Goal: Task Accomplishment & Management: Use online tool/utility

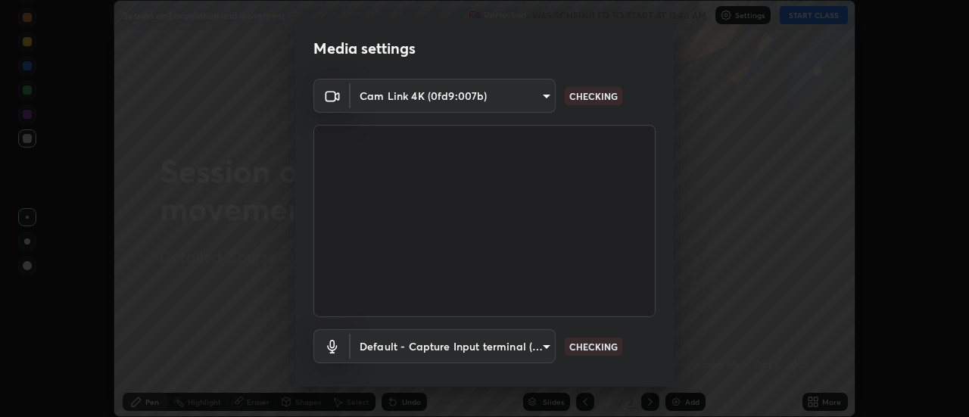
scroll to position [80, 0]
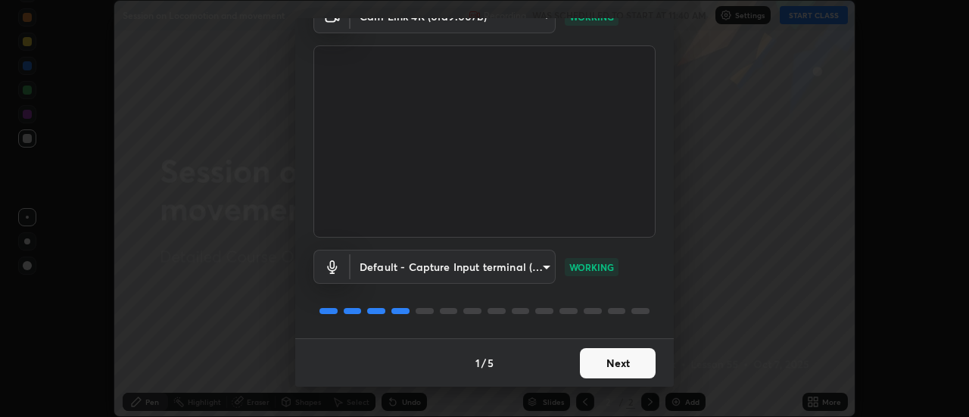
click at [610, 365] on button "Next" at bounding box center [618, 363] width 76 height 30
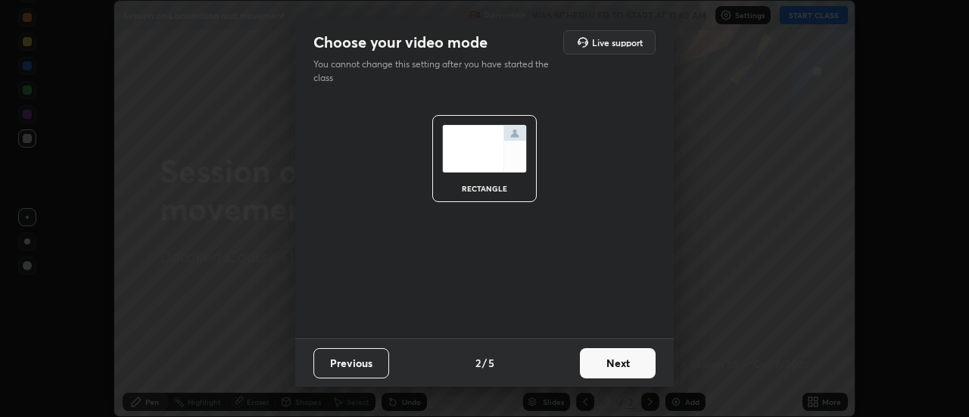
click at [606, 363] on button "Next" at bounding box center [618, 363] width 76 height 30
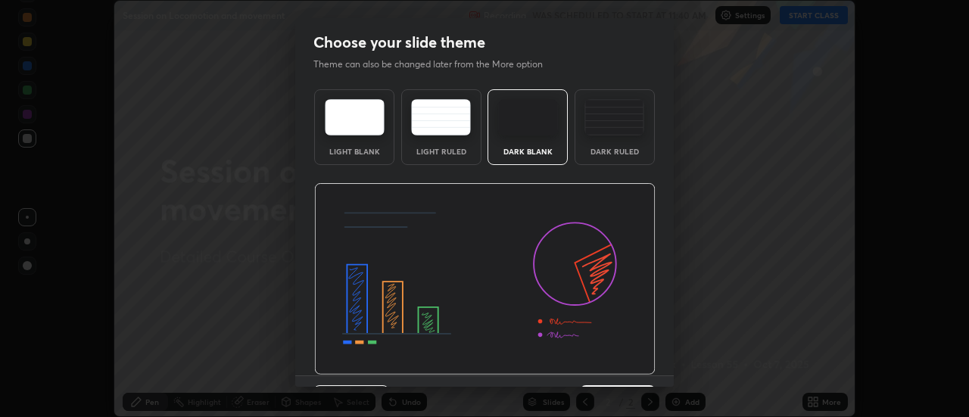
click at [610, 143] on div "Dark Ruled" at bounding box center [615, 127] width 80 height 76
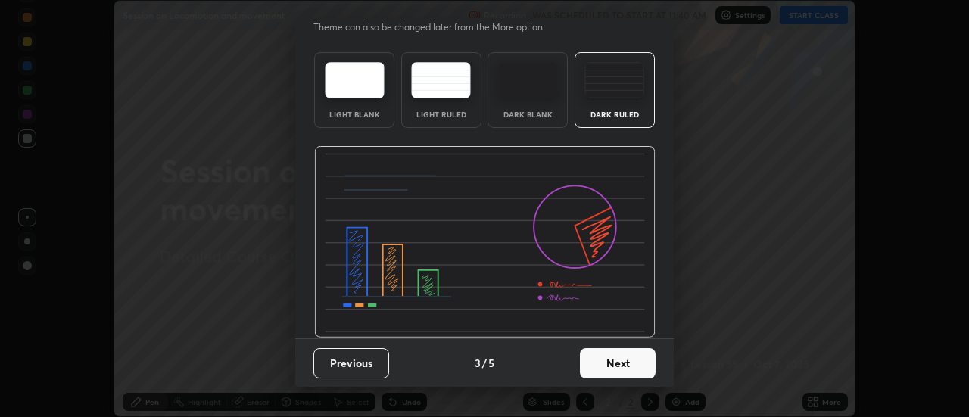
click at [610, 367] on button "Next" at bounding box center [618, 363] width 76 height 30
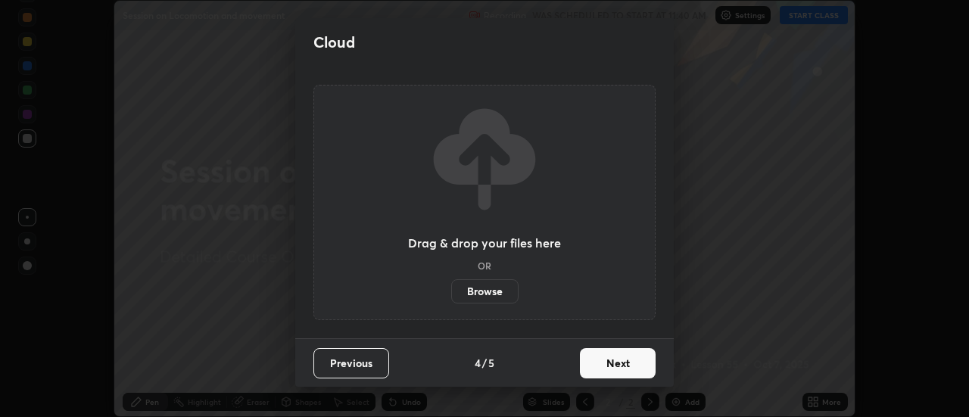
click at [594, 360] on button "Next" at bounding box center [618, 363] width 76 height 30
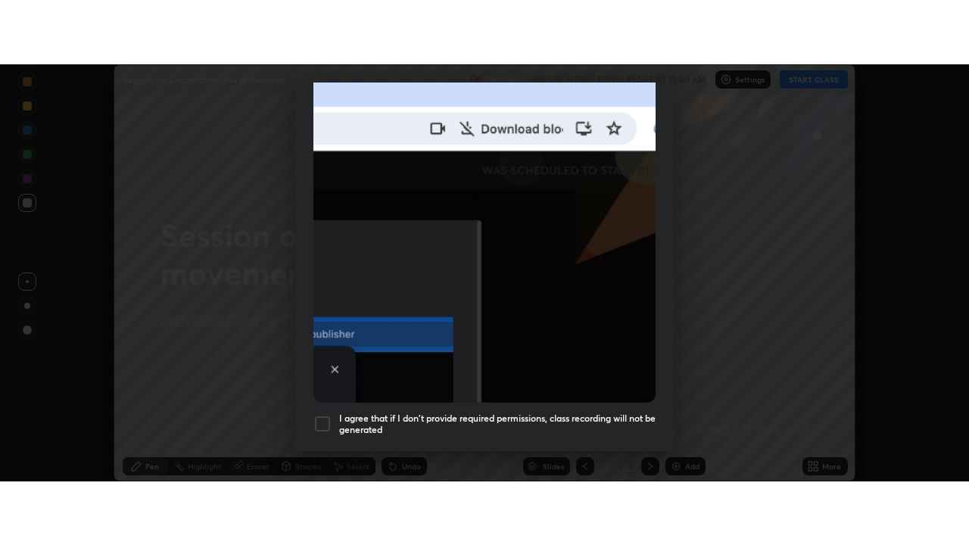
scroll to position [359, 0]
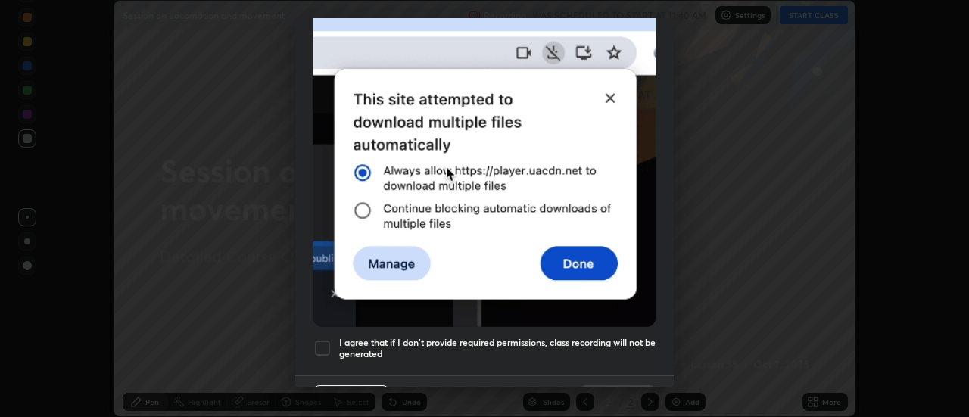
click at [322, 342] on div at bounding box center [322, 348] width 18 height 18
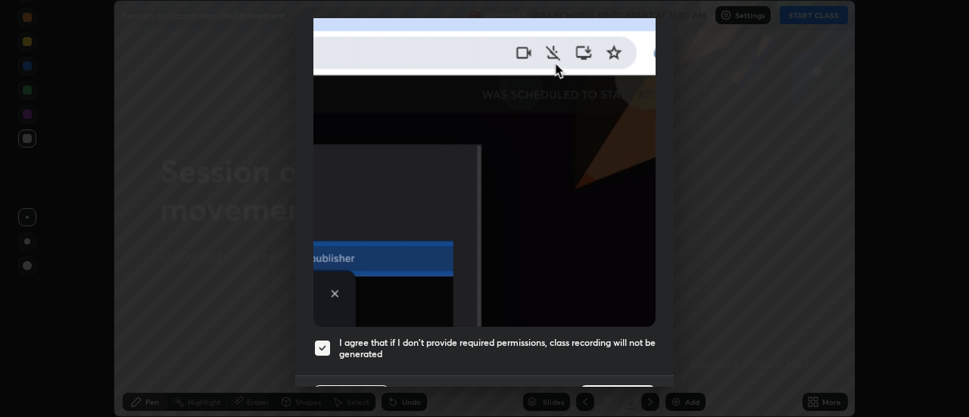
click at [604, 387] on div "Allow automatic downloads Please provide the following download permissions to …" at bounding box center [484, 208] width 969 height 417
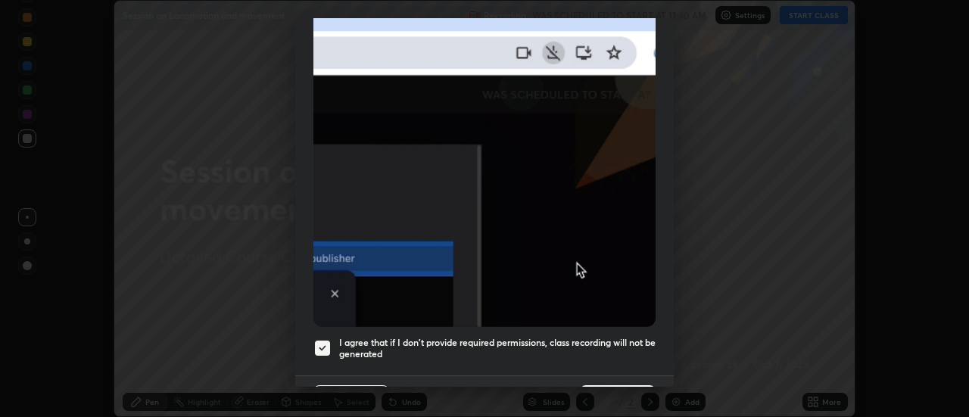
click at [619, 385] on button "Done" at bounding box center [618, 400] width 76 height 30
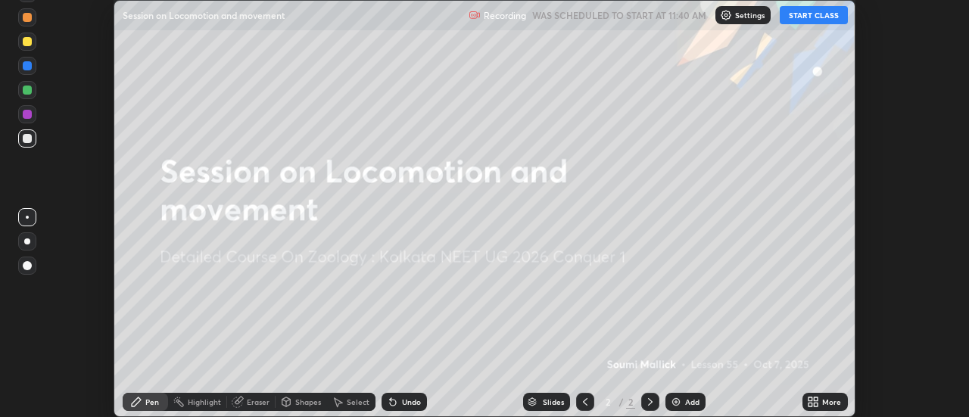
click at [812, 13] on button "START CLASS" at bounding box center [814, 15] width 68 height 18
click at [825, 398] on div "More" at bounding box center [831, 402] width 19 height 8
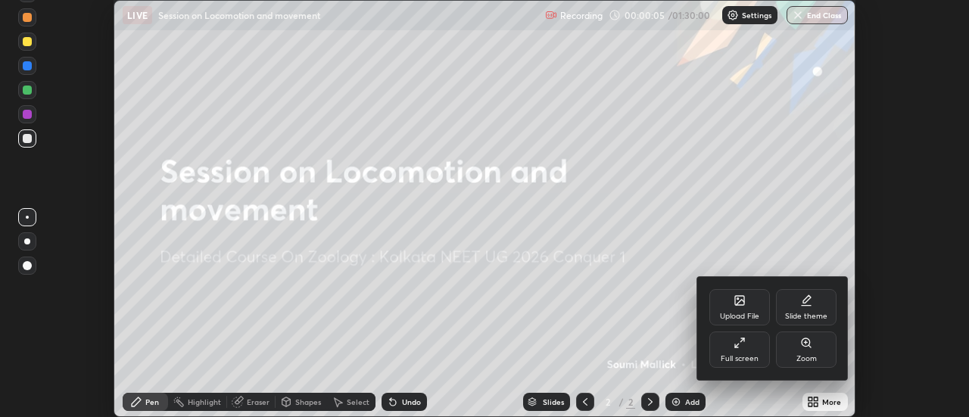
click at [750, 357] on div "Full screen" at bounding box center [740, 359] width 38 height 8
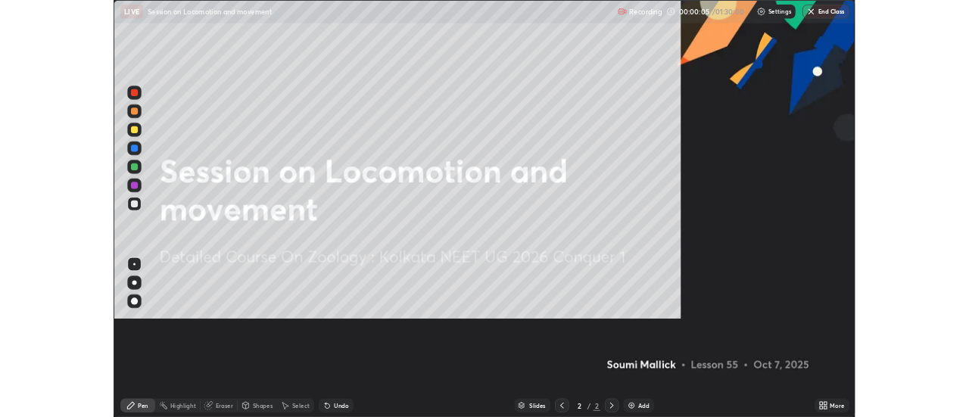
scroll to position [545, 969]
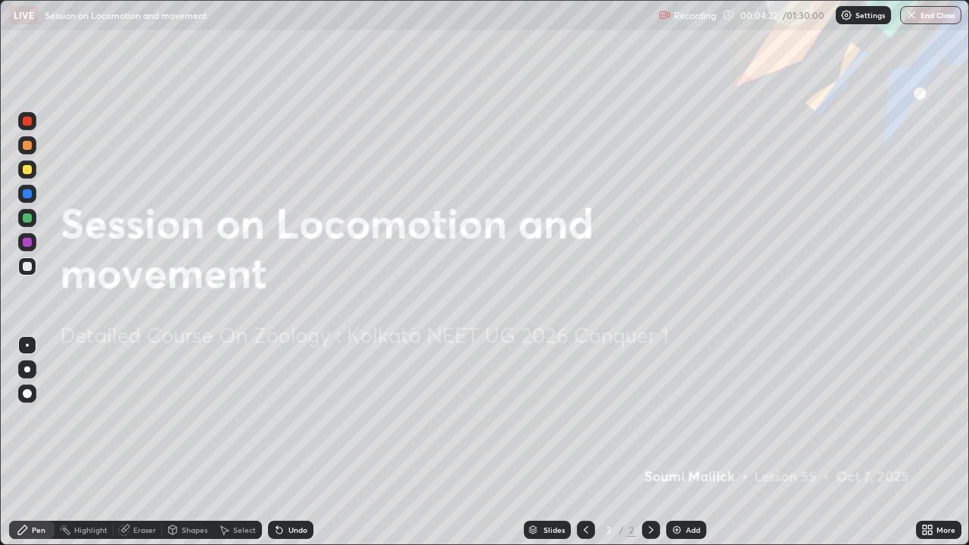
click at [936, 416] on div "More" at bounding box center [938, 530] width 45 height 18
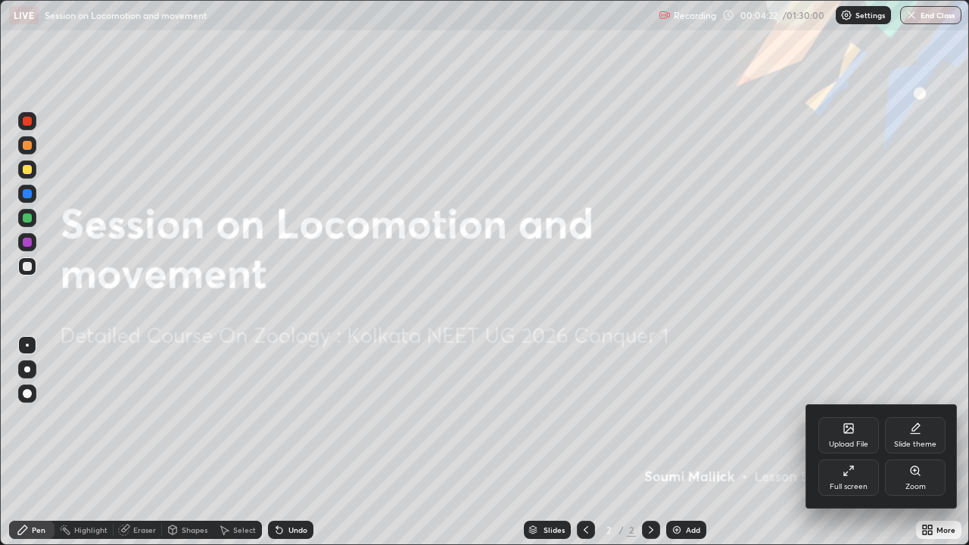
click at [847, 416] on div "Upload File" at bounding box center [848, 445] width 39 height 8
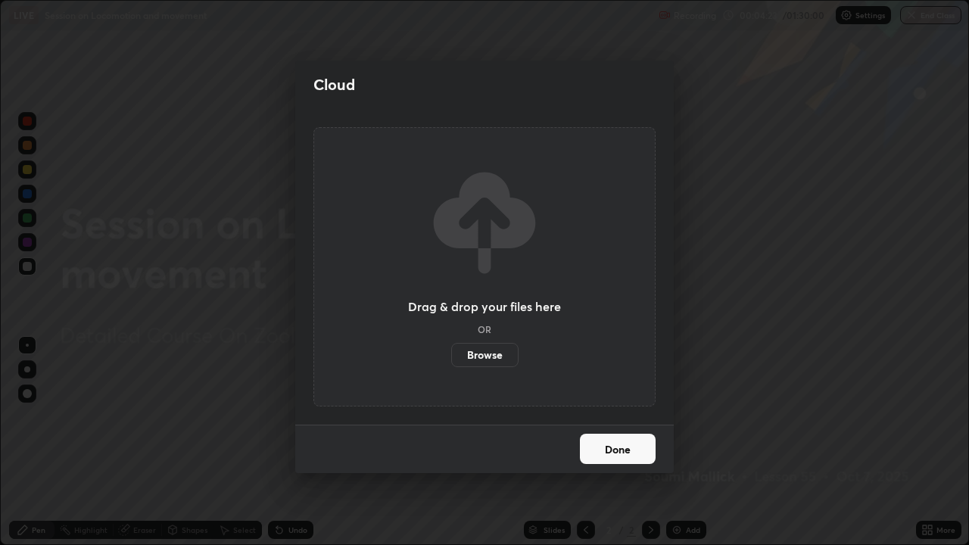
click at [496, 354] on label "Browse" at bounding box center [484, 355] width 67 height 24
click at [451, 354] on input "Browse" at bounding box center [451, 355] width 0 height 24
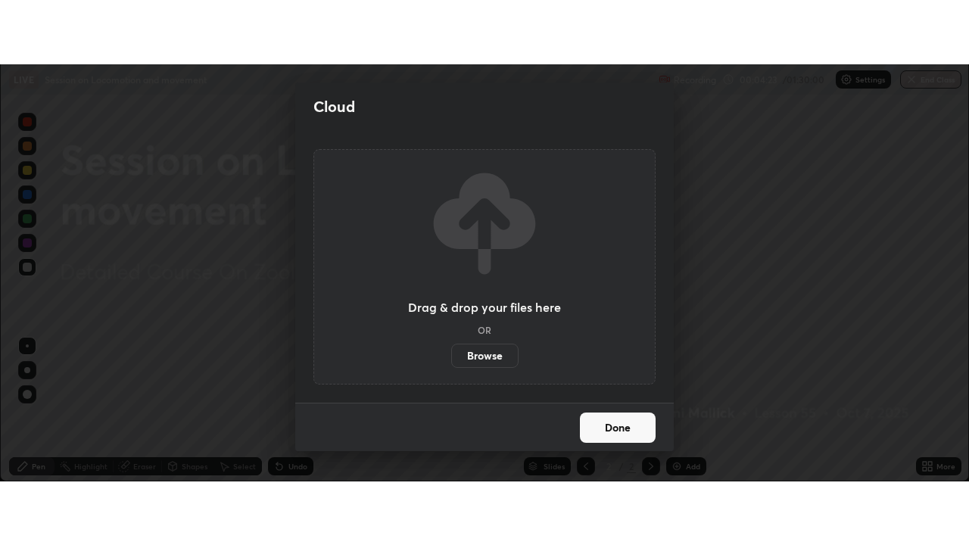
scroll to position [75304, 74752]
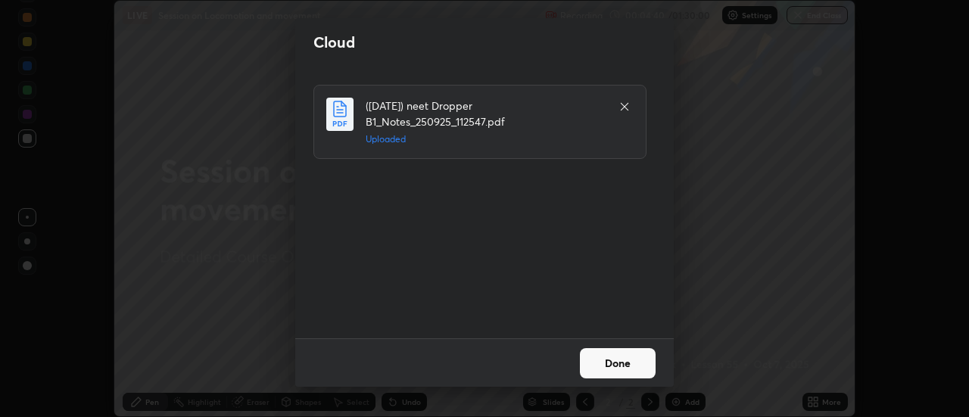
click at [613, 363] on button "Done" at bounding box center [618, 363] width 76 height 30
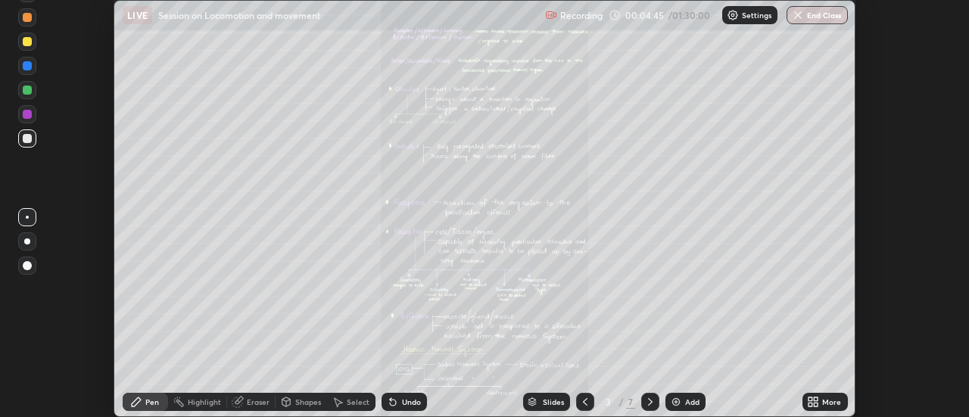
click at [821, 402] on div "More" at bounding box center [825, 402] width 45 height 18
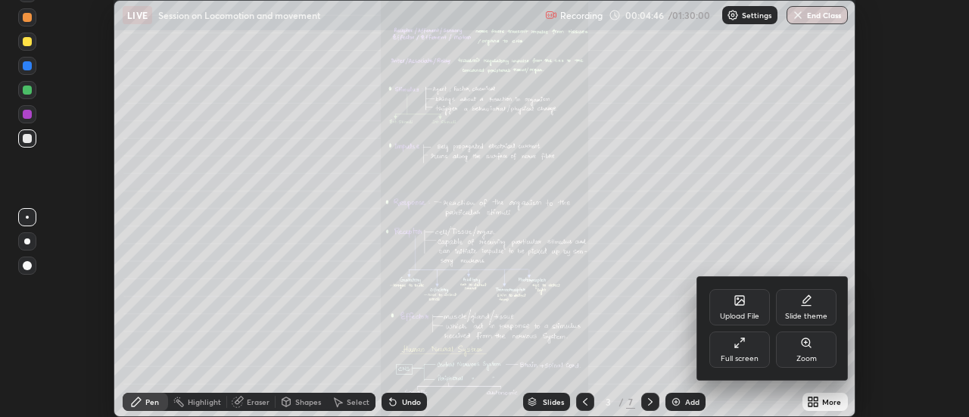
click at [729, 309] on div "Upload File" at bounding box center [740, 307] width 61 height 36
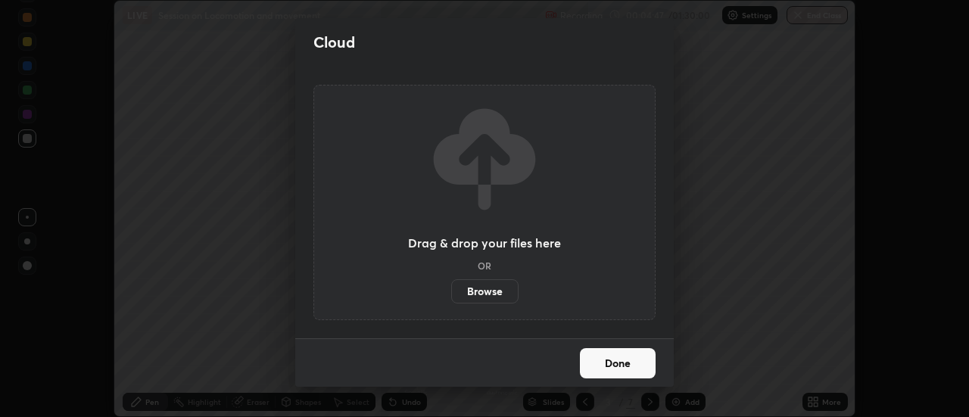
click at [491, 291] on label "Browse" at bounding box center [484, 291] width 67 height 24
click at [451, 291] on input "Browse" at bounding box center [451, 291] width 0 height 24
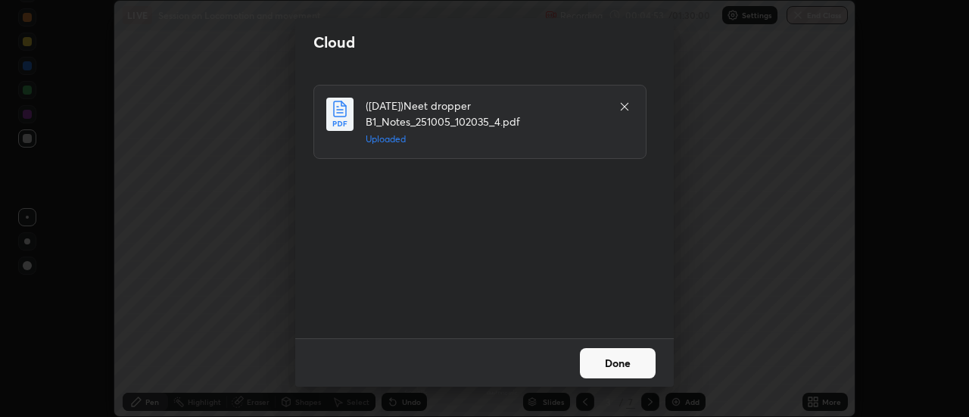
click at [613, 359] on button "Done" at bounding box center [618, 363] width 76 height 30
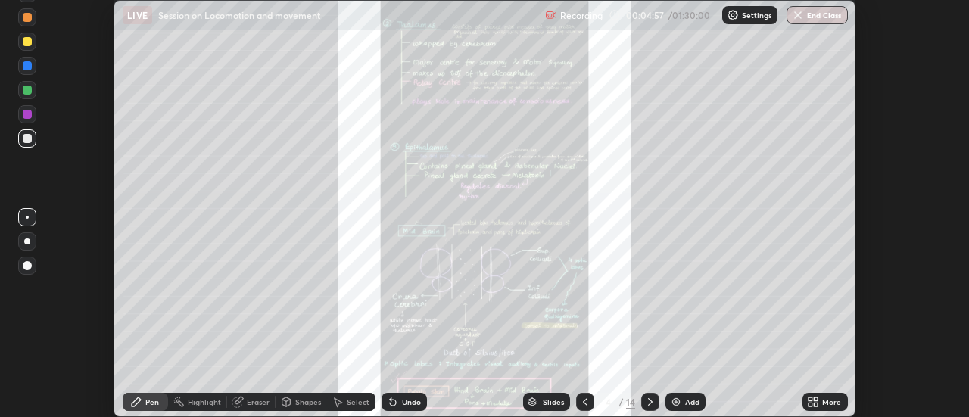
click at [826, 401] on div "More" at bounding box center [831, 402] width 19 height 8
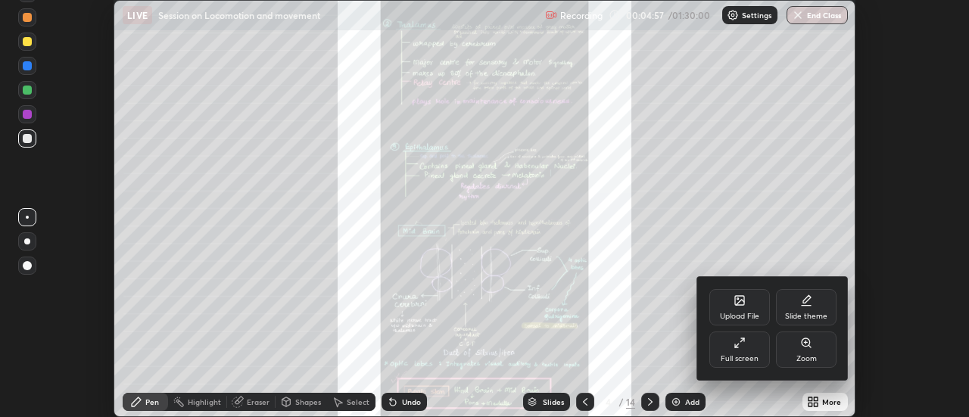
click at [738, 349] on div "Full screen" at bounding box center [740, 350] width 61 height 36
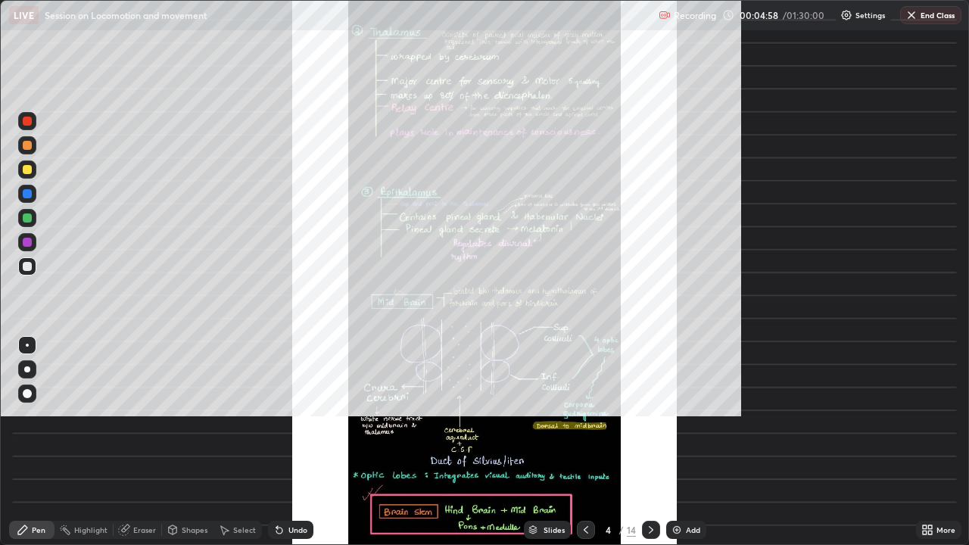
scroll to position [545, 969]
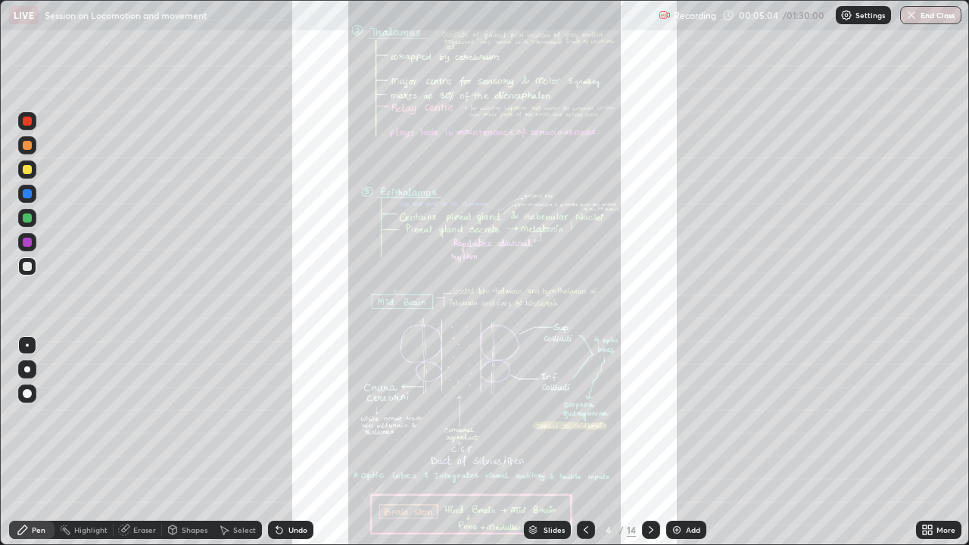
click at [541, 416] on div "Slides" at bounding box center [547, 530] width 47 height 18
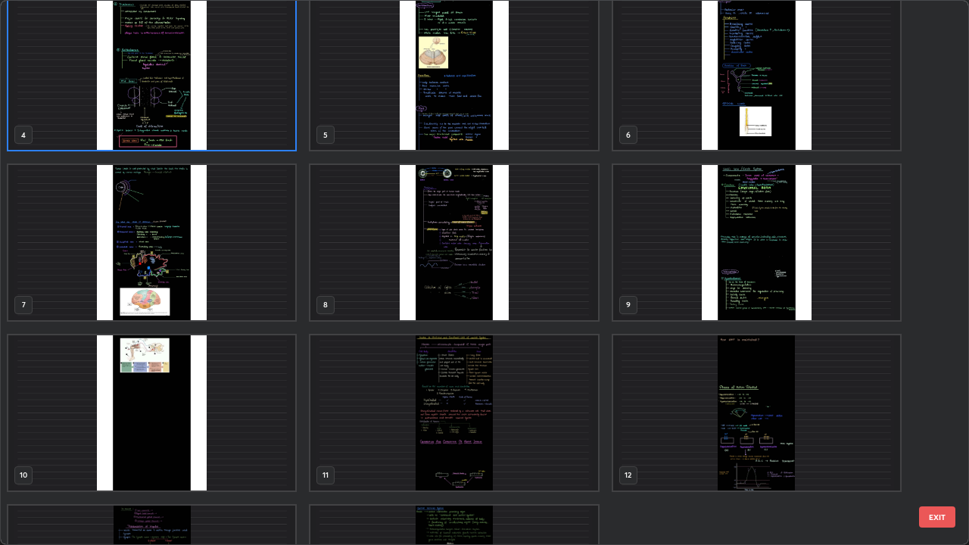
scroll to position [184, 0]
click at [540, 416] on img "grid" at bounding box center [453, 412] width 287 height 155
click at [545, 416] on img "grid" at bounding box center [453, 412] width 287 height 155
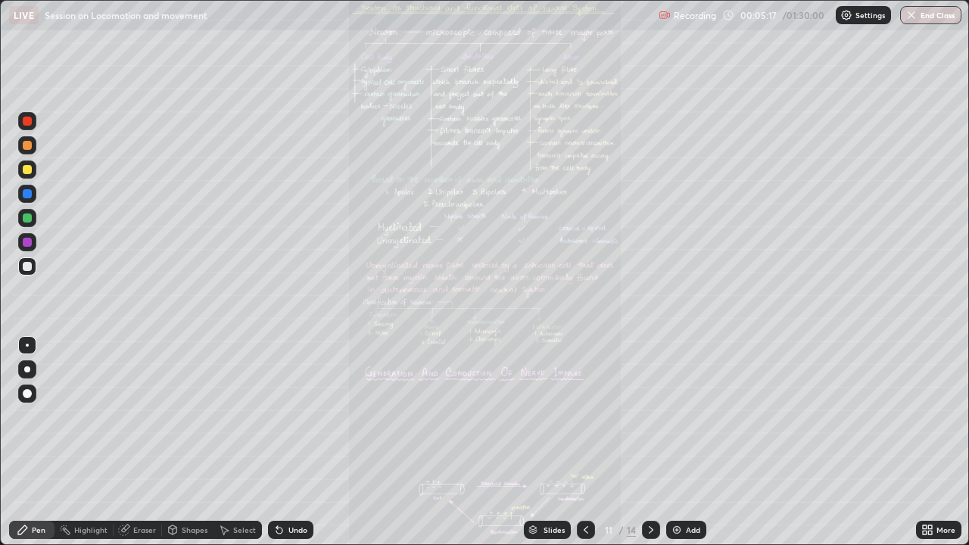
click at [535, 416] on icon at bounding box center [533, 533] width 8 height 2
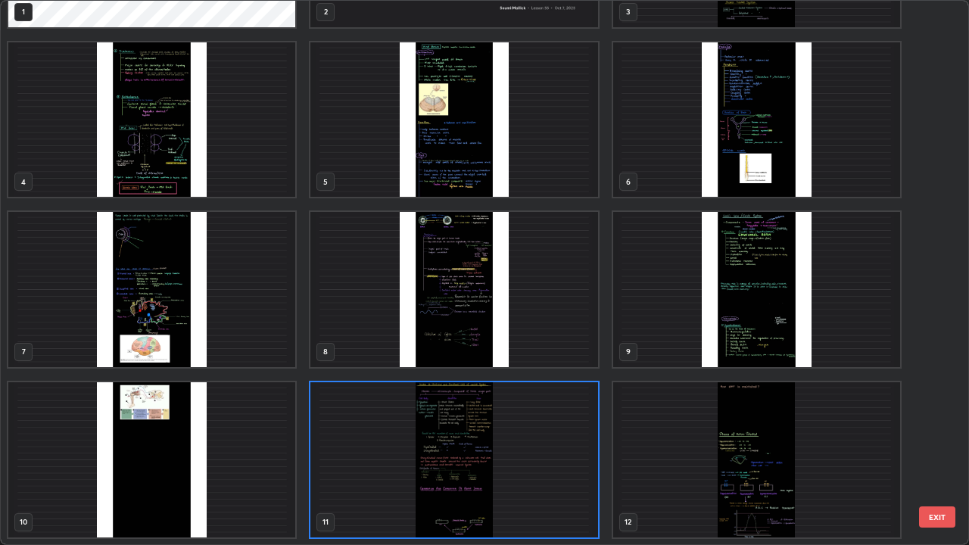
scroll to position [0, 0]
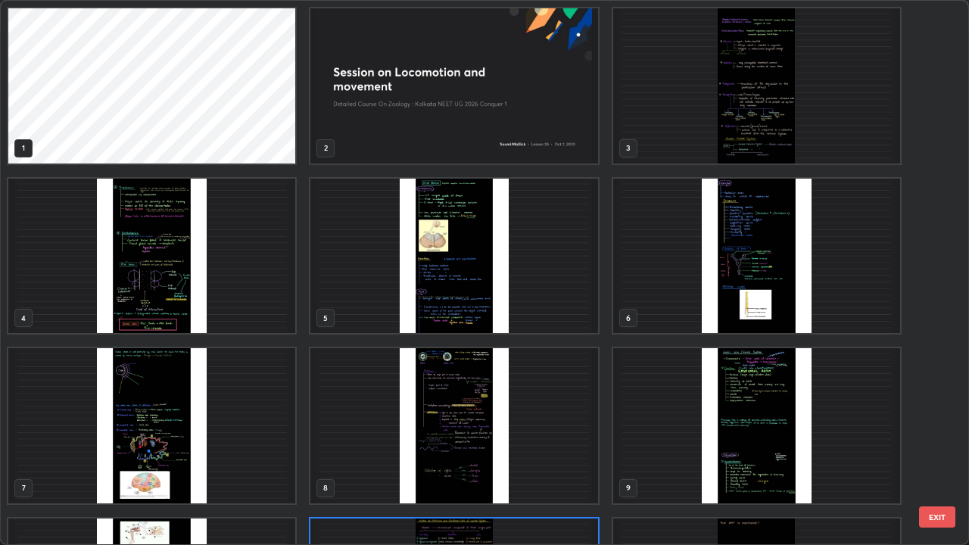
click at [695, 133] on img "grid" at bounding box center [756, 85] width 287 height 155
click at [695, 132] on img "grid" at bounding box center [756, 85] width 287 height 155
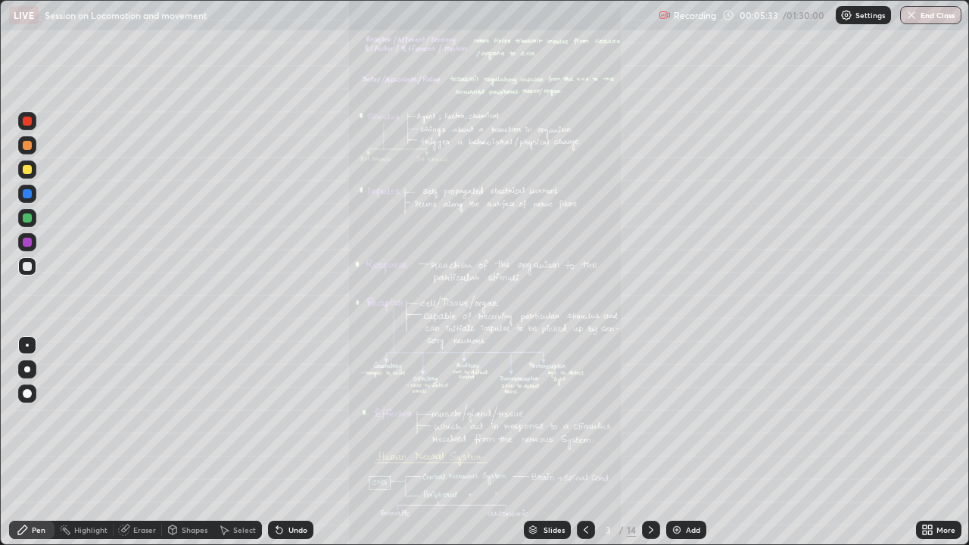
click at [550, 416] on div "Slides" at bounding box center [554, 530] width 21 height 8
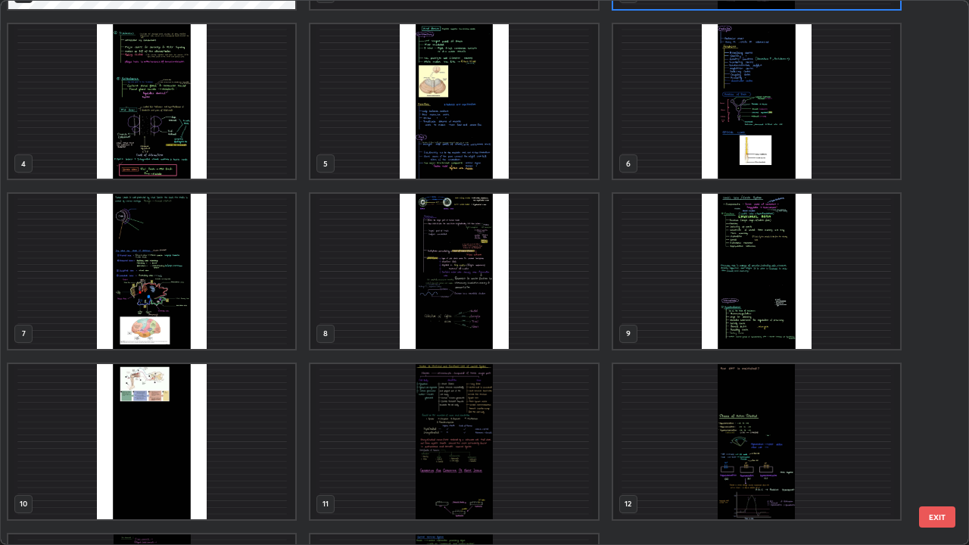
scroll to position [158, 0]
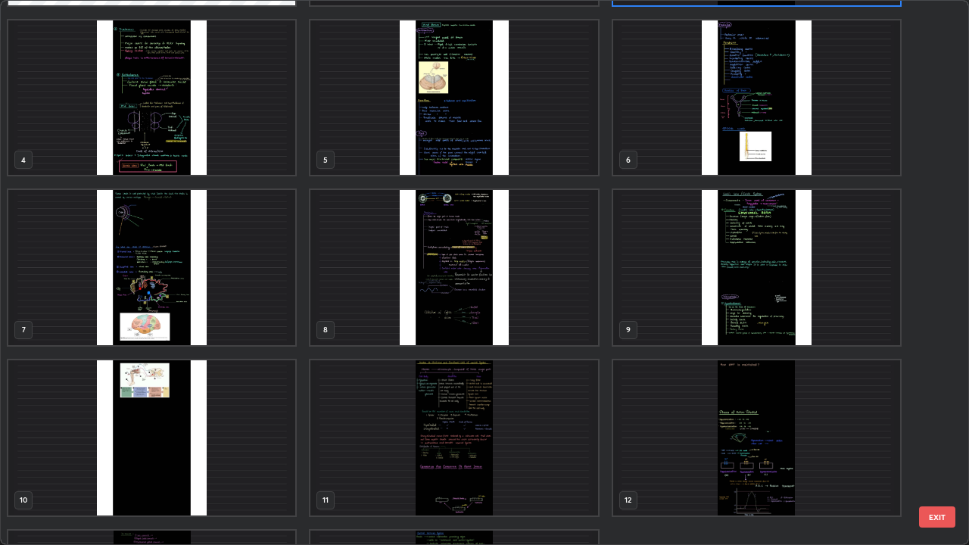
click at [539, 416] on img "grid" at bounding box center [453, 437] width 287 height 155
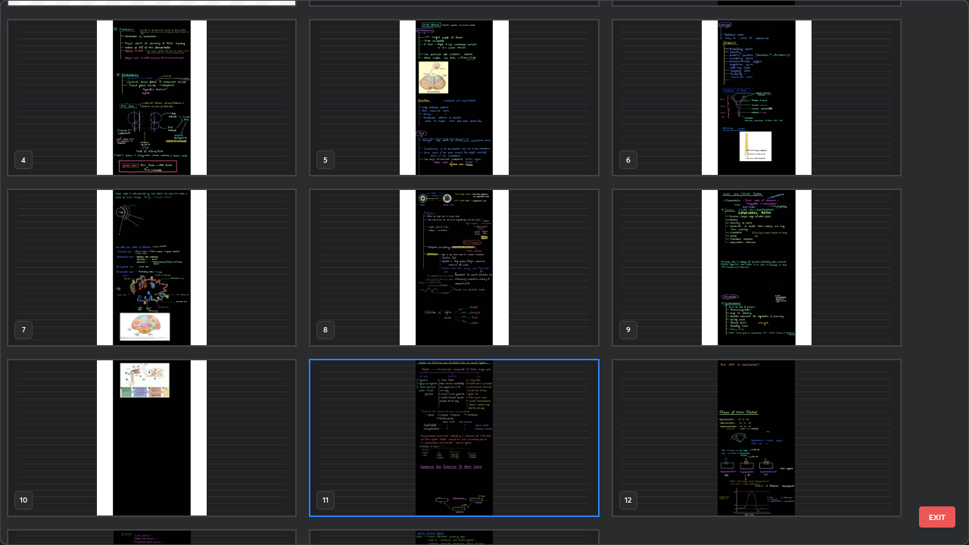
click at [532, 416] on img "grid" at bounding box center [453, 437] width 287 height 155
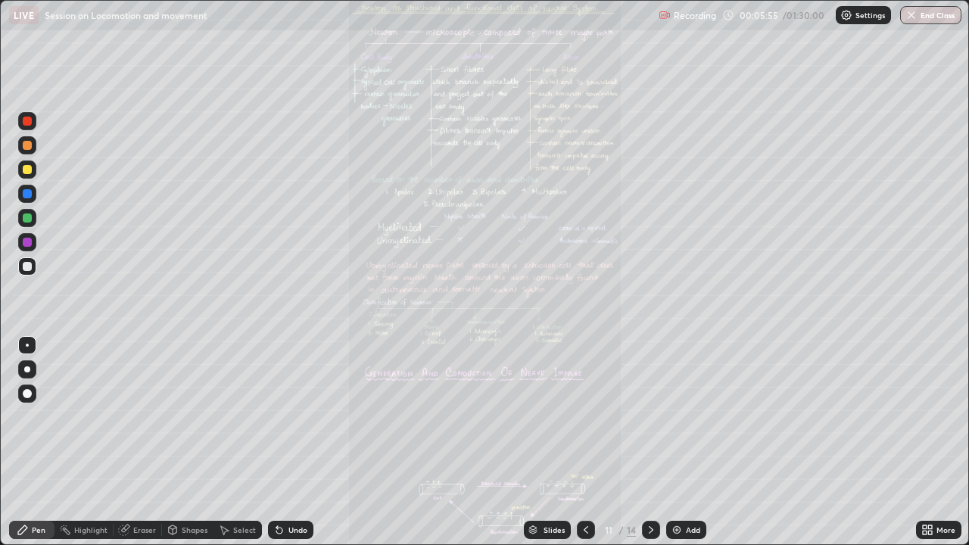
click at [937, 416] on div "More" at bounding box center [938, 530] width 45 height 18
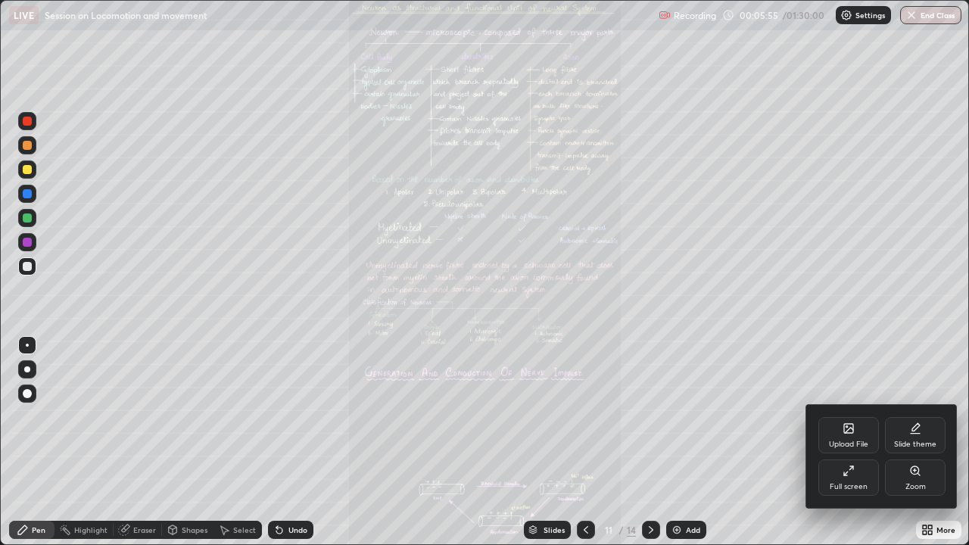
click at [906, 416] on div "Zoom" at bounding box center [916, 487] width 20 height 8
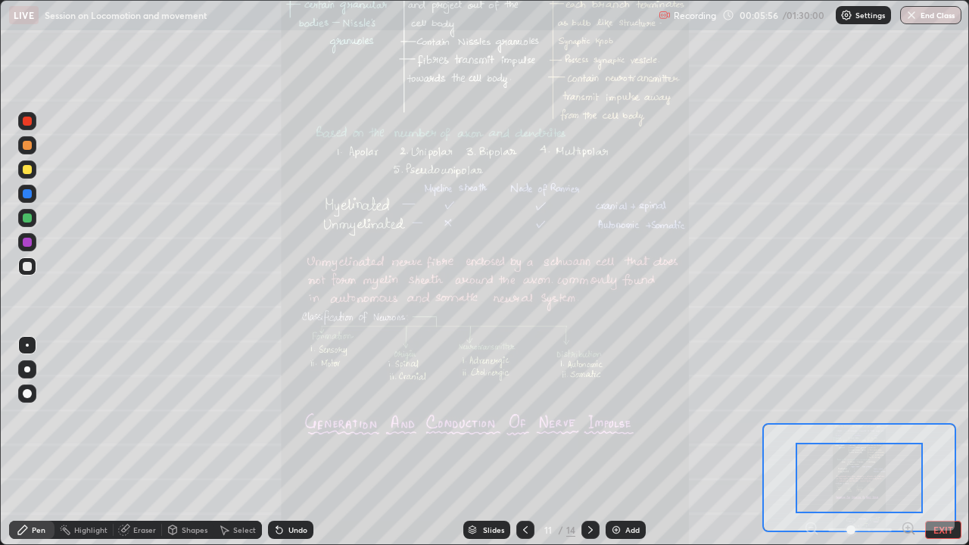
click at [915, 416] on icon at bounding box center [908, 528] width 15 height 15
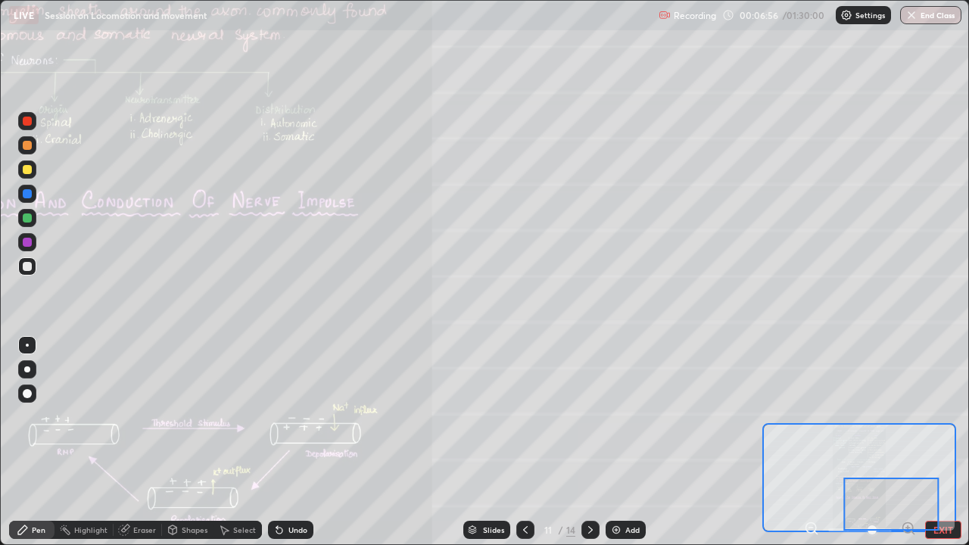
click at [492, 416] on div "Slides" at bounding box center [493, 530] width 21 height 8
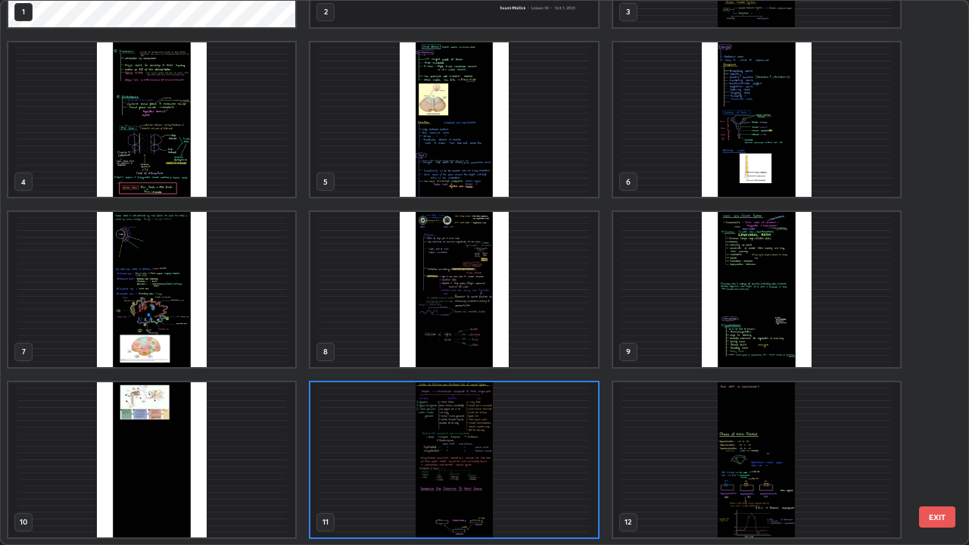
scroll to position [539, 960]
click at [708, 416] on img "grid" at bounding box center [756, 459] width 287 height 155
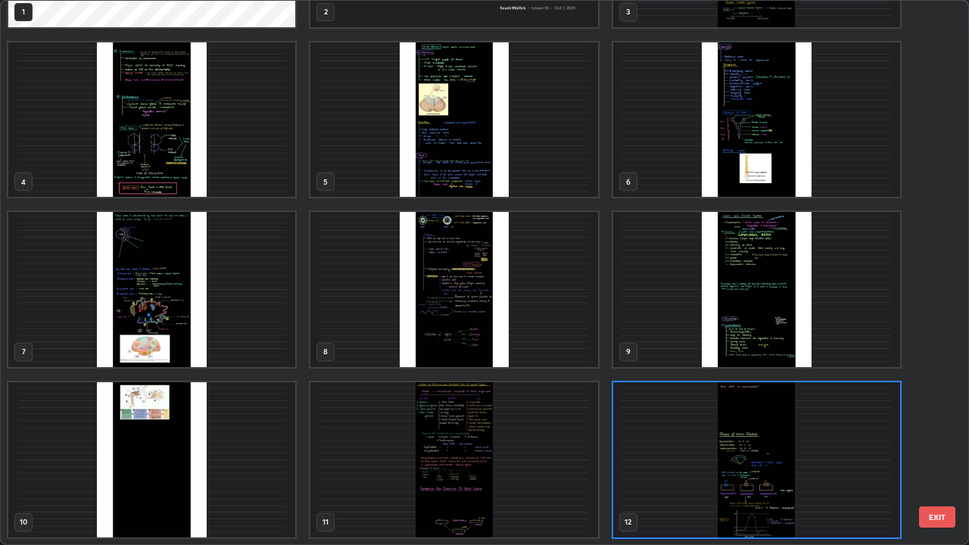
click at [699, 416] on img "grid" at bounding box center [756, 459] width 287 height 155
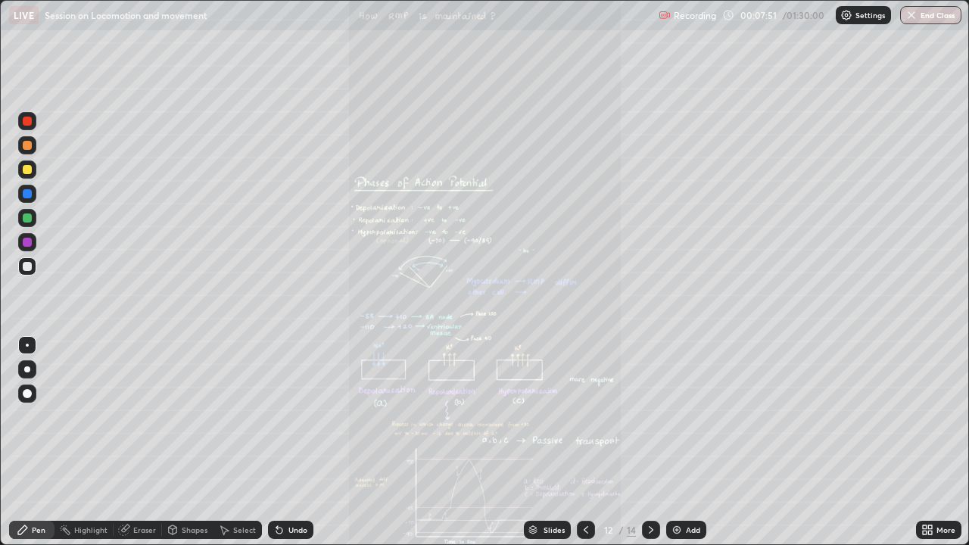
click at [298, 416] on div "Undo" at bounding box center [297, 530] width 19 height 8
click at [931, 416] on div "More" at bounding box center [938, 530] width 45 height 30
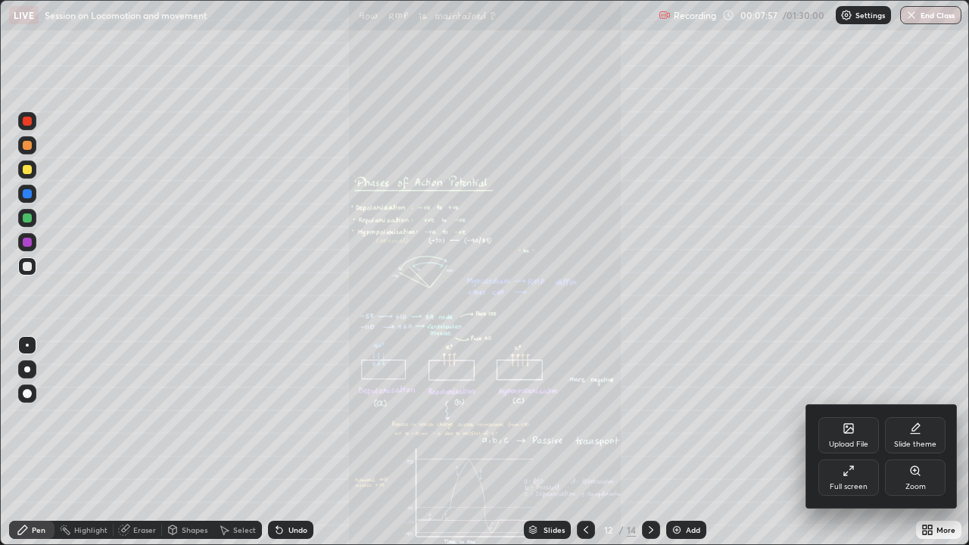
click at [906, 416] on div "Zoom" at bounding box center [916, 487] width 20 height 8
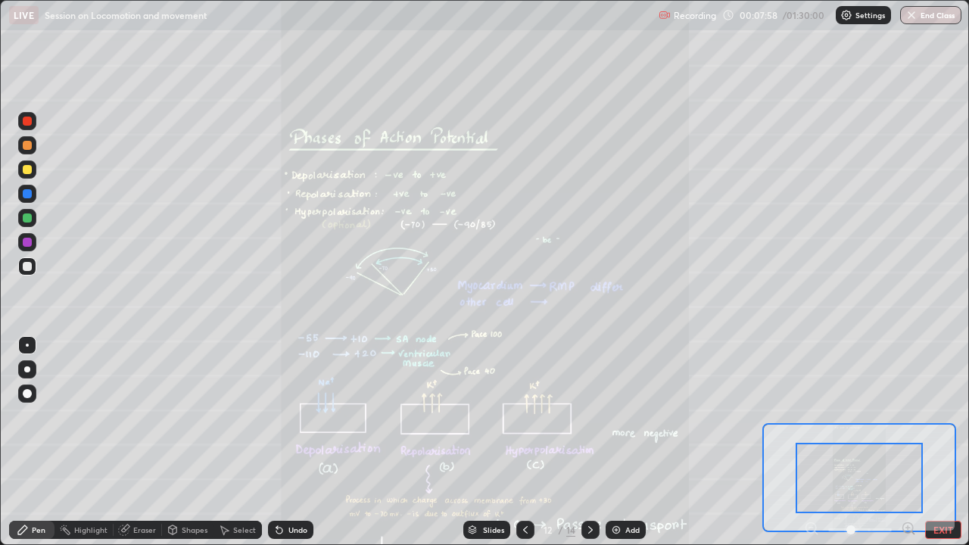
click at [909, 416] on icon at bounding box center [908, 528] width 15 height 15
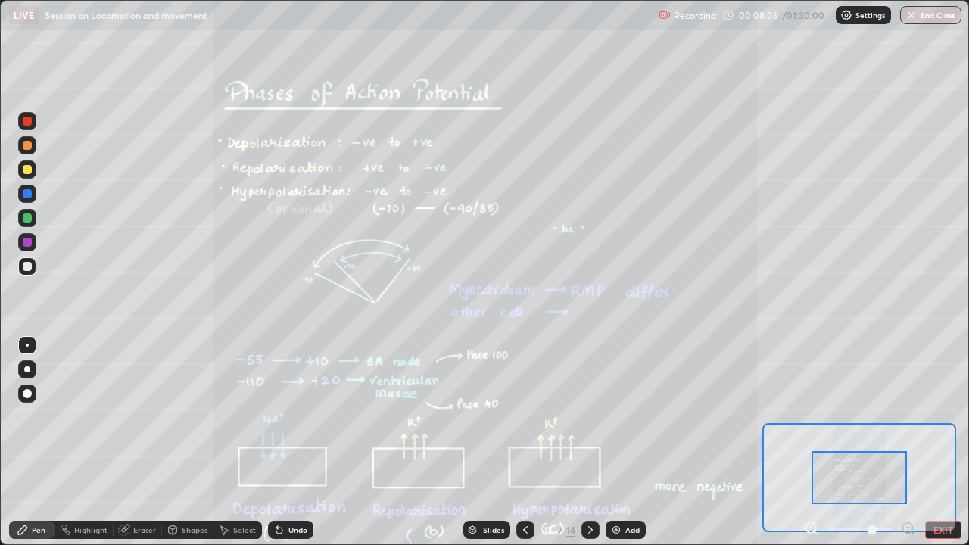
click at [304, 416] on div "Undo" at bounding box center [297, 530] width 19 height 8
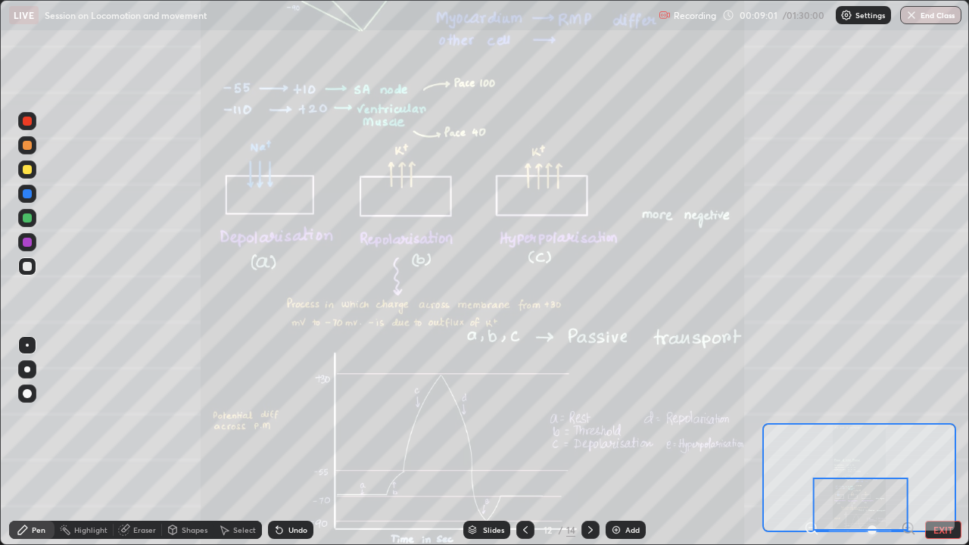
click at [285, 416] on div "Undo" at bounding box center [287, 530] width 51 height 30
click at [298, 416] on div "Undo" at bounding box center [287, 530] width 51 height 30
click at [299, 416] on div "Undo" at bounding box center [290, 530] width 45 height 18
click at [474, 416] on icon at bounding box center [473, 528] width 8 height 4
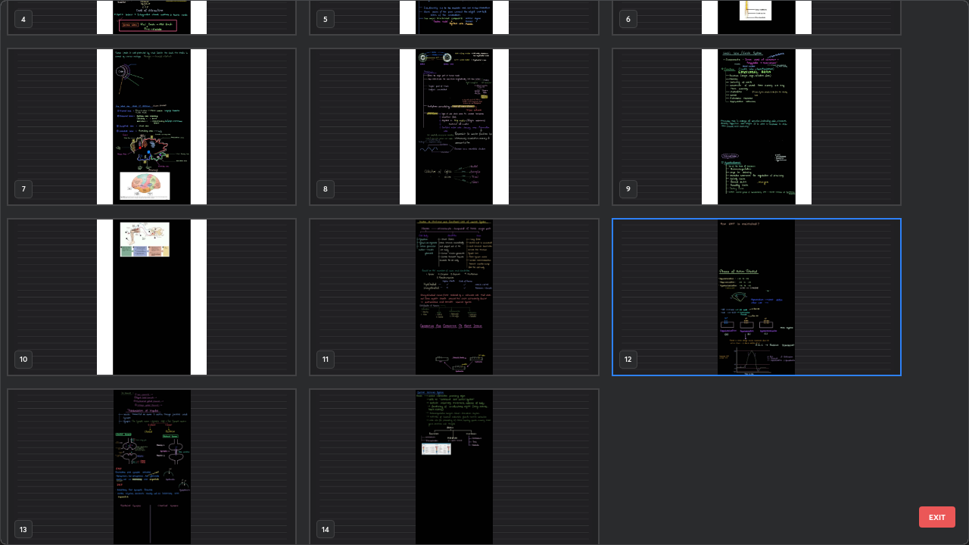
scroll to position [307, 0]
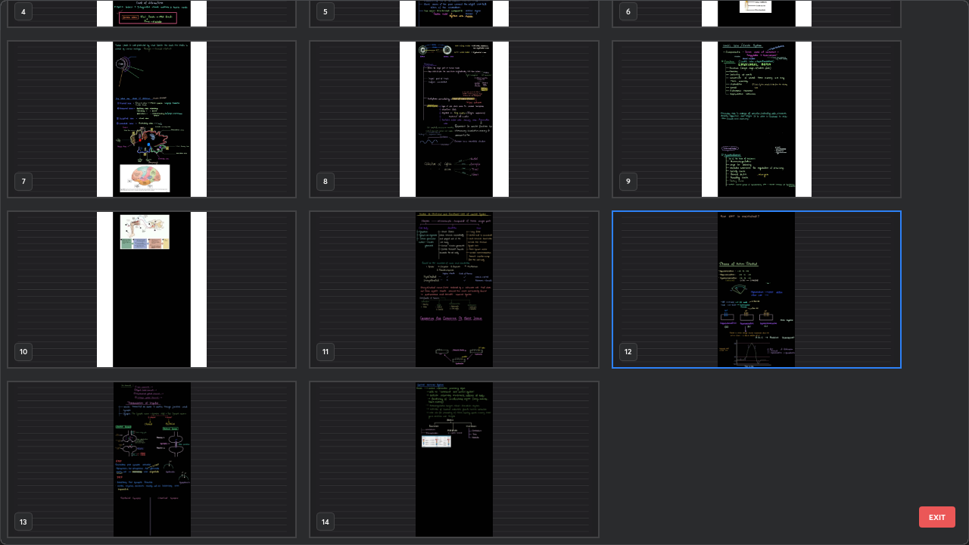
click at [252, 416] on img "grid" at bounding box center [151, 459] width 287 height 155
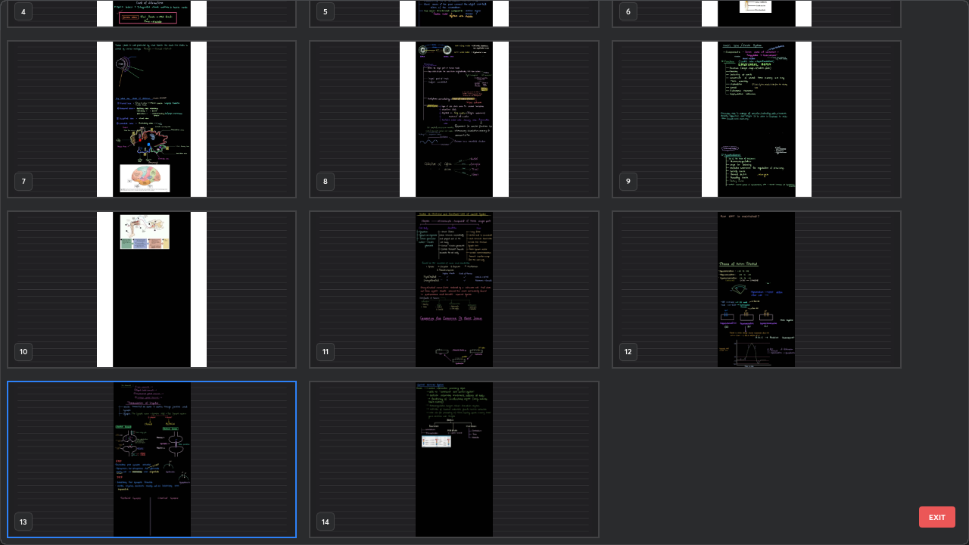
click at [254, 416] on img "grid" at bounding box center [151, 459] width 287 height 155
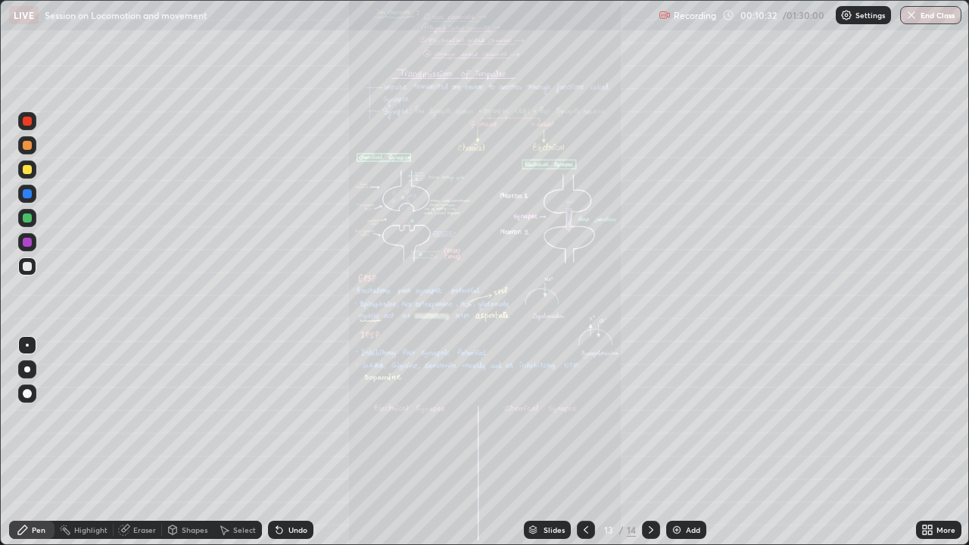
click at [931, 416] on icon at bounding box center [930, 528] width 4 height 4
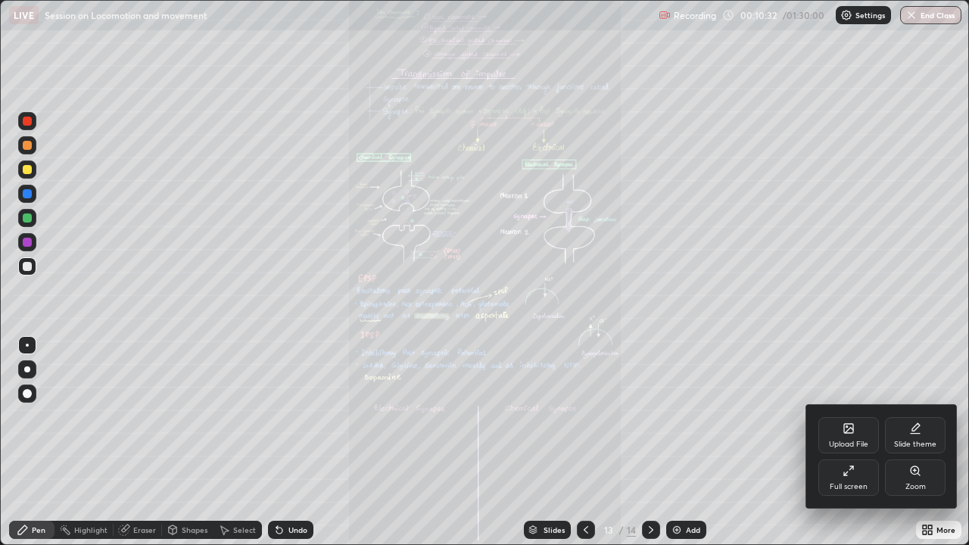
click at [910, 416] on div "Zoom" at bounding box center [916, 487] width 20 height 8
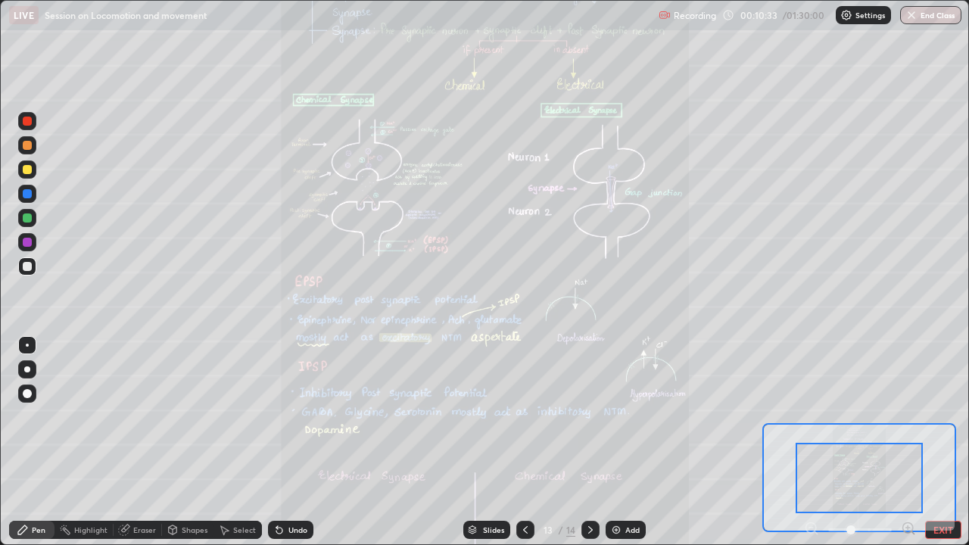
click at [906, 416] on icon at bounding box center [908, 528] width 15 height 15
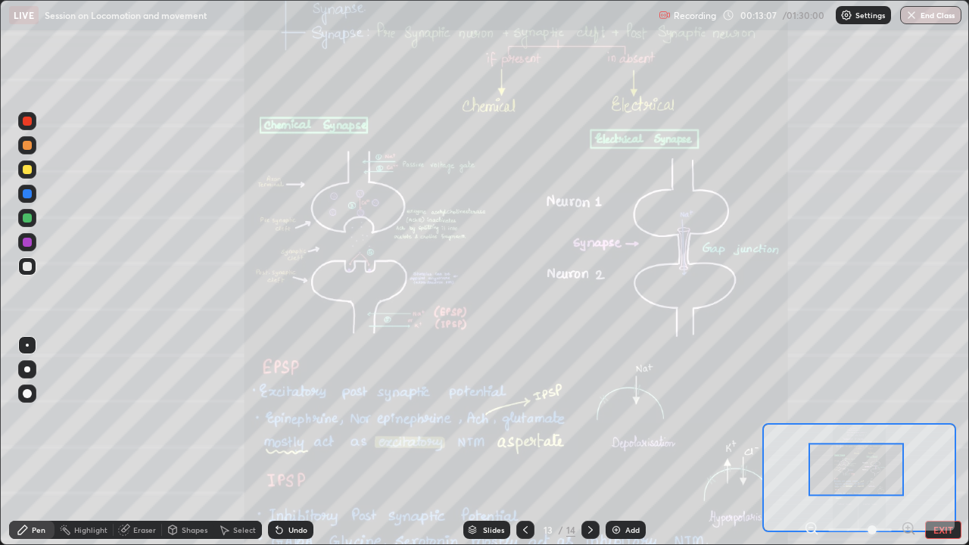
click at [304, 416] on div "Undo" at bounding box center [290, 530] width 45 height 18
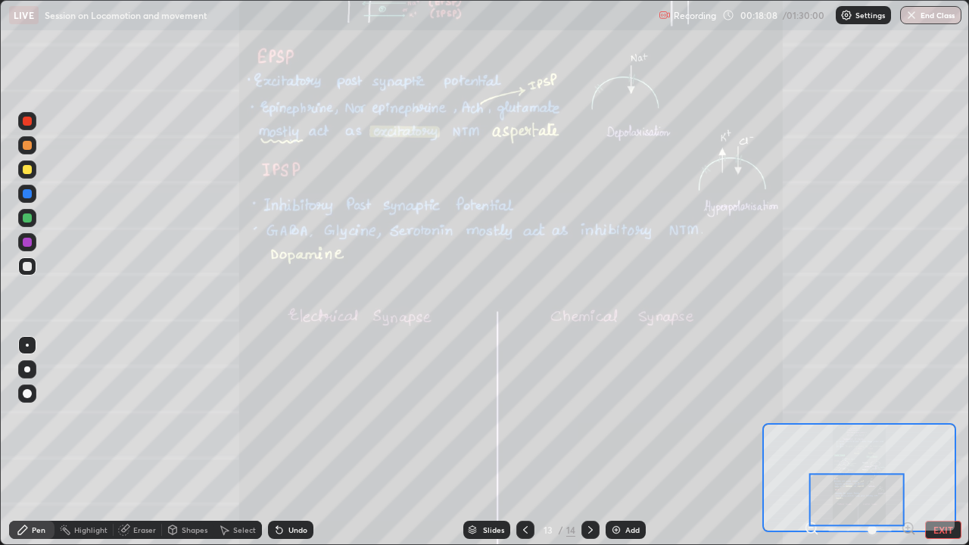
click at [500, 416] on div "Slides" at bounding box center [493, 530] width 21 height 8
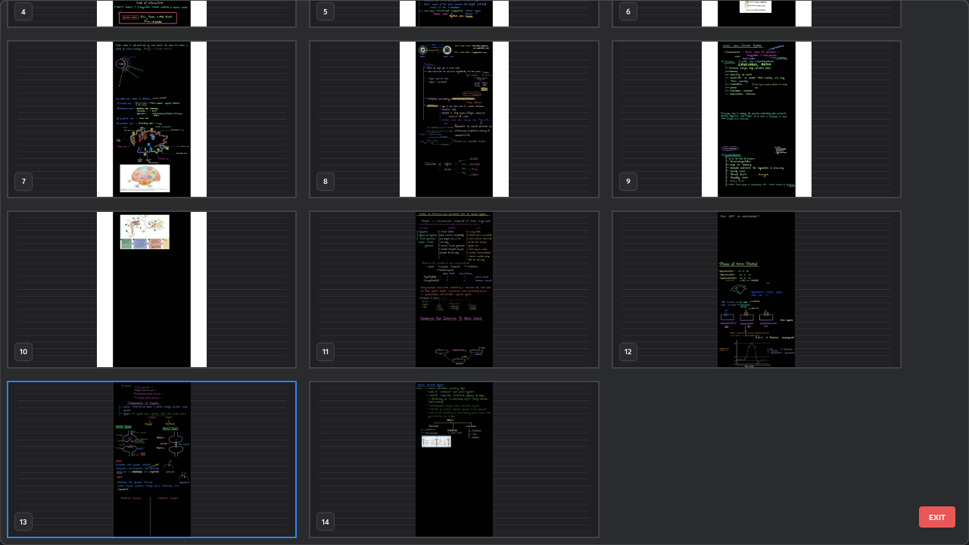
click at [544, 416] on img "grid" at bounding box center [453, 459] width 287 height 155
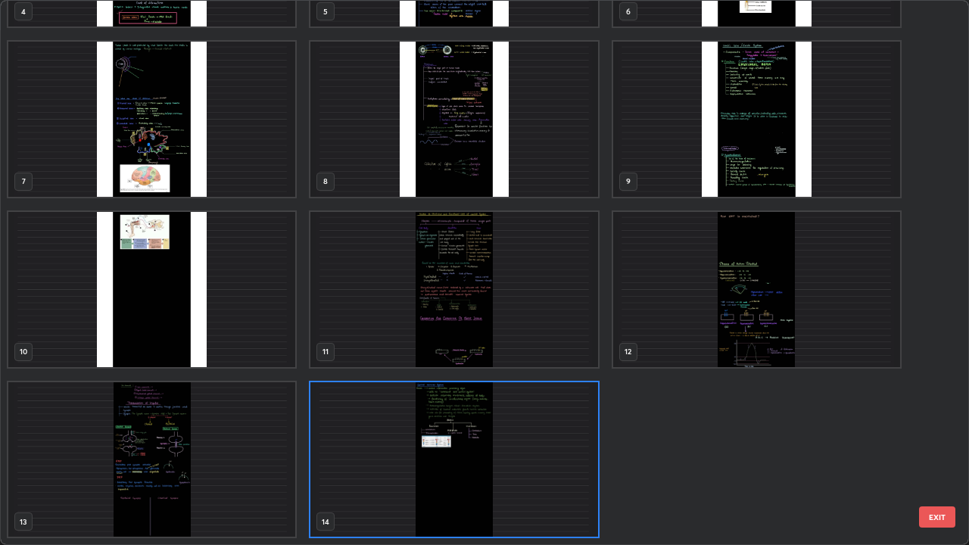
click at [544, 416] on img "grid" at bounding box center [453, 459] width 287 height 155
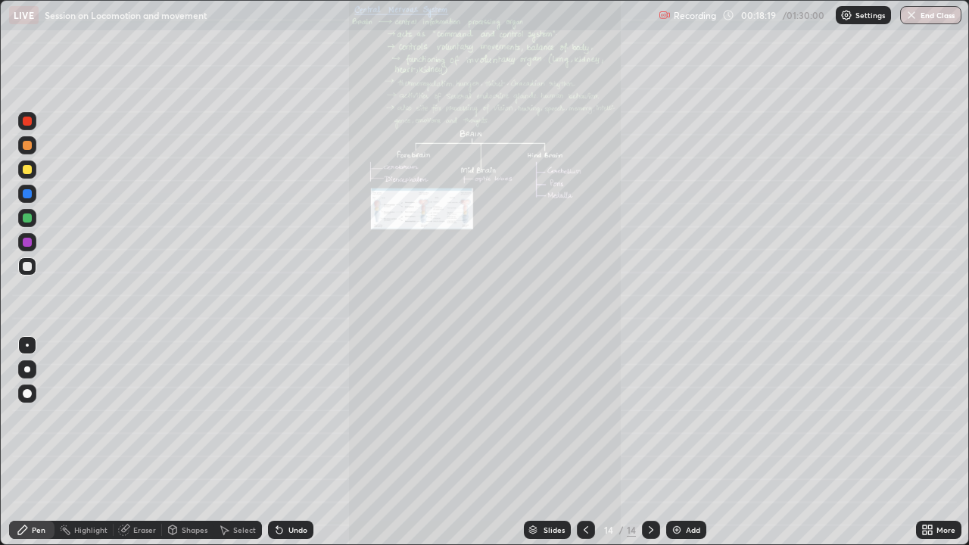
click at [924, 416] on icon at bounding box center [925, 533] width 4 height 4
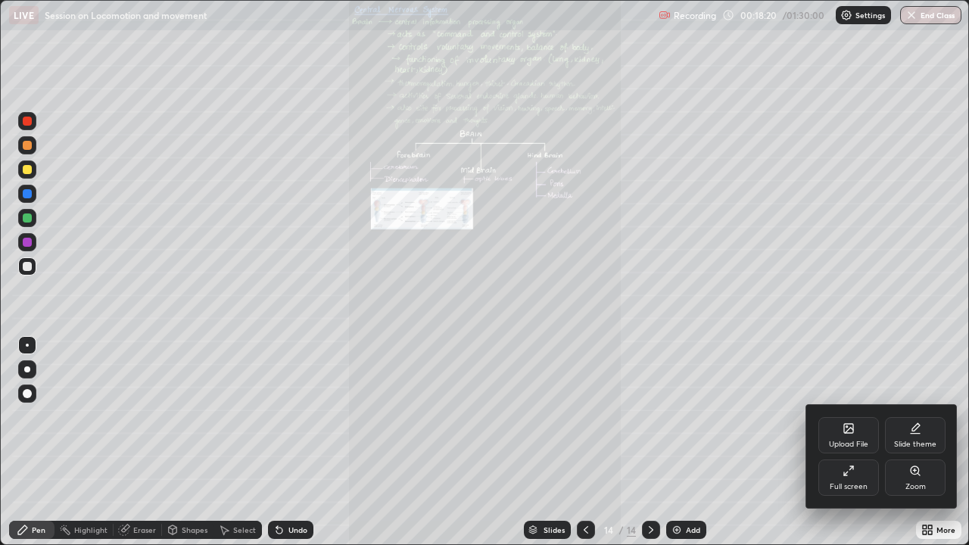
click at [919, 416] on div "Zoom" at bounding box center [915, 478] width 61 height 36
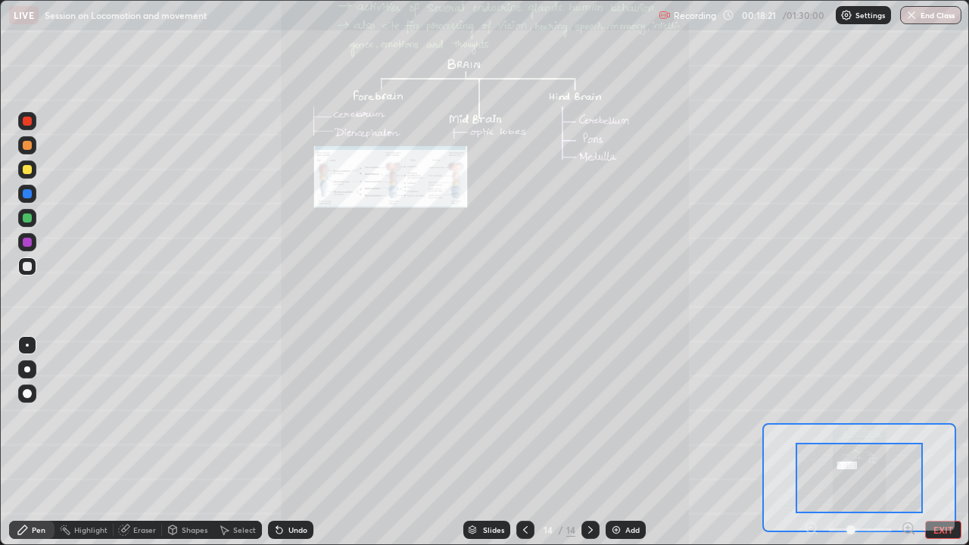
click at [908, 416] on icon at bounding box center [908, 528] width 0 height 4
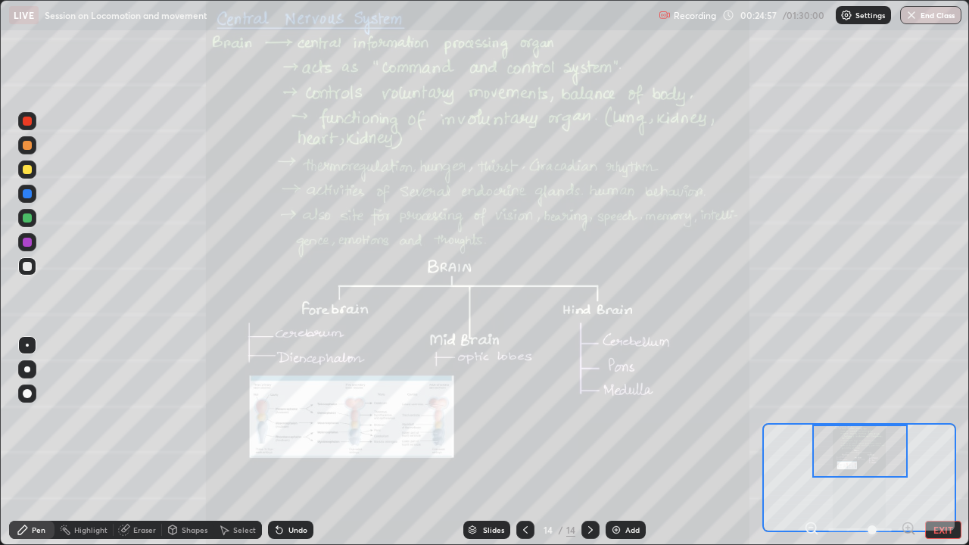
click at [900, 416] on div at bounding box center [860, 530] width 112 height 18
click at [906, 416] on icon at bounding box center [908, 528] width 10 height 10
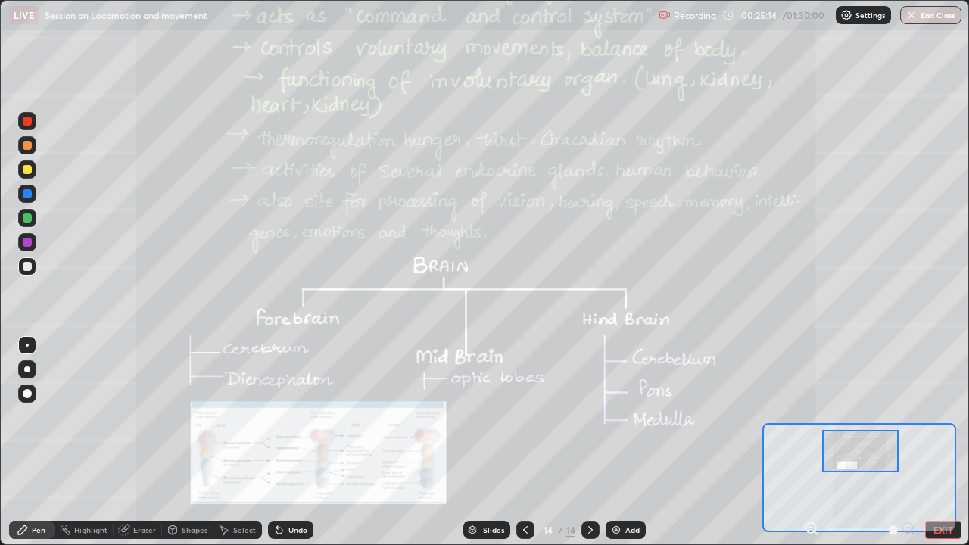
click at [304, 416] on div "Undo" at bounding box center [297, 530] width 19 height 8
click at [292, 416] on div "Undo" at bounding box center [297, 530] width 19 height 8
click at [34, 241] on div at bounding box center [27, 242] width 18 height 18
click at [491, 416] on div "Slides" at bounding box center [493, 530] width 21 height 8
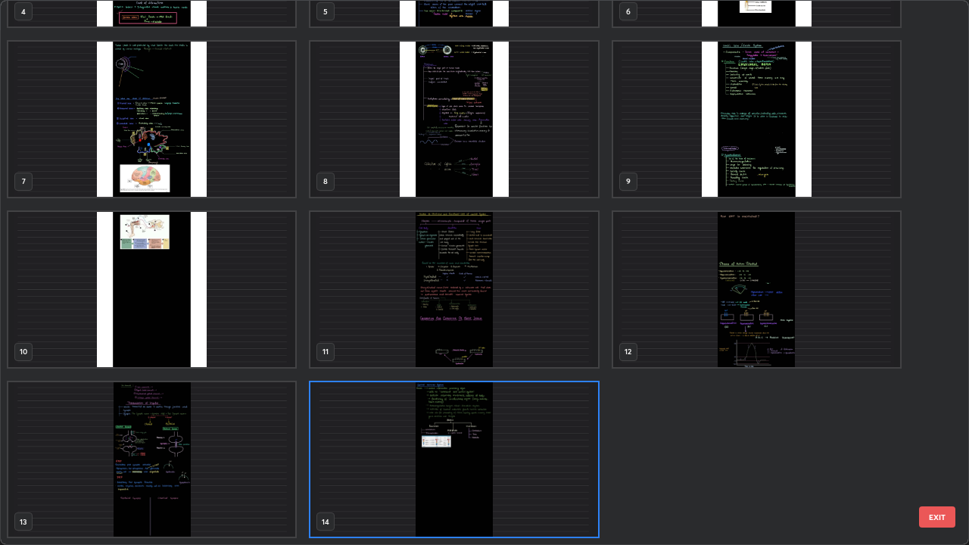
click at [249, 181] on img "grid" at bounding box center [151, 119] width 287 height 155
click at [253, 179] on img "grid" at bounding box center [151, 119] width 287 height 155
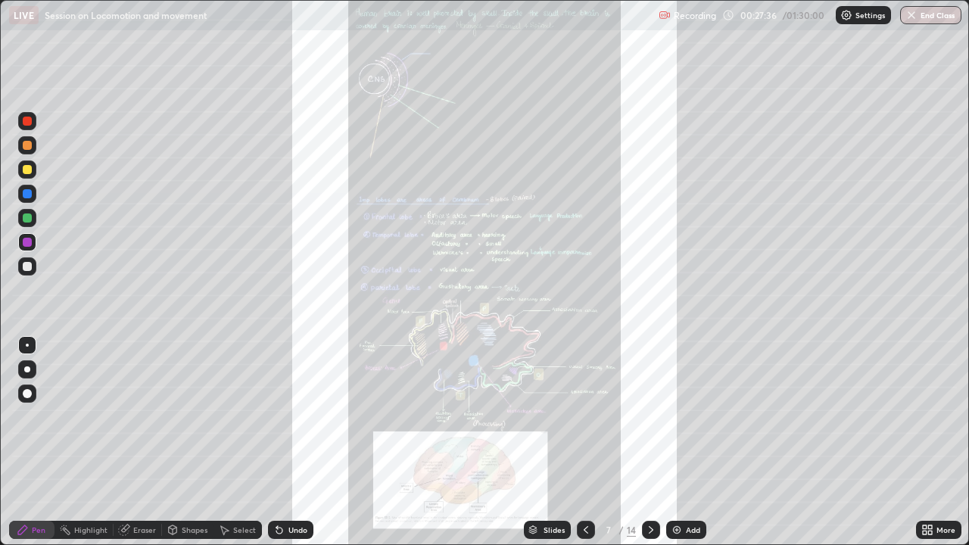
click at [30, 266] on div at bounding box center [27, 266] width 9 height 9
click at [930, 416] on div "More" at bounding box center [938, 530] width 45 height 18
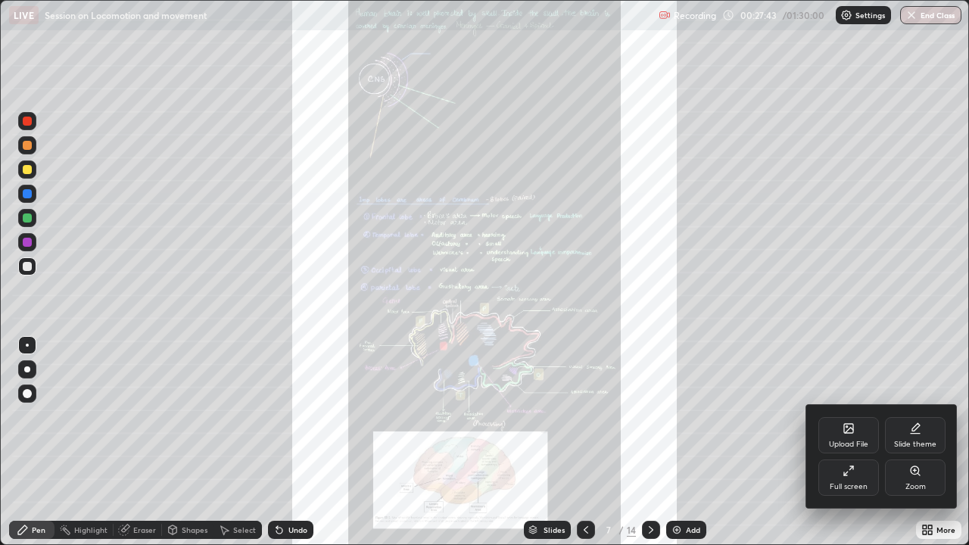
click at [906, 416] on div "Zoom" at bounding box center [916, 487] width 20 height 8
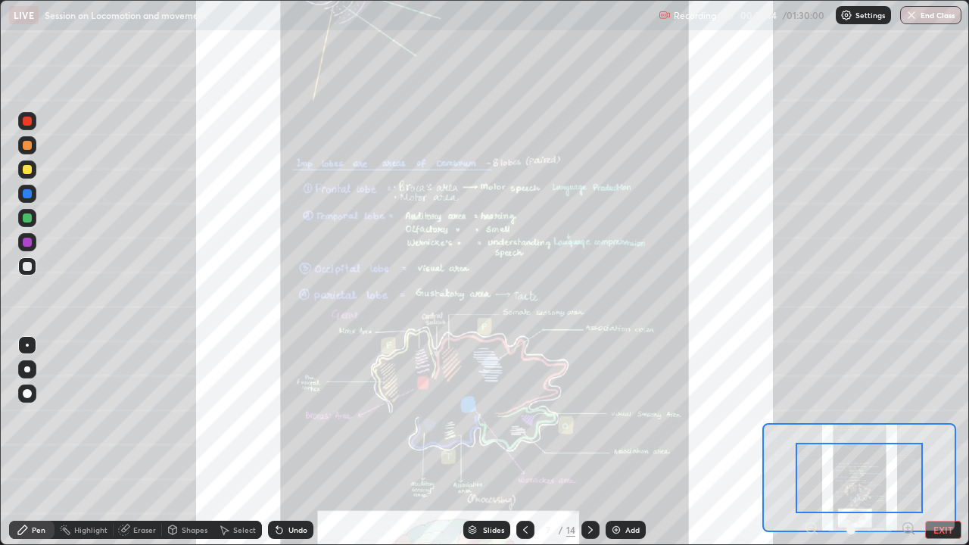
click at [906, 416] on icon at bounding box center [908, 528] width 15 height 15
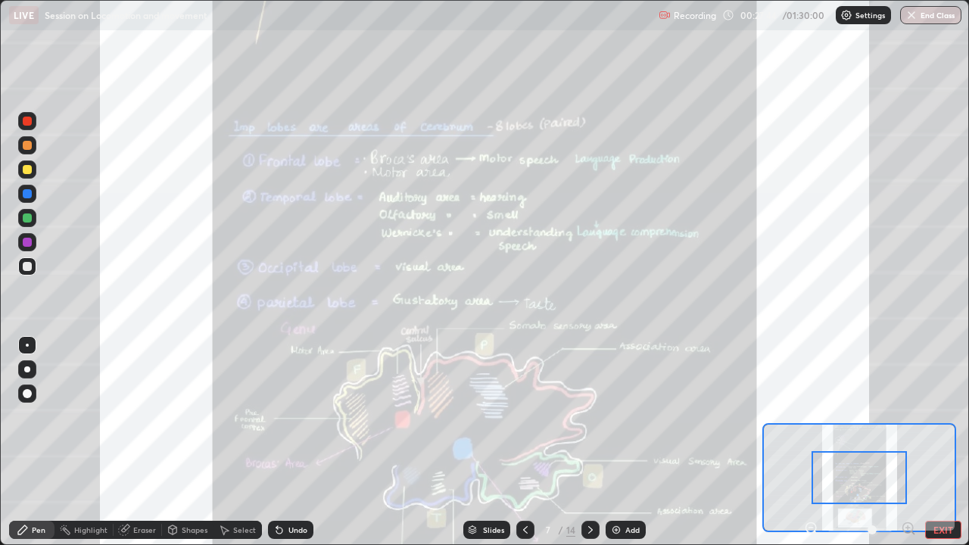
click at [909, 416] on icon at bounding box center [908, 528] width 15 height 15
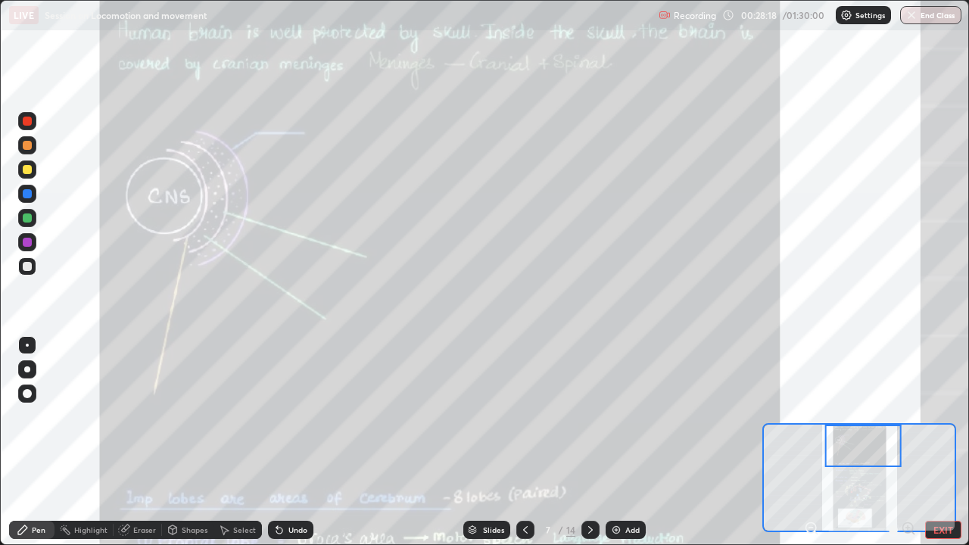
click at [289, 416] on div "Undo" at bounding box center [297, 530] width 19 height 8
click at [292, 416] on div "Undo" at bounding box center [297, 530] width 19 height 8
click at [295, 416] on div "Undo" at bounding box center [297, 530] width 19 height 8
click at [27, 195] on div at bounding box center [27, 193] width 9 height 9
click at [28, 170] on div at bounding box center [27, 169] width 9 height 9
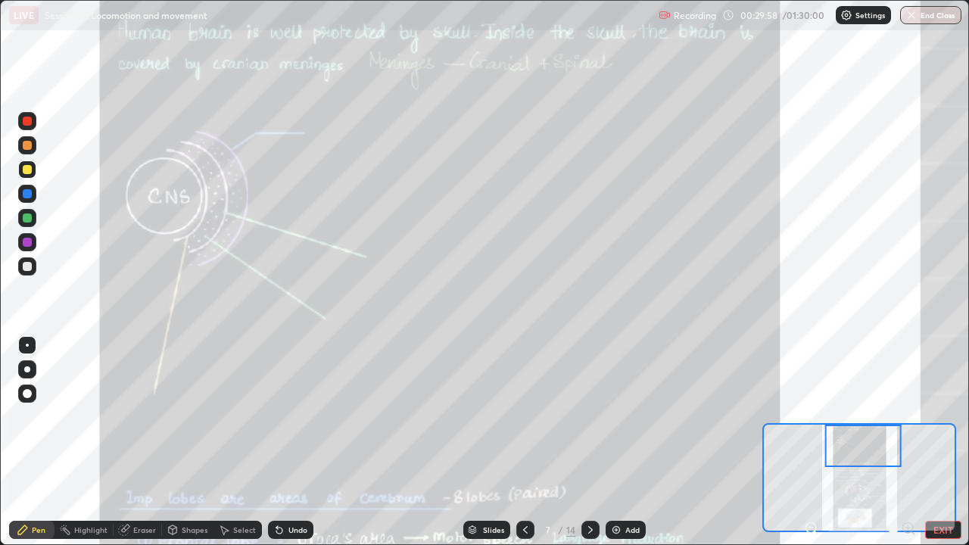
click at [296, 416] on div "Undo" at bounding box center [297, 530] width 19 height 8
click at [27, 194] on div at bounding box center [27, 193] width 9 height 9
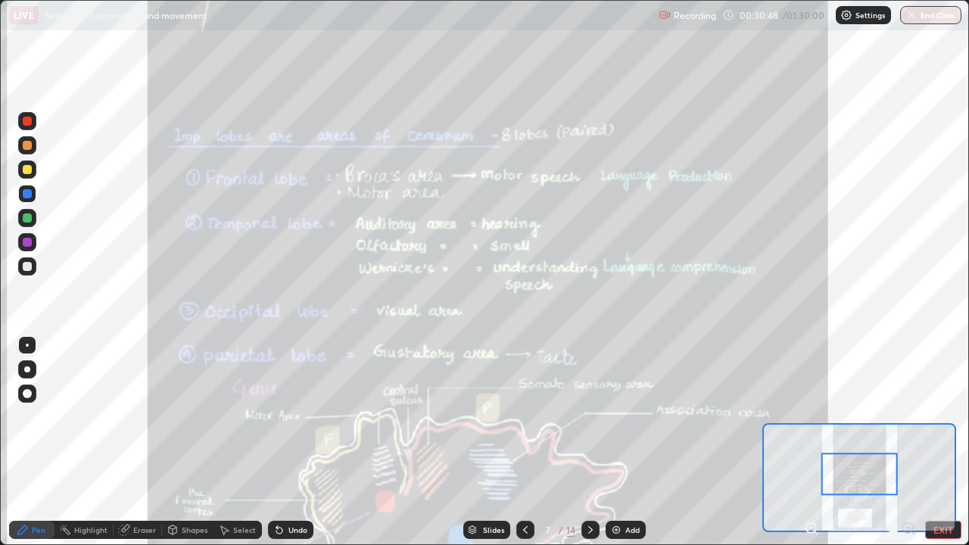
click at [479, 416] on div "Slides" at bounding box center [486, 530] width 47 height 18
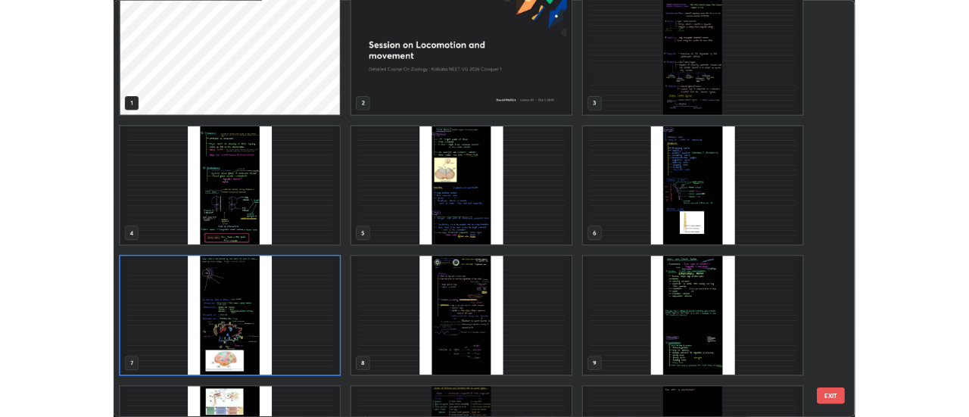
scroll to position [0, 0]
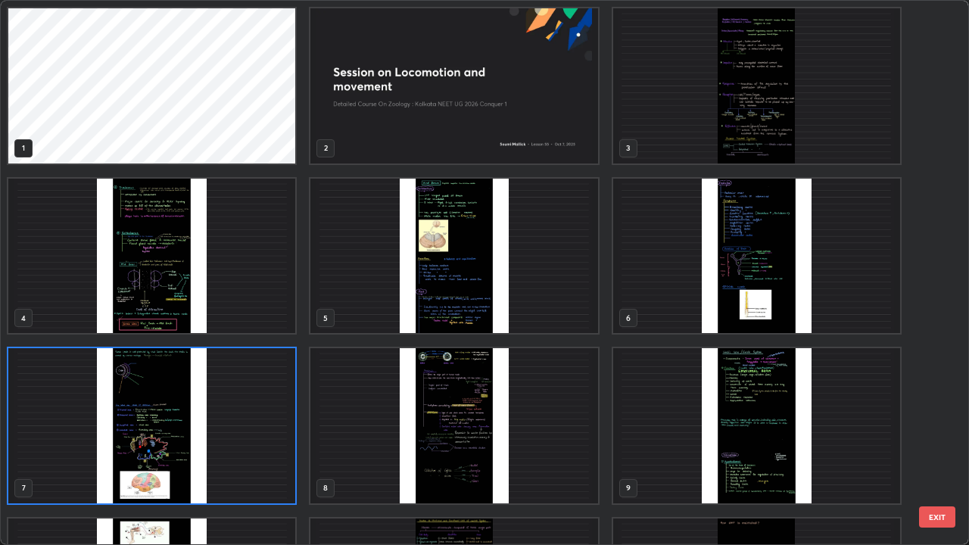
click at [482, 416] on img "grid" at bounding box center [453, 425] width 287 height 155
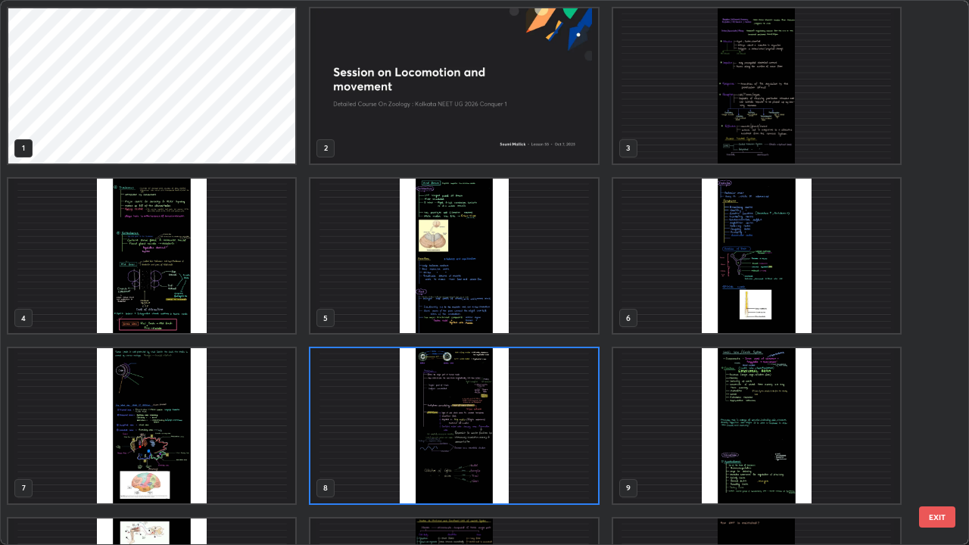
click at [473, 416] on img "grid" at bounding box center [453, 425] width 287 height 155
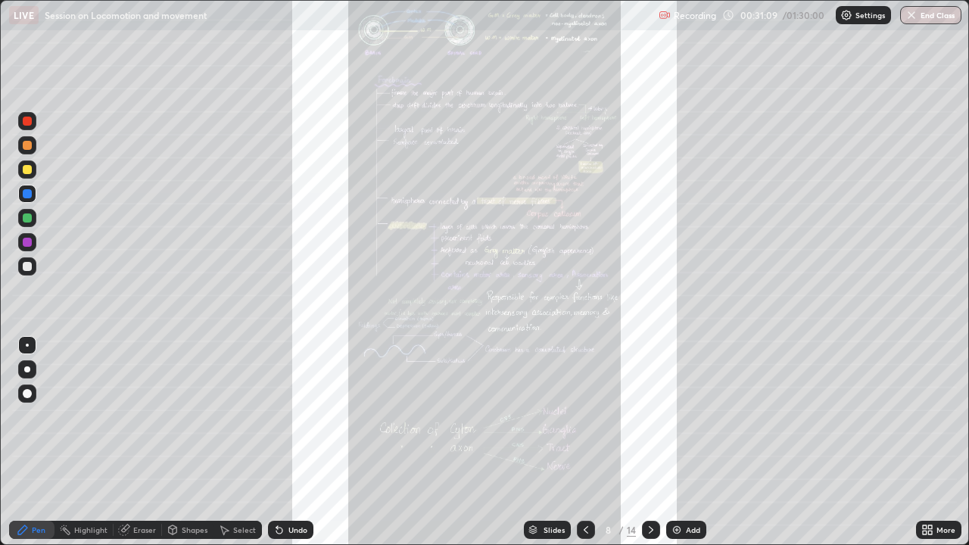
click at [285, 416] on div "Undo" at bounding box center [290, 530] width 45 height 18
click at [29, 374] on div at bounding box center [27, 369] width 18 height 18
click at [35, 341] on div at bounding box center [27, 345] width 18 height 18
click at [29, 266] on div at bounding box center [27, 266] width 9 height 9
click at [934, 416] on div "More" at bounding box center [938, 530] width 45 height 18
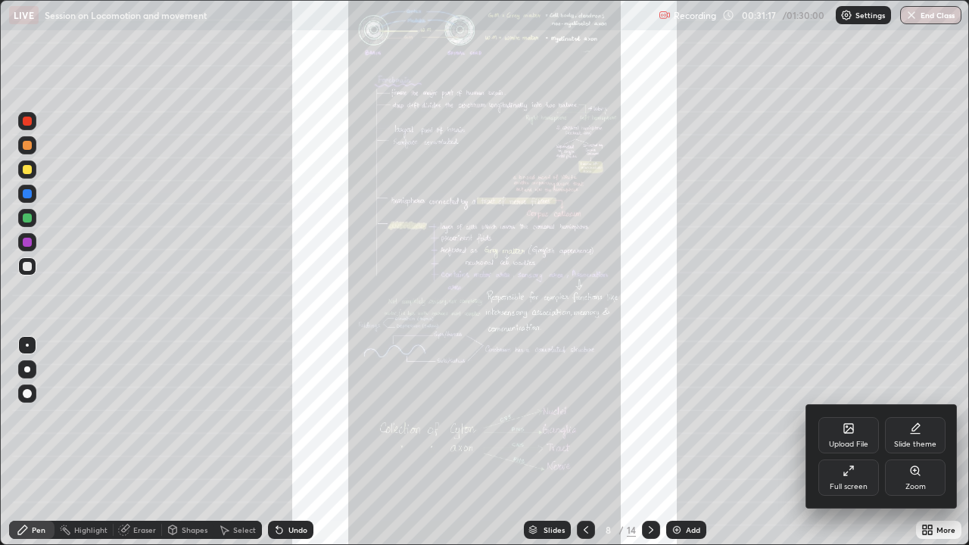
click at [925, 416] on div "Zoom" at bounding box center [916, 487] width 20 height 8
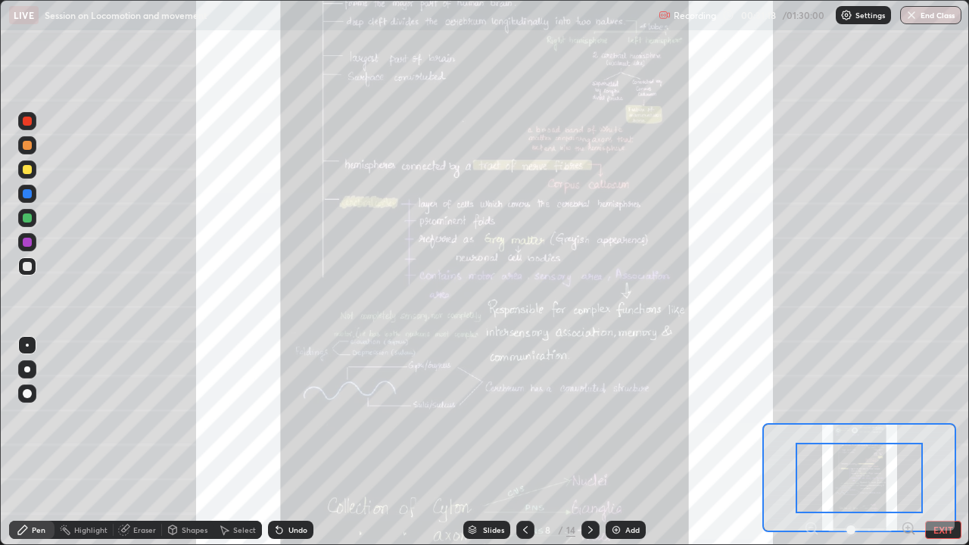
click at [906, 416] on icon at bounding box center [908, 528] width 15 height 15
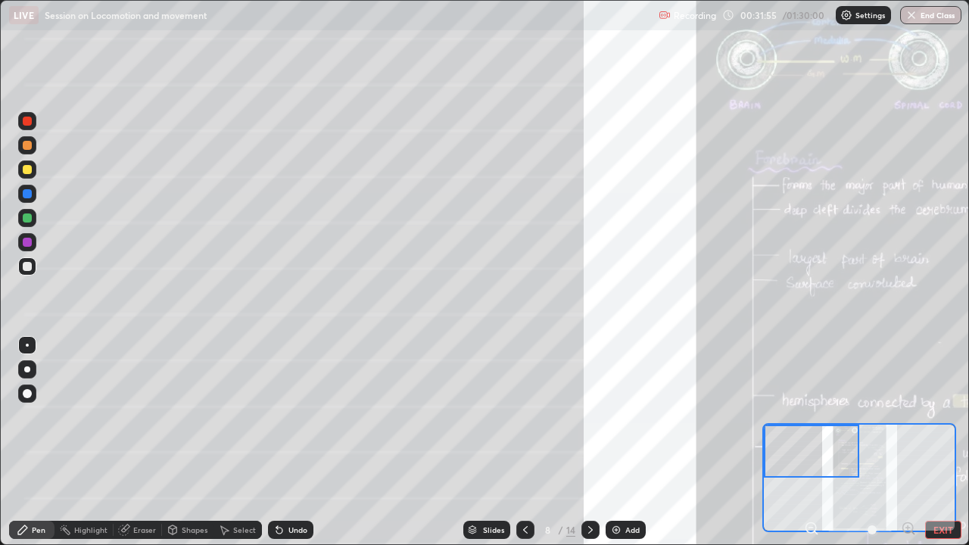
click at [32, 248] on div at bounding box center [27, 242] width 18 height 18
click at [18, 195] on div at bounding box center [27, 194] width 18 height 18
click at [30, 142] on div at bounding box center [27, 145] width 9 height 9
click at [30, 267] on div at bounding box center [27, 266] width 9 height 9
click at [28, 175] on div at bounding box center [27, 170] width 18 height 18
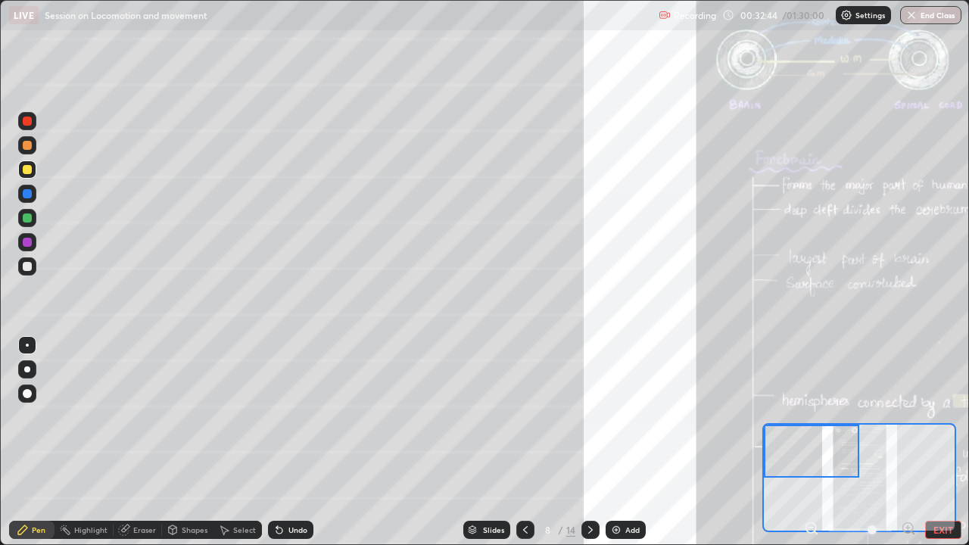
click at [28, 145] on div at bounding box center [27, 145] width 9 height 9
click at [158, 416] on div "Eraser" at bounding box center [138, 530] width 48 height 18
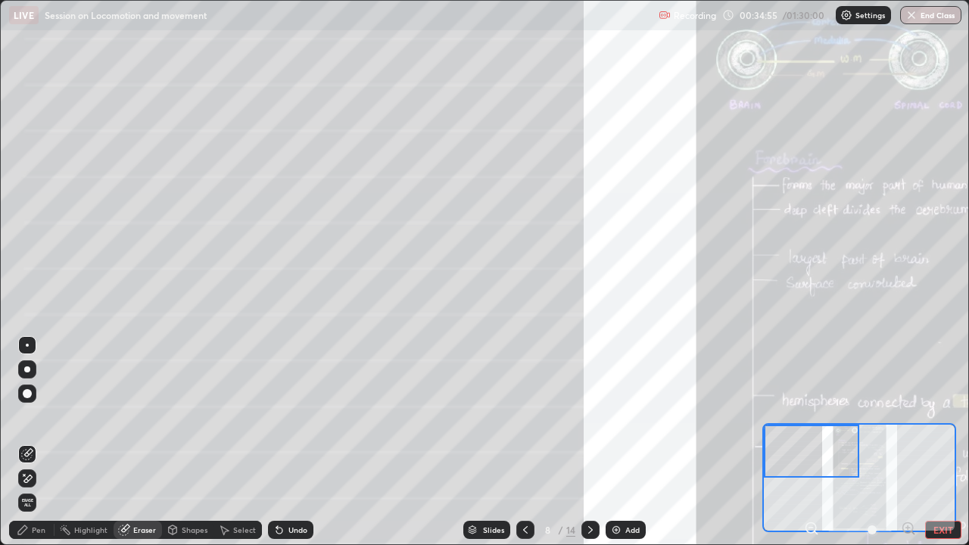
click at [44, 416] on div "Pen" at bounding box center [39, 530] width 14 height 8
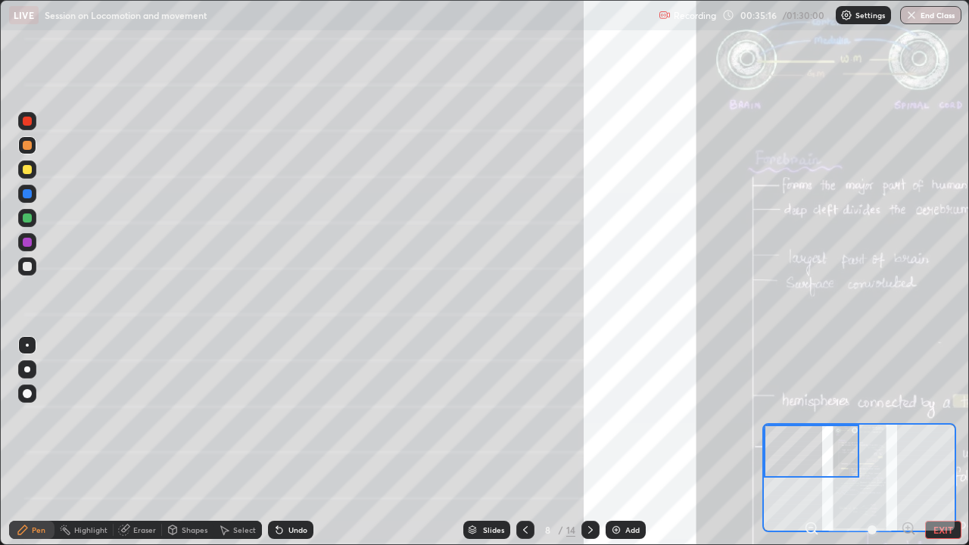
click at [301, 416] on div "Undo" at bounding box center [297, 530] width 19 height 8
click at [300, 416] on div "Undo" at bounding box center [297, 530] width 19 height 8
click at [33, 267] on div at bounding box center [27, 266] width 18 height 18
click at [294, 416] on div "Undo" at bounding box center [297, 530] width 19 height 8
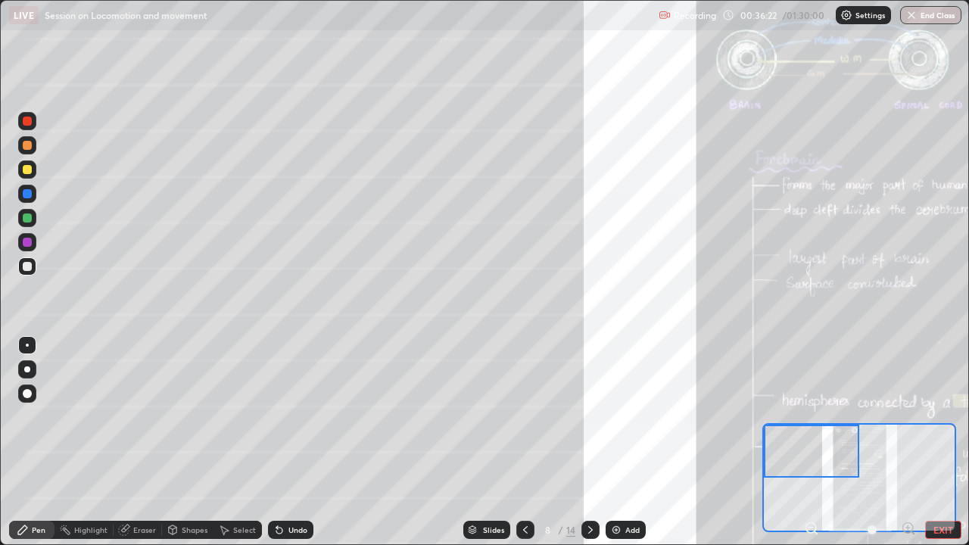
click at [289, 416] on div "Undo" at bounding box center [297, 530] width 19 height 8
click at [28, 195] on div at bounding box center [27, 193] width 9 height 9
click at [28, 266] on div at bounding box center [27, 266] width 9 height 9
click at [191, 416] on div "Shapes" at bounding box center [195, 530] width 26 height 8
click at [146, 416] on div "Eraser" at bounding box center [144, 530] width 23 height 8
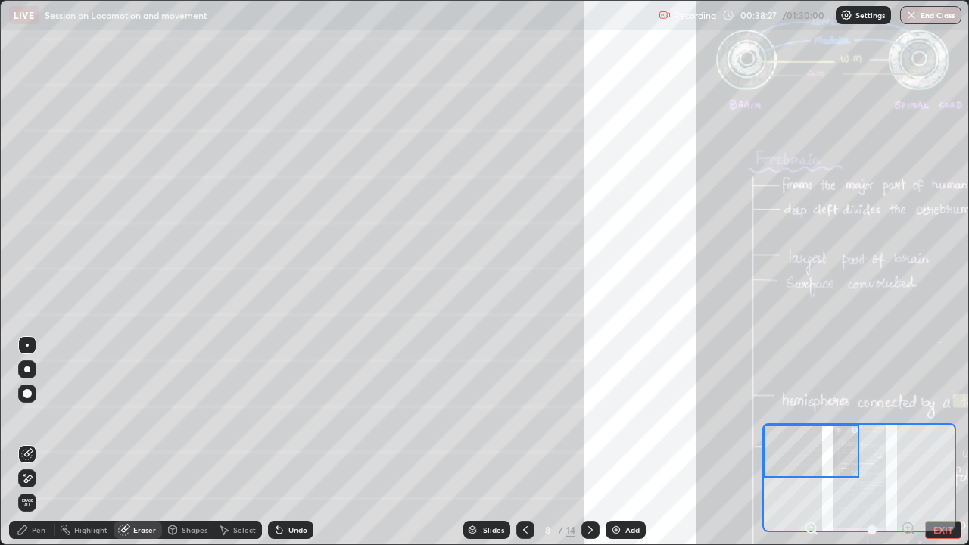
click at [24, 416] on icon at bounding box center [23, 530] width 12 height 12
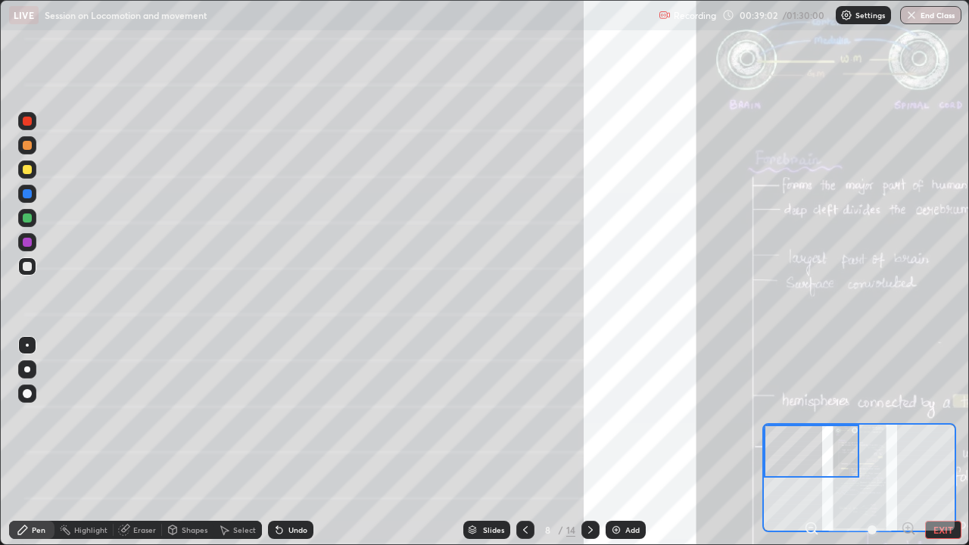
click at [27, 195] on div at bounding box center [27, 193] width 9 height 9
click at [33, 269] on div at bounding box center [27, 266] width 18 height 18
click at [29, 192] on div at bounding box center [27, 193] width 9 height 9
click at [36, 149] on div at bounding box center [27, 145] width 18 height 18
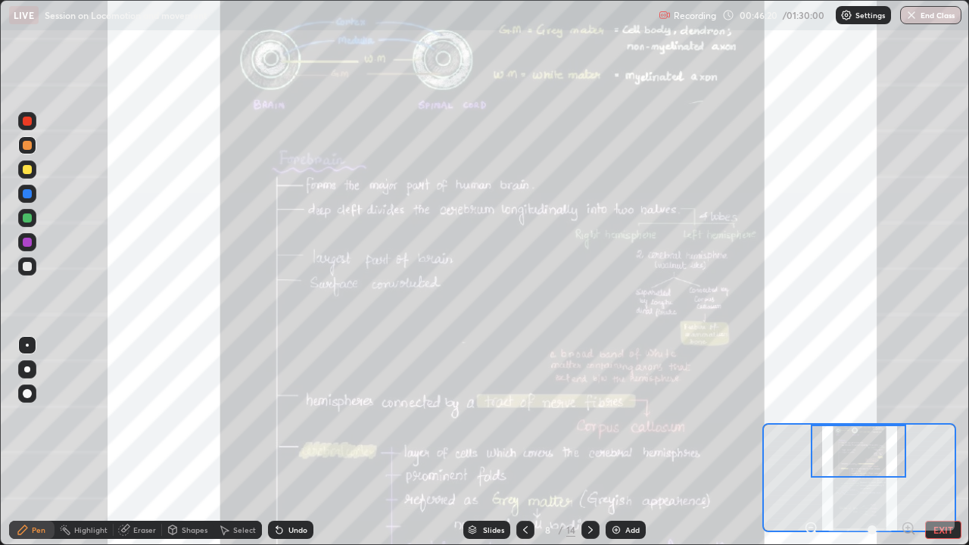
click at [950, 416] on button "EXIT" at bounding box center [943, 530] width 36 height 18
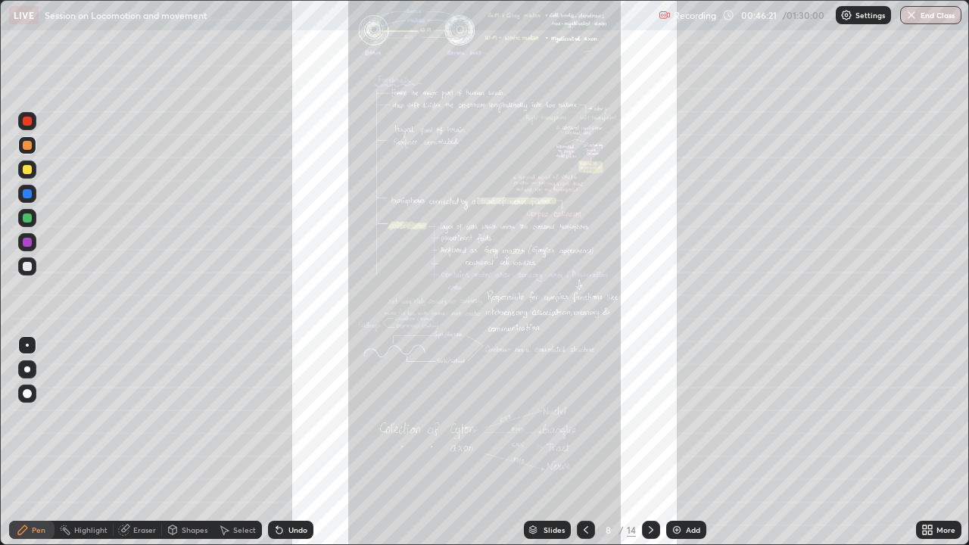
click at [938, 416] on div "More" at bounding box center [946, 530] width 19 height 8
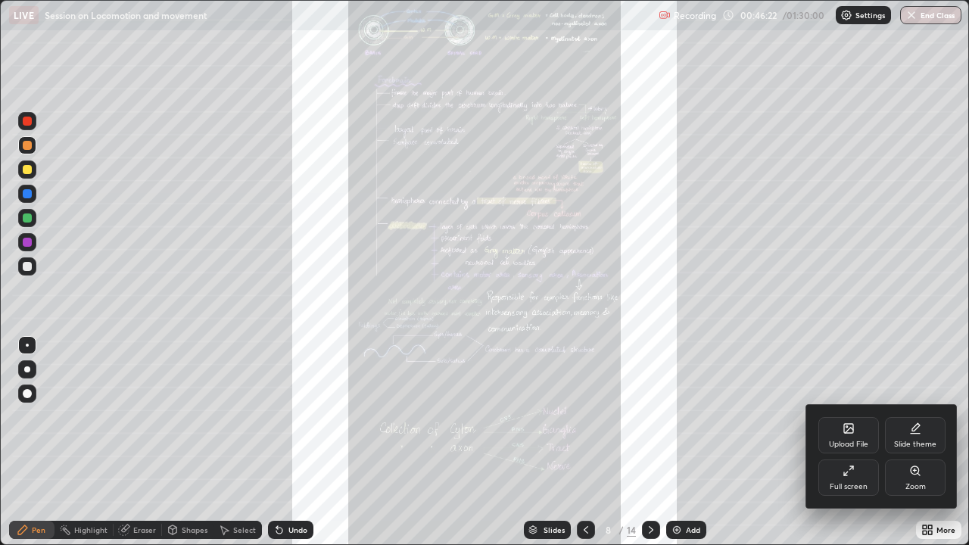
click at [856, 416] on div "Full screen" at bounding box center [849, 478] width 61 height 36
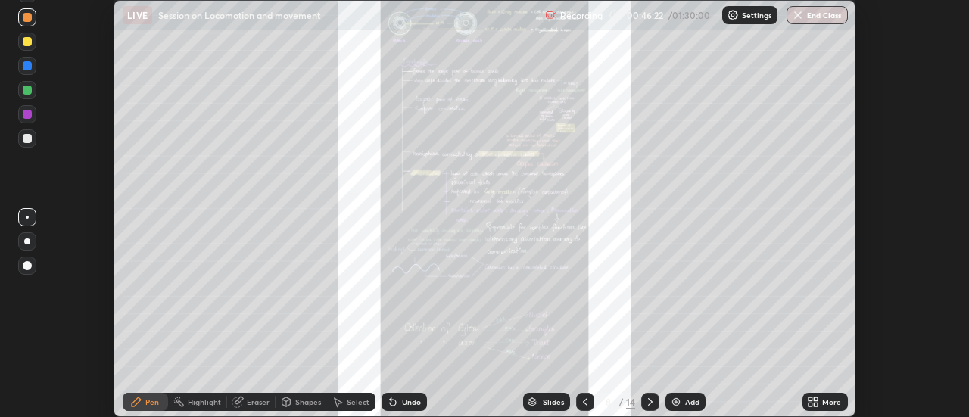
scroll to position [75304, 74752]
click at [823, 401] on div "More" at bounding box center [831, 402] width 19 height 8
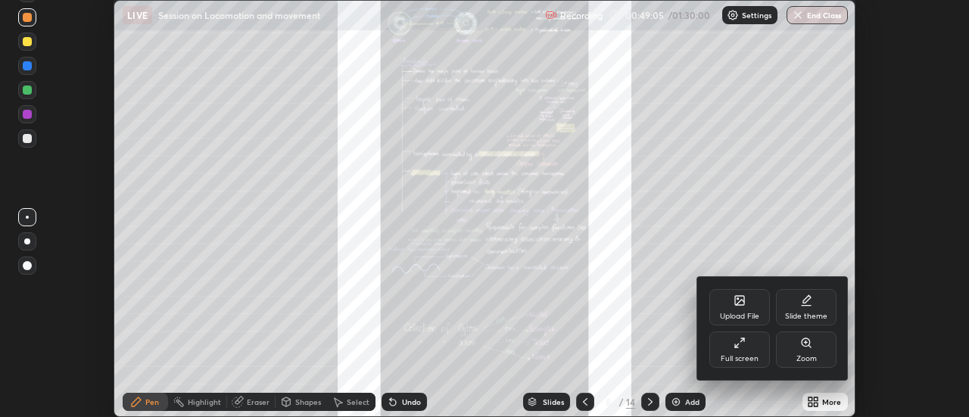
click at [804, 353] on div "Zoom" at bounding box center [806, 350] width 61 height 36
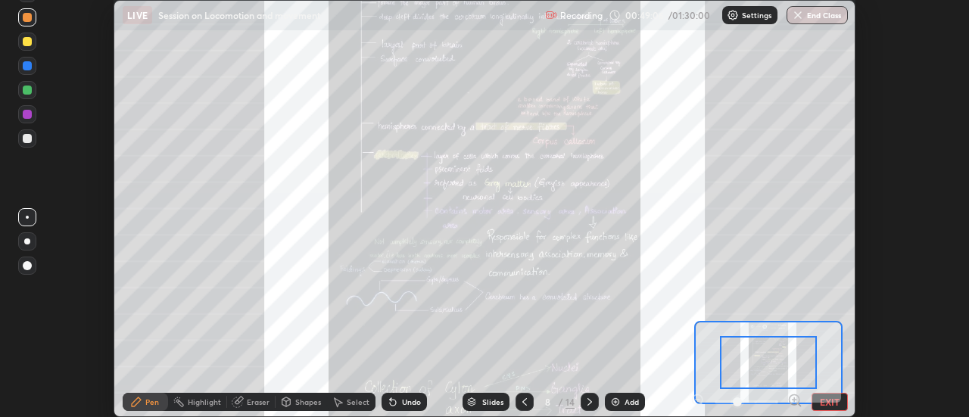
click at [794, 401] on icon at bounding box center [794, 400] width 0 height 4
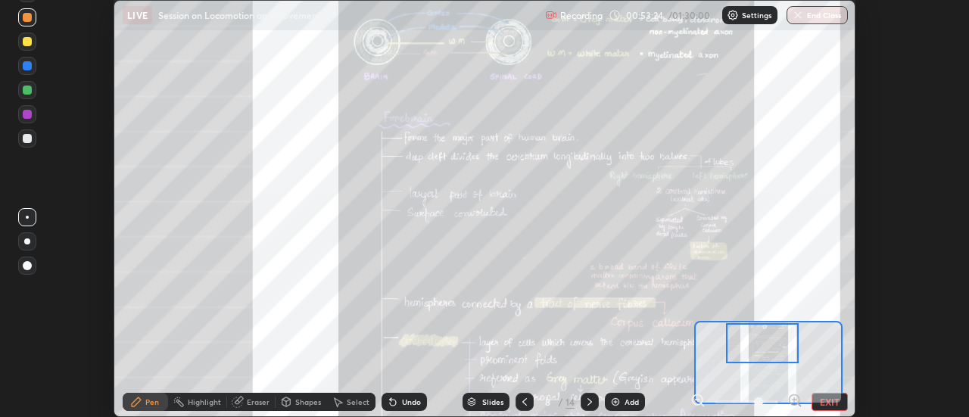
click at [499, 402] on div "Slides" at bounding box center [492, 402] width 21 height 8
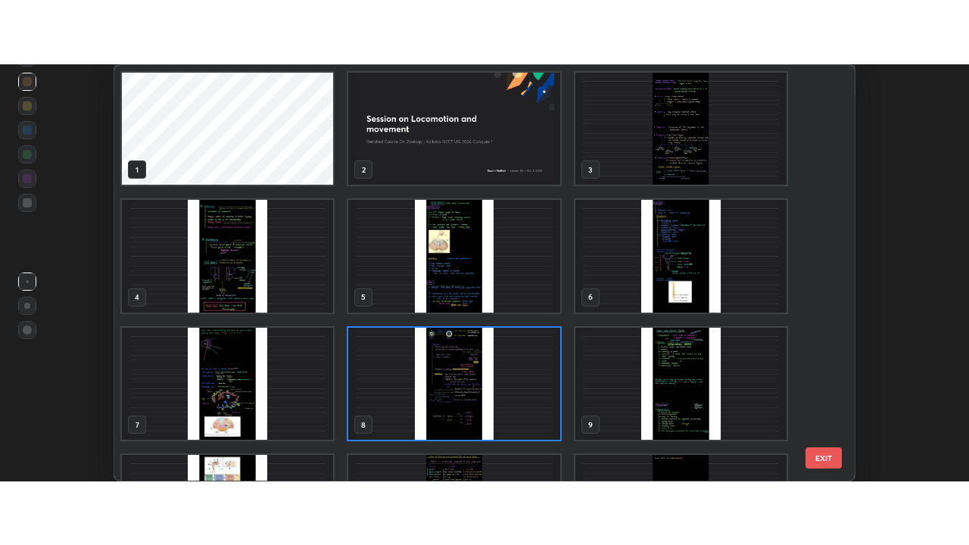
scroll to position [222, 0]
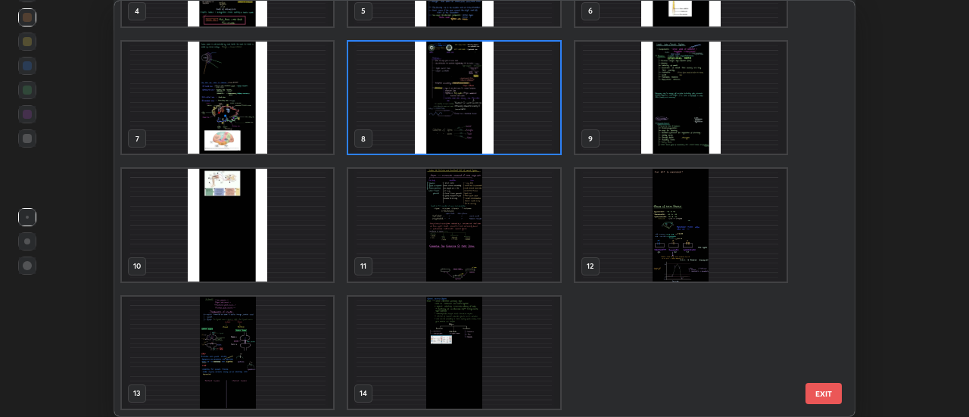
click at [302, 136] on img "grid" at bounding box center [227, 98] width 211 height 112
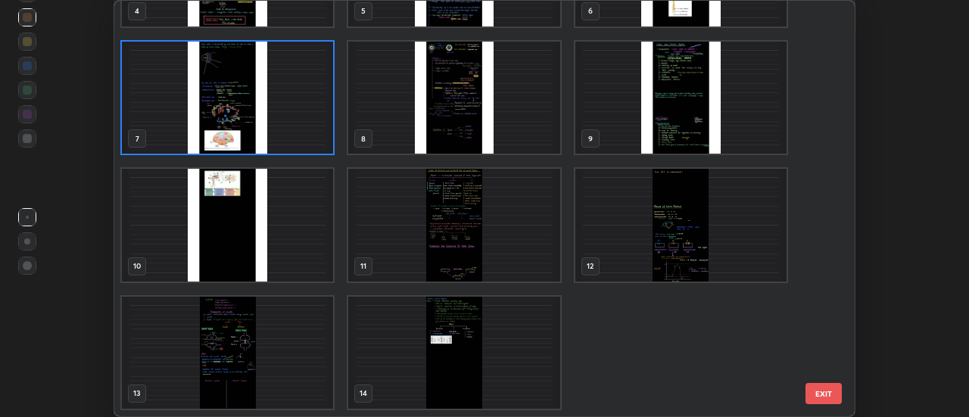
click at [298, 134] on img "grid" at bounding box center [227, 98] width 211 height 112
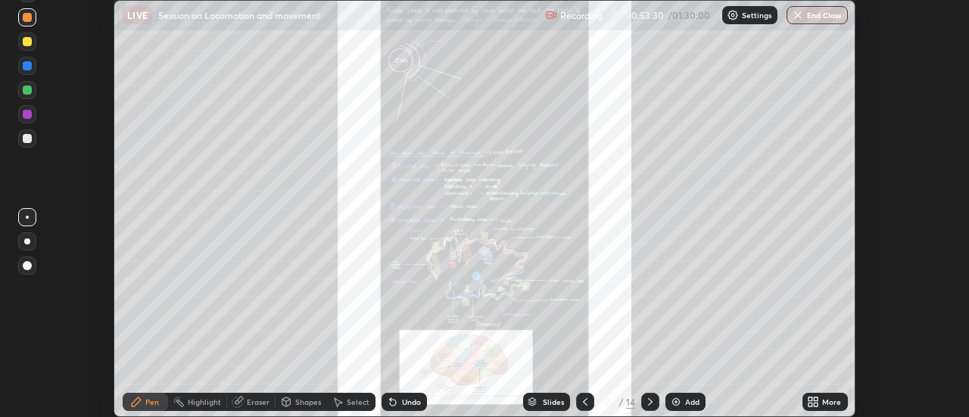
click at [253, 401] on div "Eraser" at bounding box center [258, 402] width 23 height 8
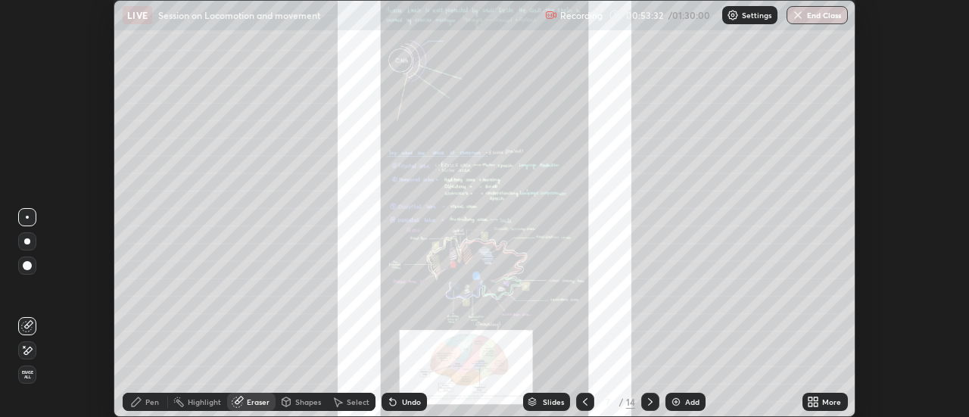
click at [155, 404] on div "Pen" at bounding box center [152, 402] width 14 height 8
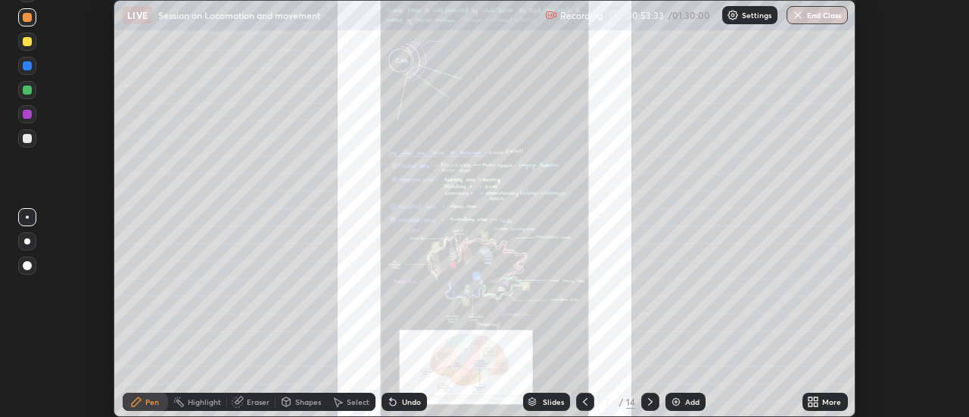
click at [35, 137] on div at bounding box center [27, 138] width 18 height 18
click at [823, 404] on div "More" at bounding box center [831, 402] width 19 height 8
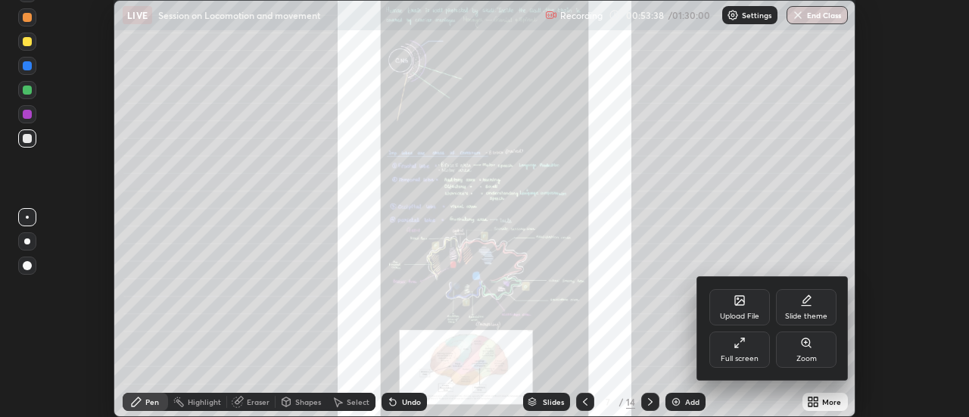
click at [806, 358] on div "Zoom" at bounding box center [807, 359] width 20 height 8
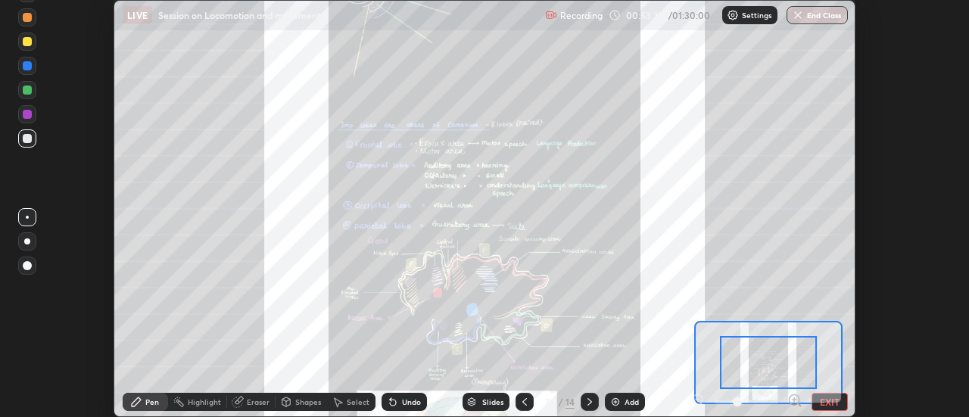
click at [822, 397] on button "EXIT" at bounding box center [830, 402] width 36 height 18
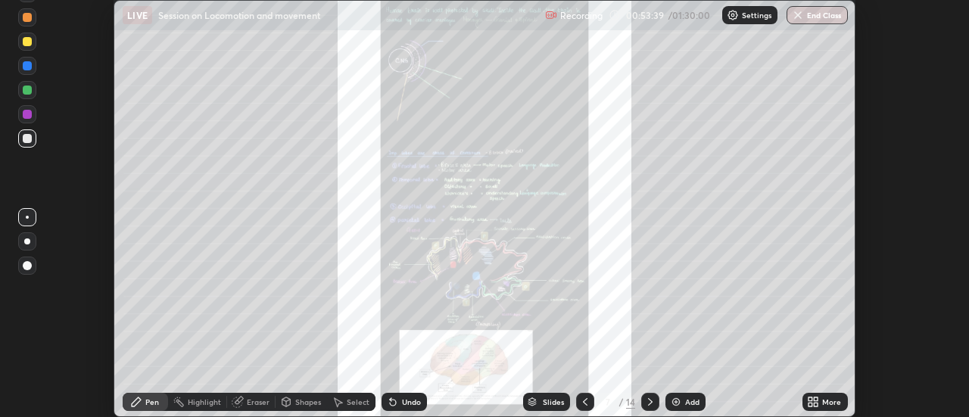
click at [819, 400] on icon at bounding box center [813, 402] width 12 height 12
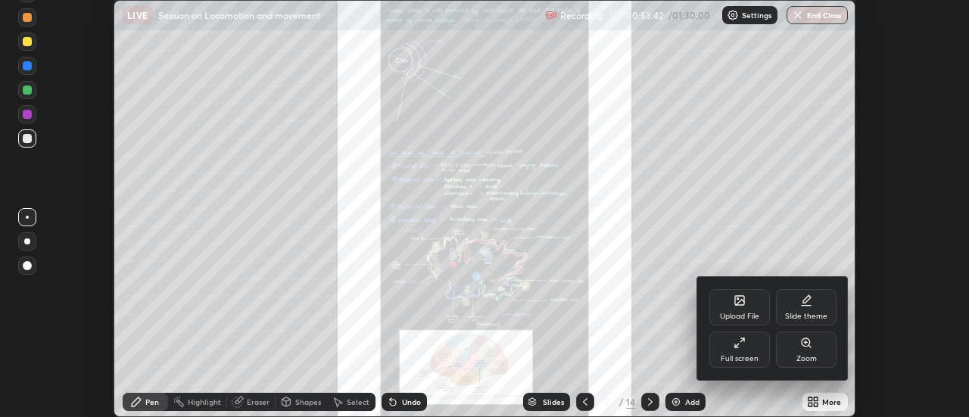
click at [748, 352] on div "Full screen" at bounding box center [740, 350] width 61 height 36
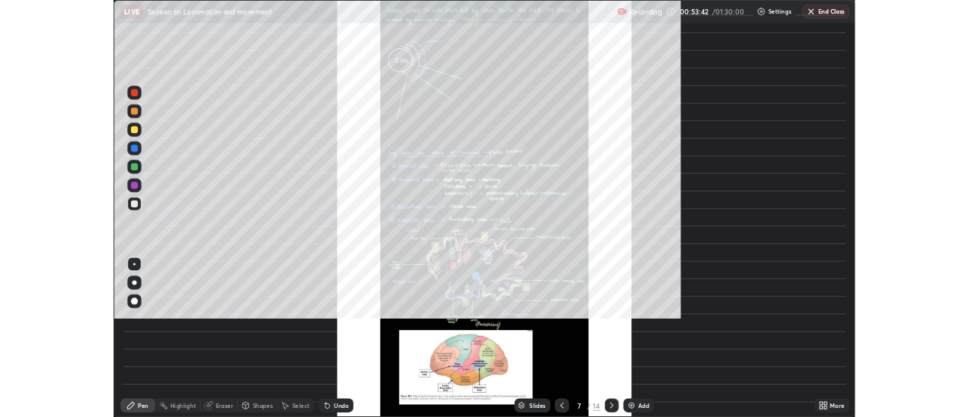
scroll to position [545, 969]
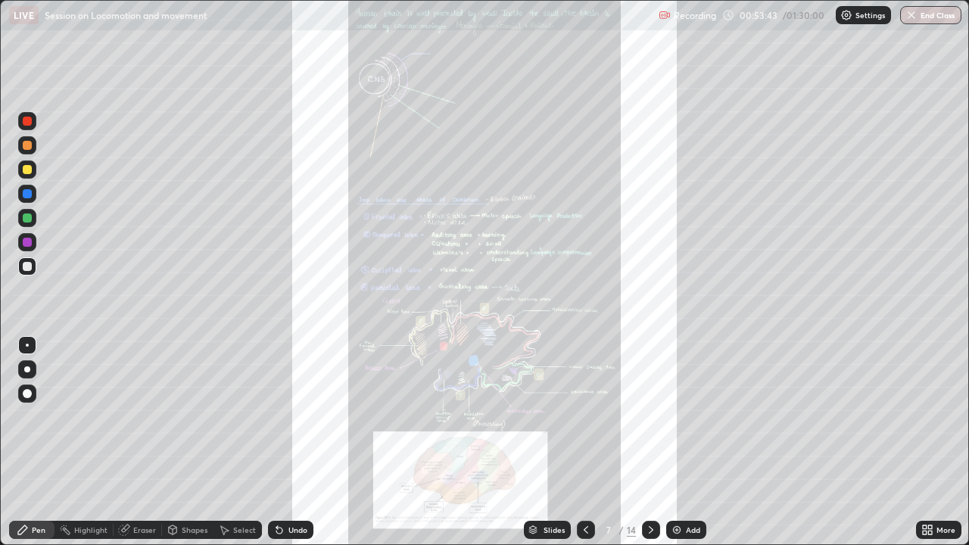
click at [940, 416] on div "More" at bounding box center [946, 530] width 19 height 8
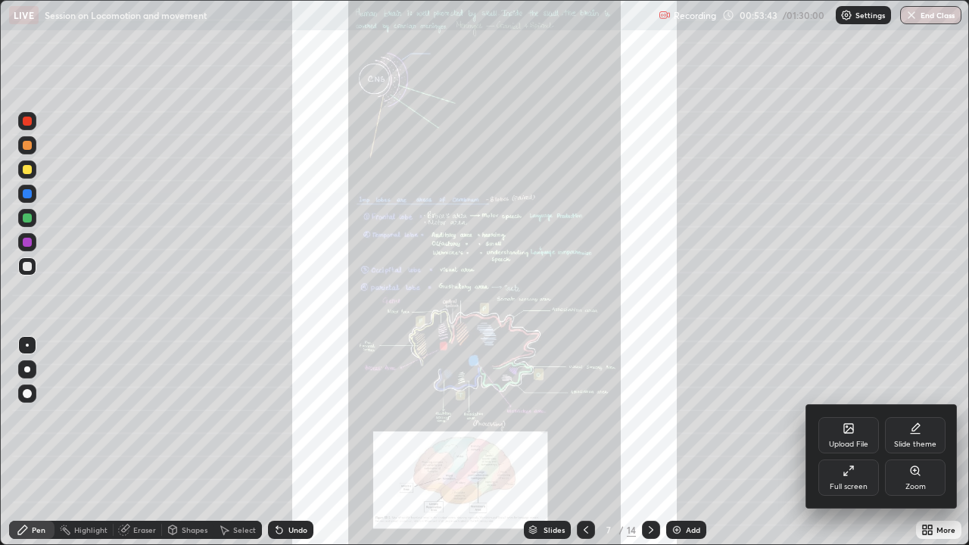
click at [906, 416] on div "Zoom" at bounding box center [915, 478] width 61 height 36
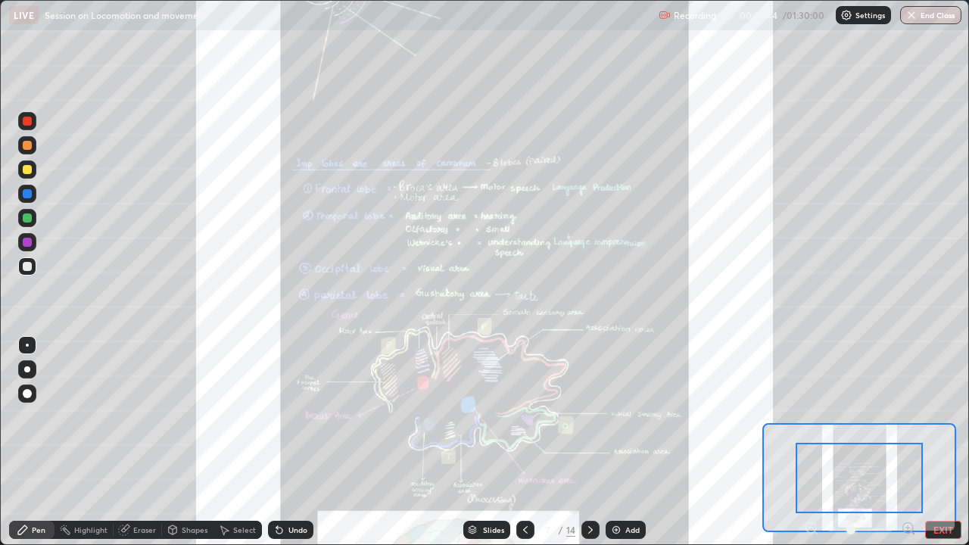
click at [912, 416] on icon at bounding box center [908, 528] width 15 height 15
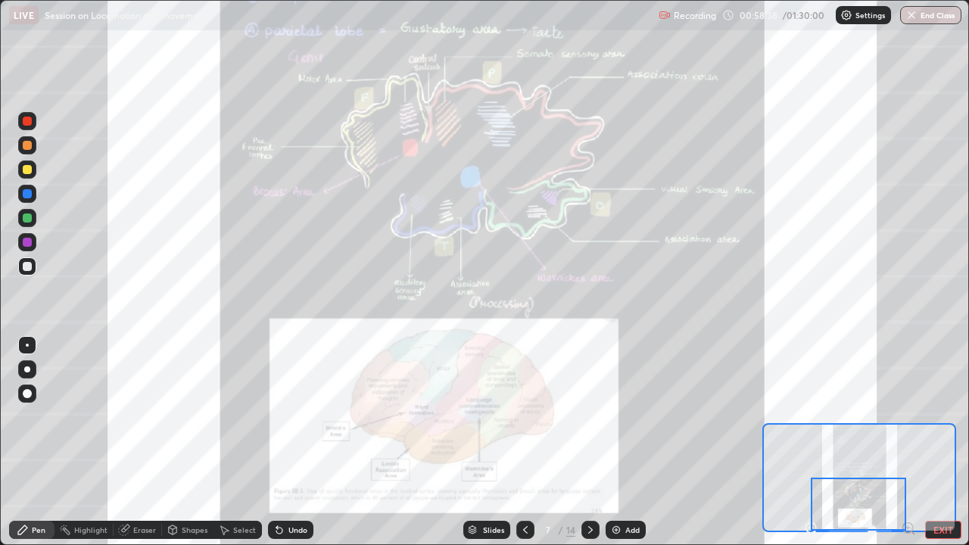
click at [590, 416] on icon at bounding box center [591, 530] width 12 height 12
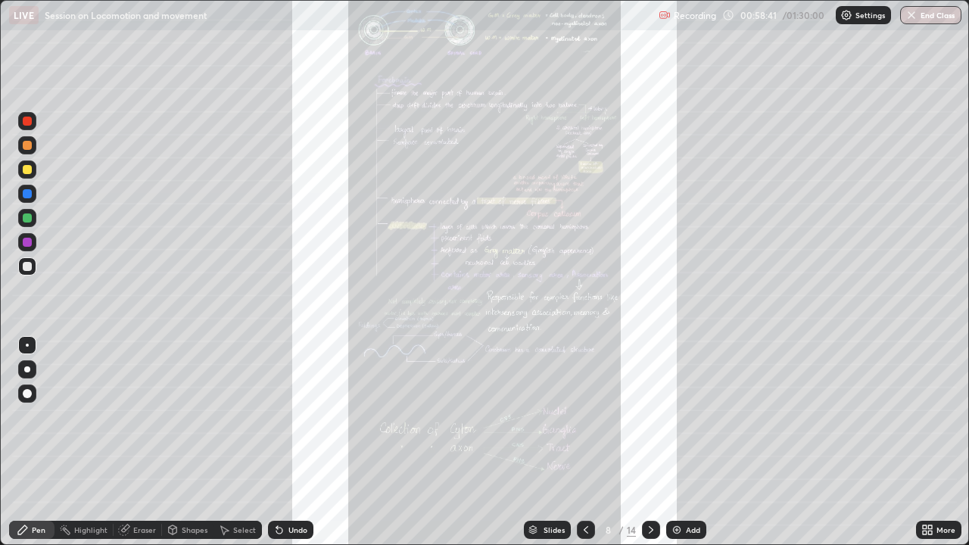
click at [648, 416] on icon at bounding box center [651, 530] width 12 height 12
click at [32, 267] on div at bounding box center [27, 266] width 18 height 18
click at [924, 416] on icon at bounding box center [928, 530] width 12 height 12
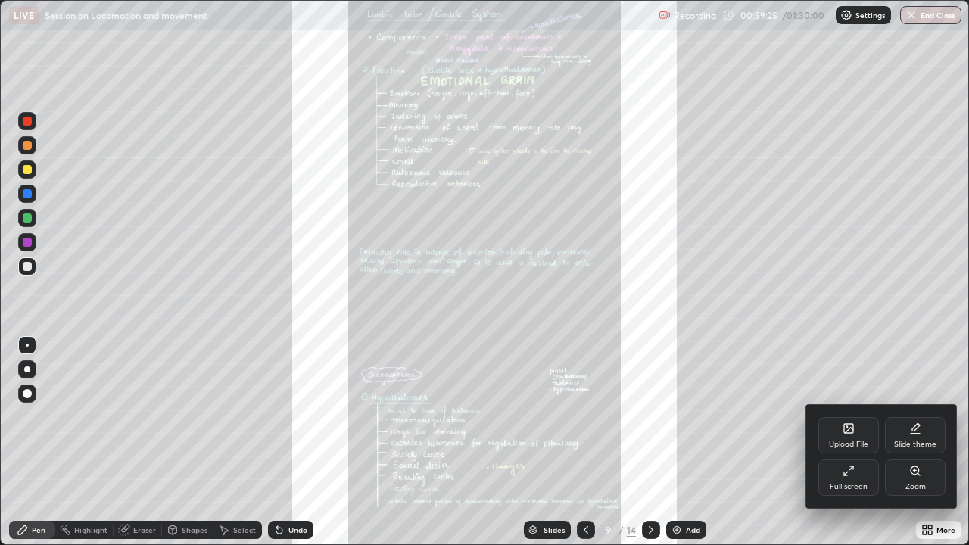
click at [920, 416] on div "Zoom" at bounding box center [916, 487] width 20 height 8
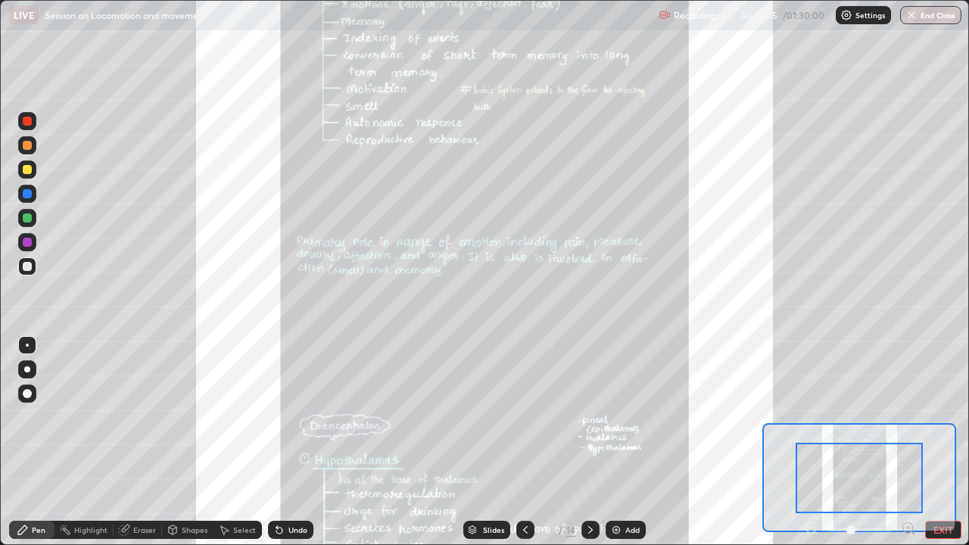
click at [904, 416] on icon at bounding box center [908, 528] width 10 height 10
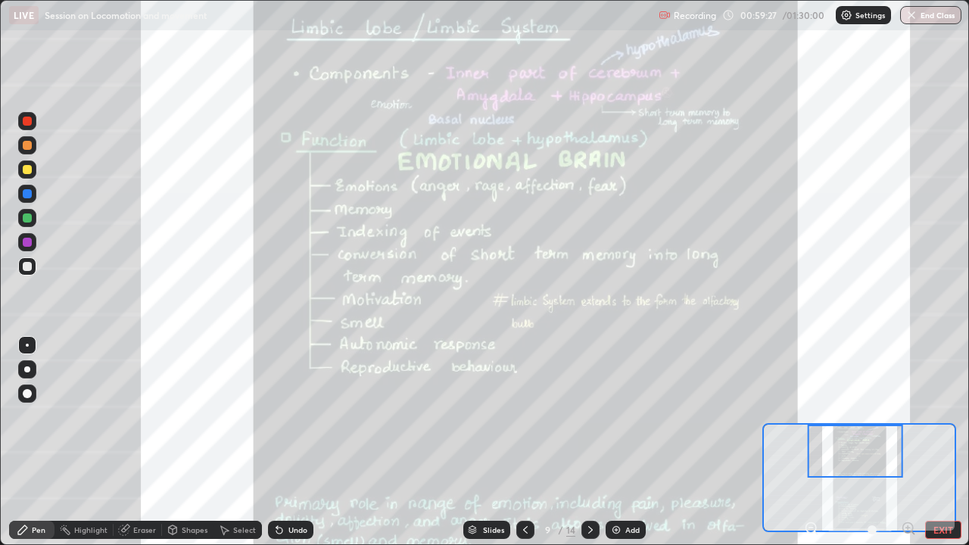
click at [937, 416] on button "EXIT" at bounding box center [943, 530] width 36 height 18
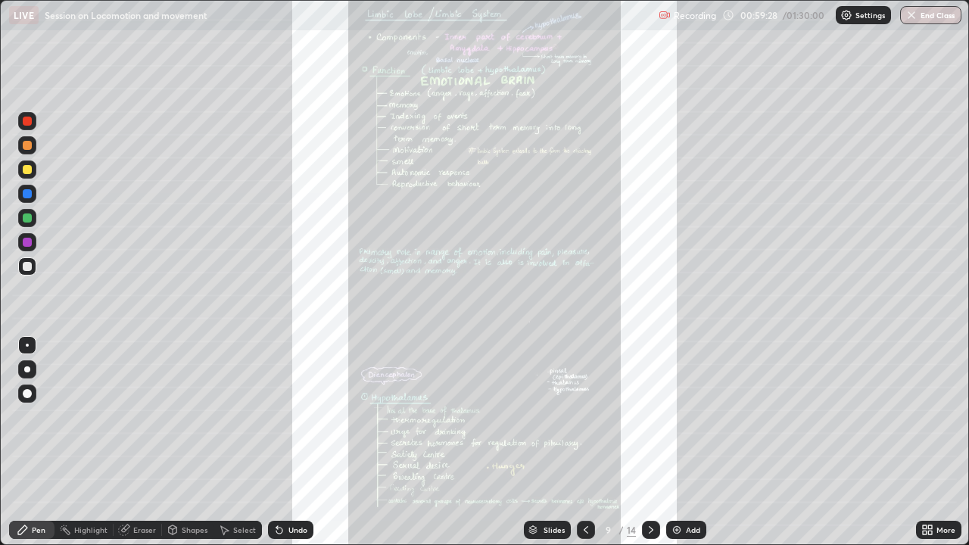
click at [927, 416] on icon at bounding box center [928, 530] width 12 height 12
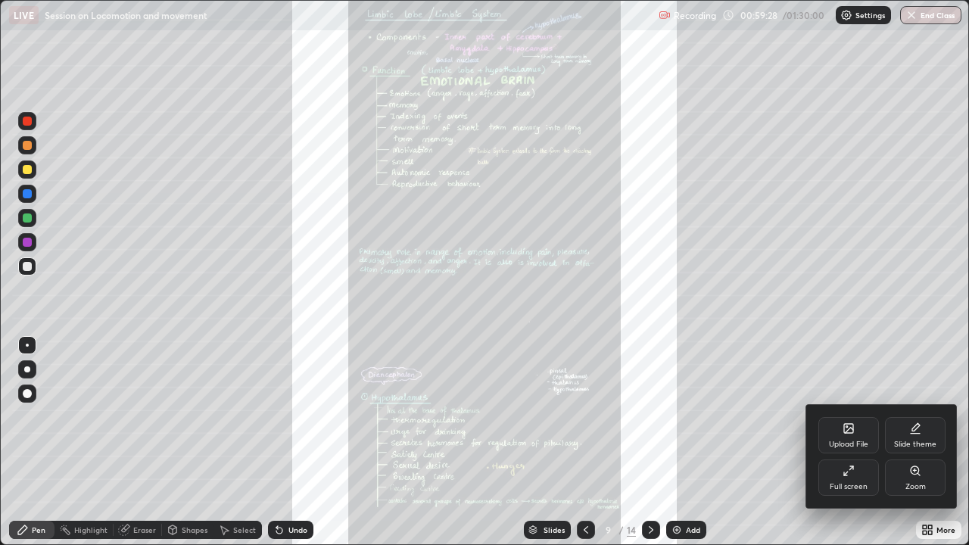
click at [841, 416] on div "Full screen" at bounding box center [849, 487] width 38 height 8
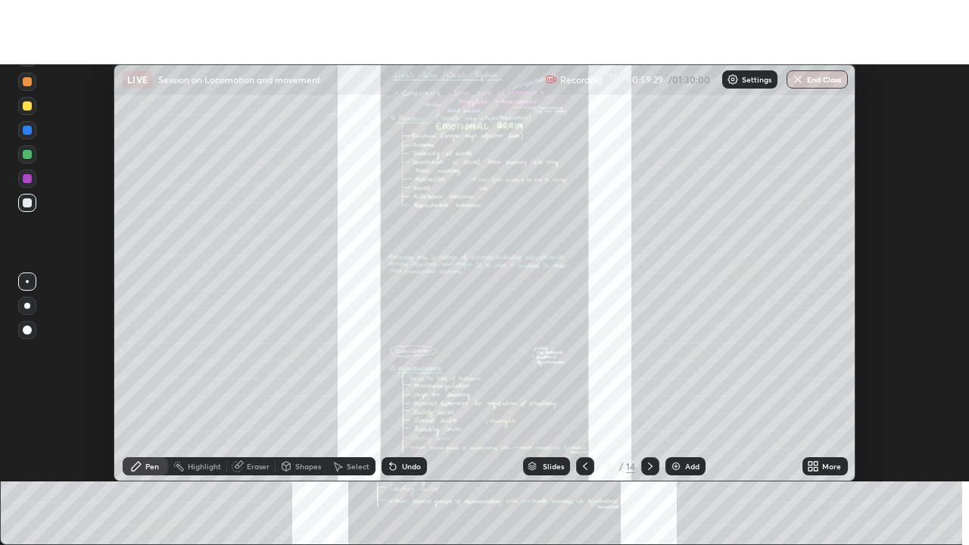
scroll to position [75304, 74752]
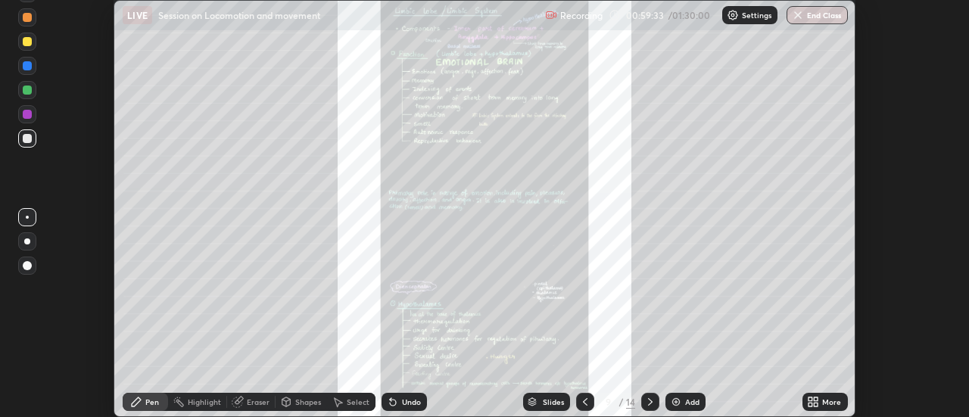
click at [831, 399] on div "More" at bounding box center [831, 402] width 19 height 8
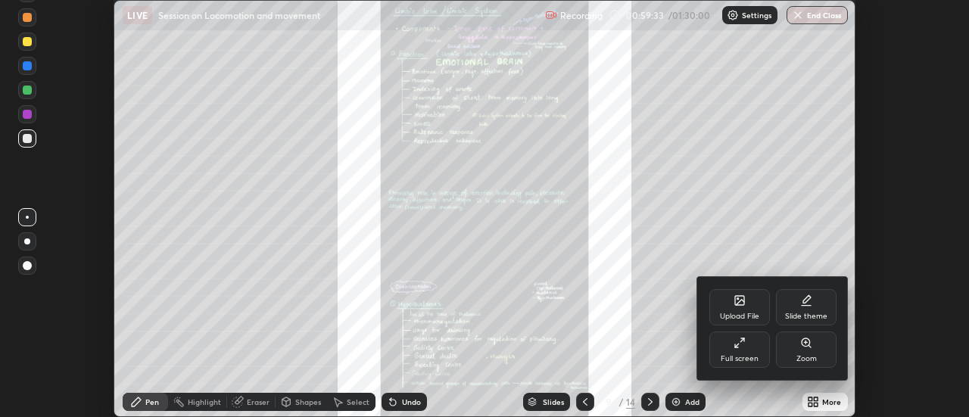
click at [738, 361] on div "Full screen" at bounding box center [740, 359] width 38 height 8
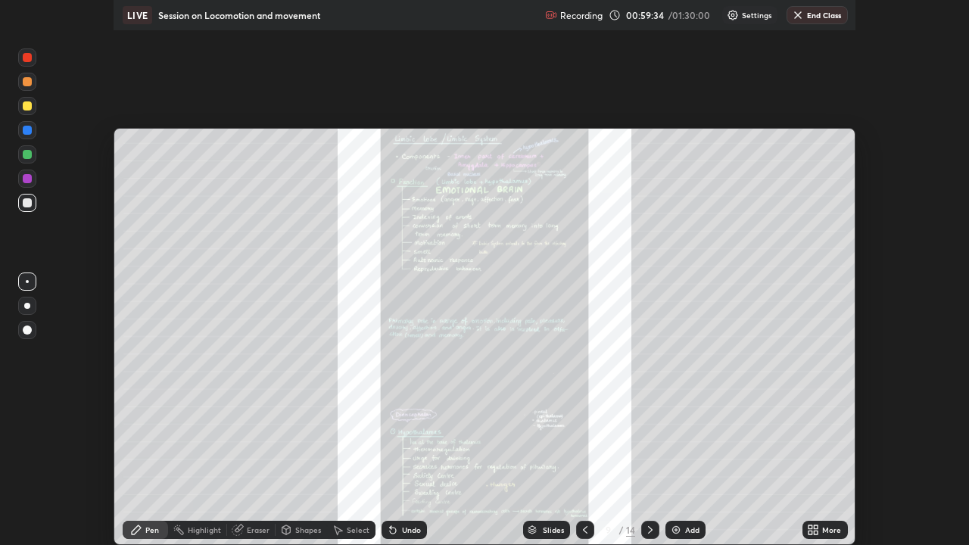
scroll to position [545, 969]
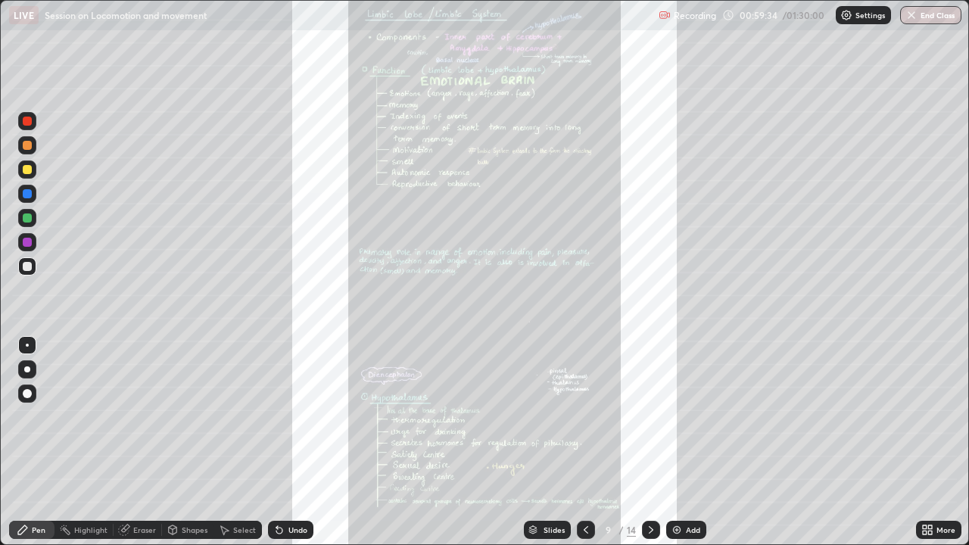
click at [931, 416] on icon at bounding box center [930, 528] width 4 height 4
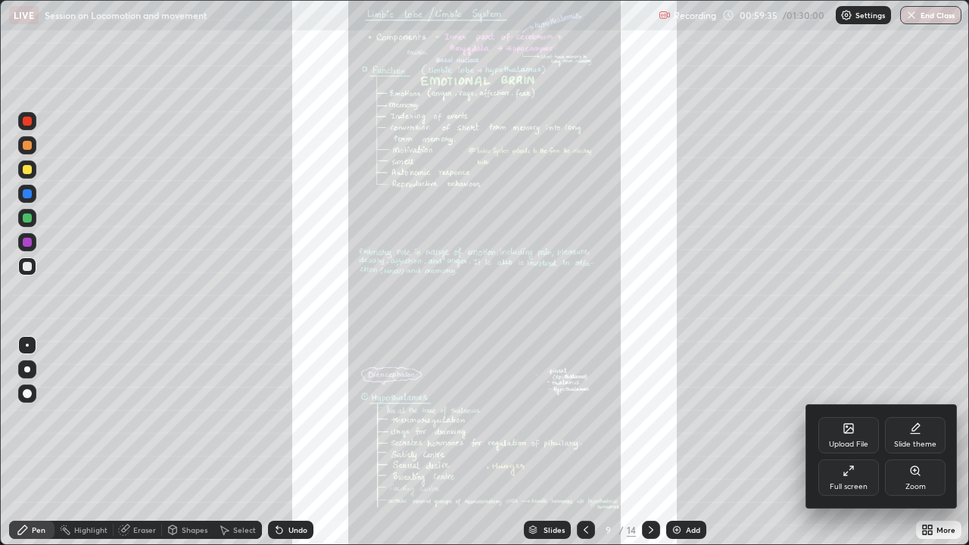
click at [915, 416] on div "Zoom" at bounding box center [916, 487] width 20 height 8
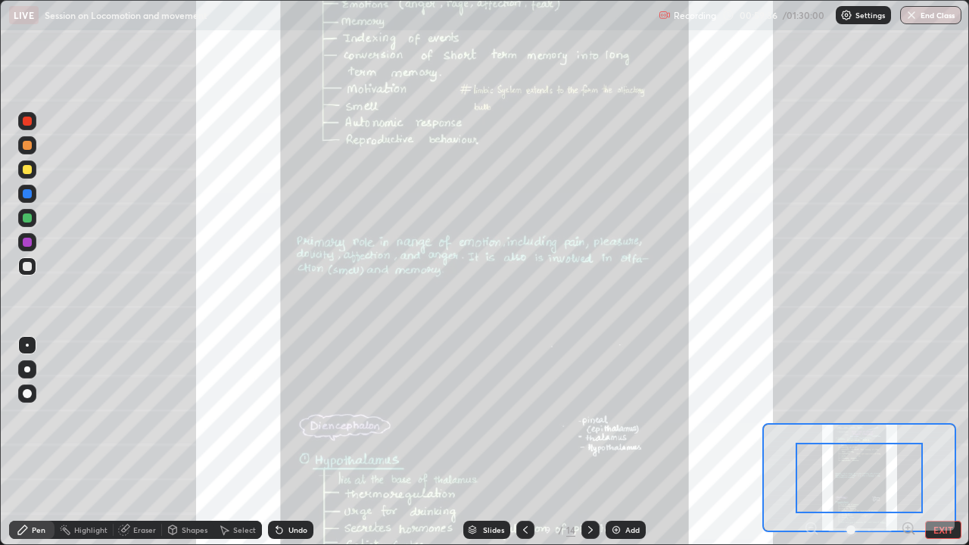
click at [906, 416] on icon at bounding box center [908, 528] width 15 height 15
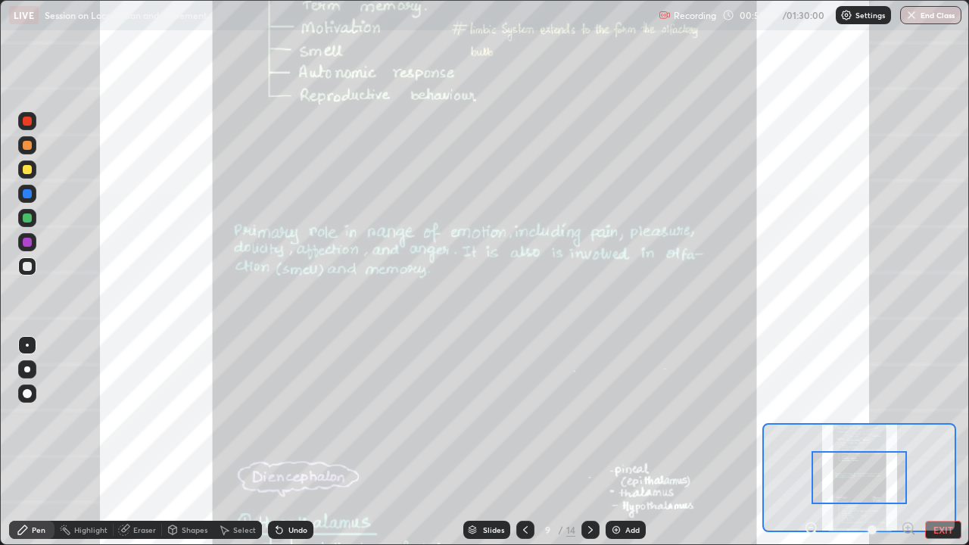
click at [905, 416] on icon at bounding box center [908, 528] width 15 height 15
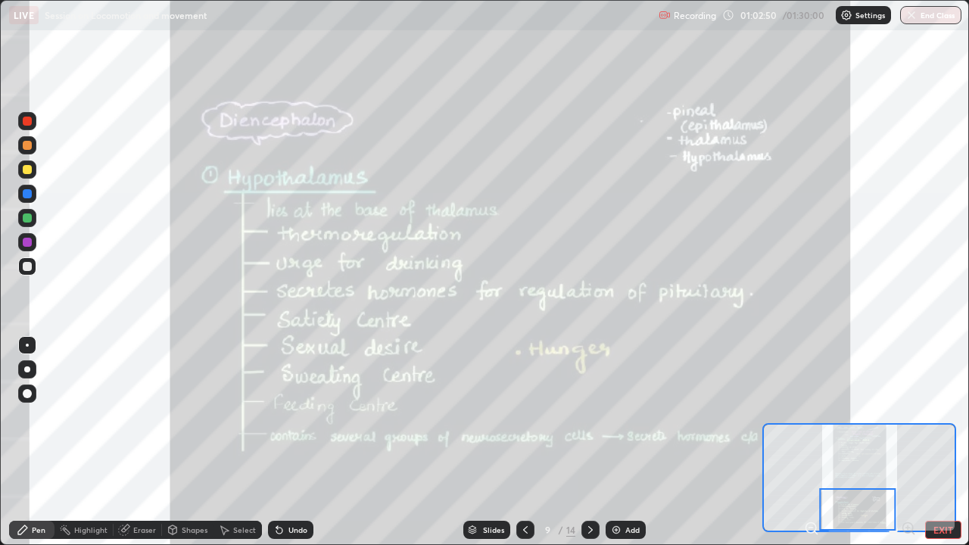
click at [851, 416] on div at bounding box center [857, 509] width 76 height 42
click at [485, 416] on div "Slides" at bounding box center [493, 530] width 21 height 8
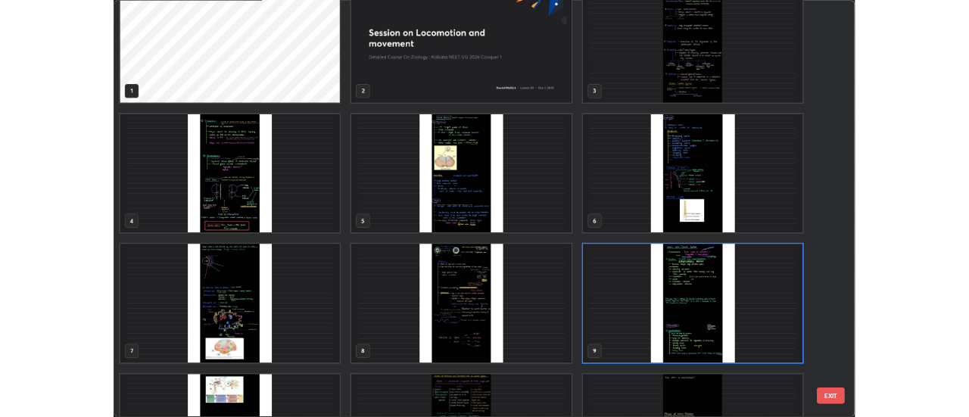
scroll to position [0, 0]
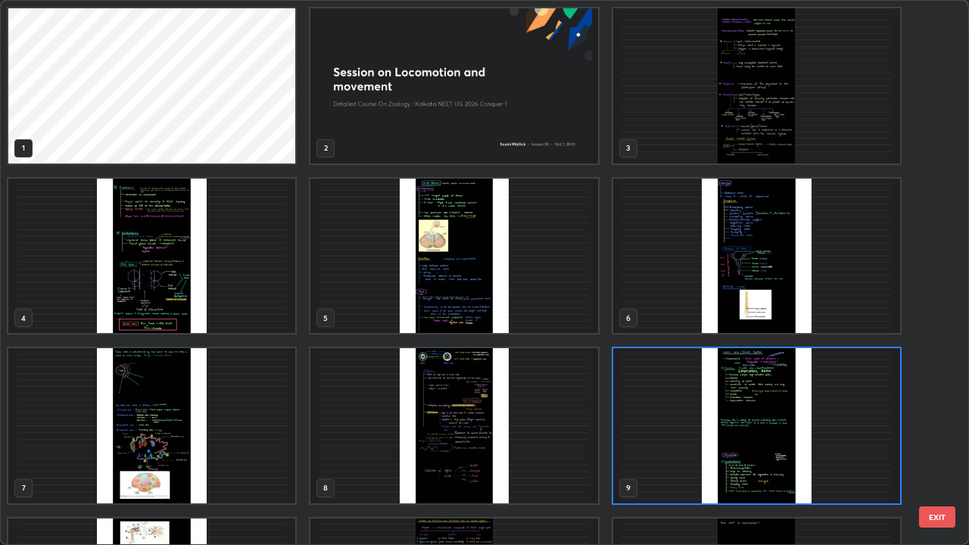
click at [703, 320] on img "grid" at bounding box center [756, 256] width 287 height 155
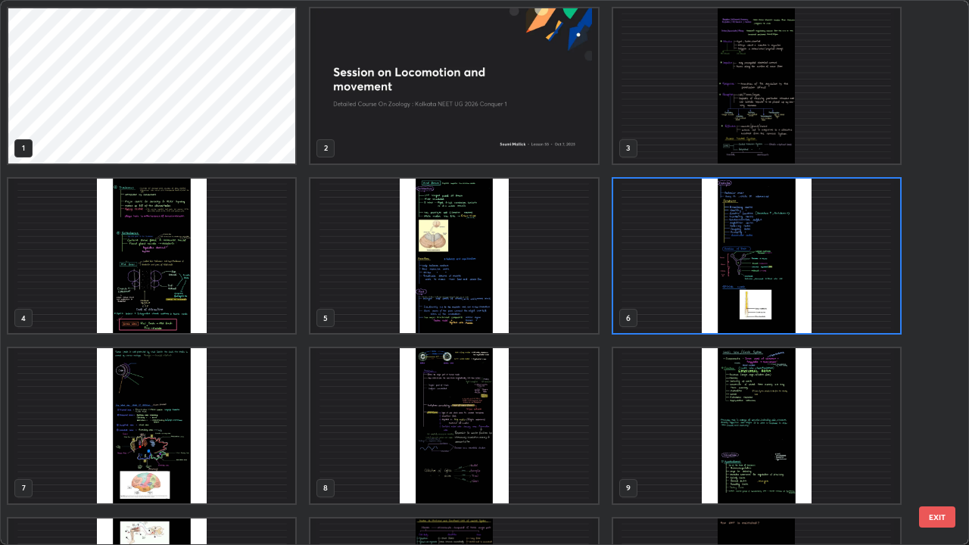
click at [930, 416] on button "EXIT" at bounding box center [937, 517] width 36 height 21
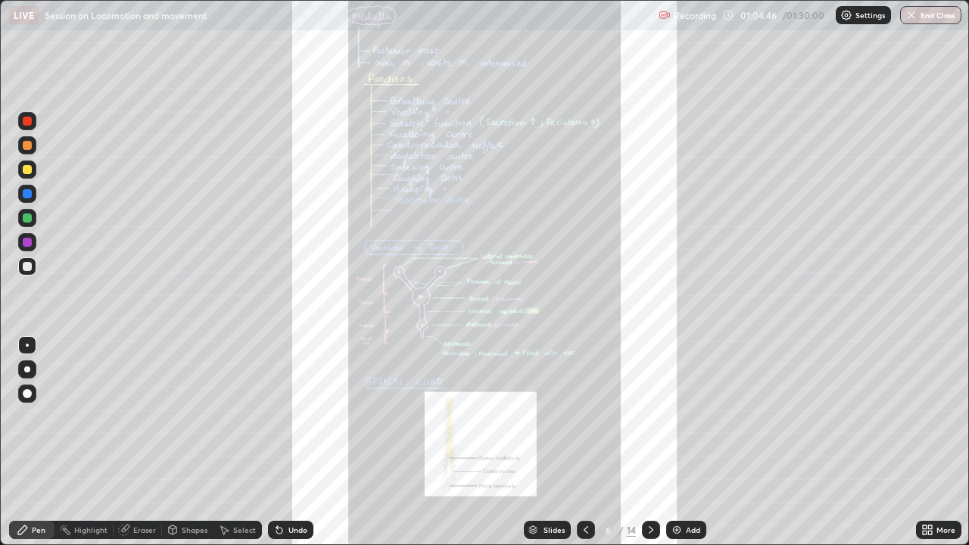
click at [943, 416] on div "More" at bounding box center [946, 530] width 19 height 8
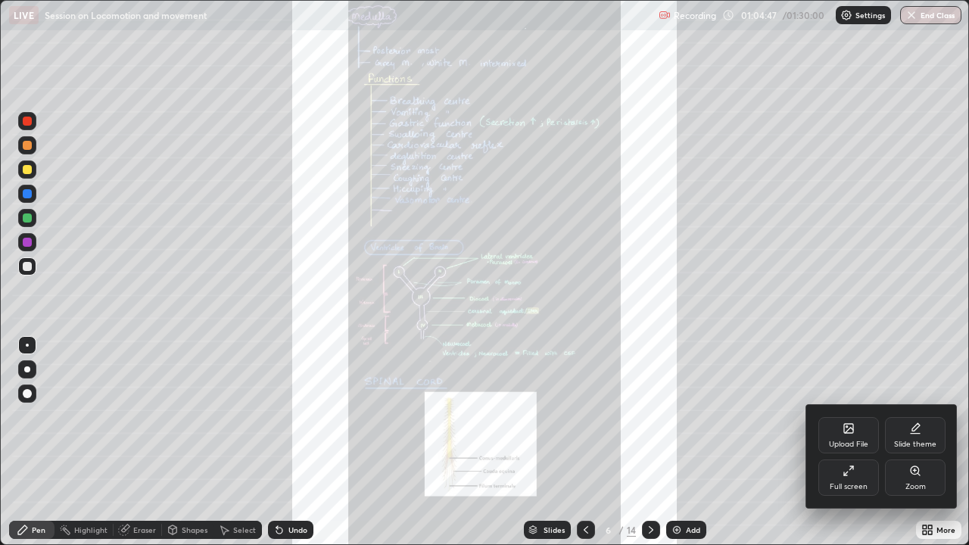
click at [857, 416] on div "Full screen" at bounding box center [849, 487] width 38 height 8
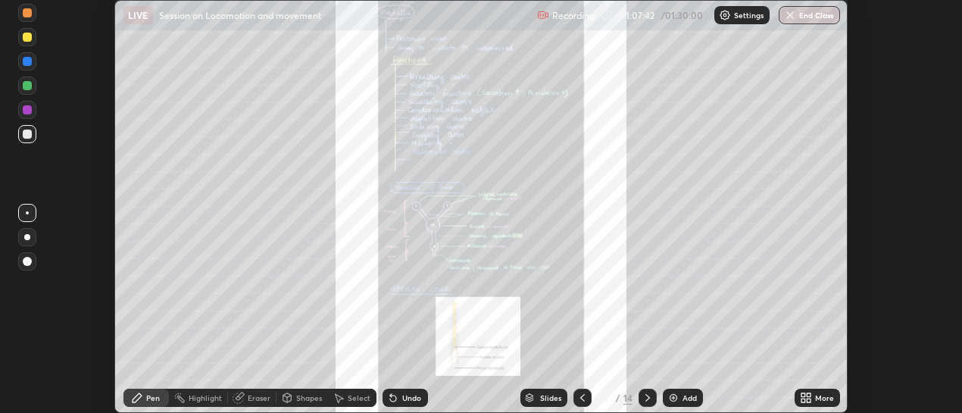
scroll to position [75309, 74760]
click at [557, 401] on div "Slides" at bounding box center [550, 398] width 21 height 8
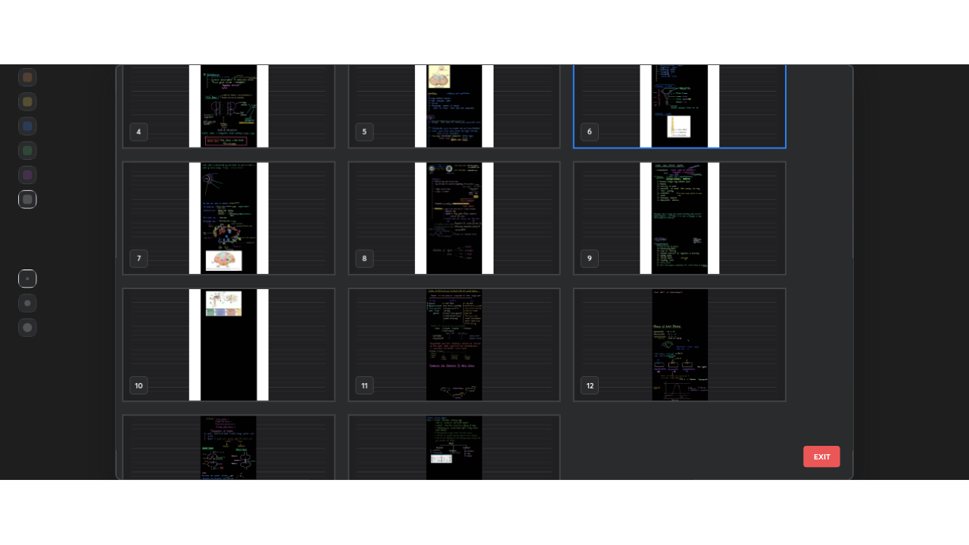
scroll to position [164, 0]
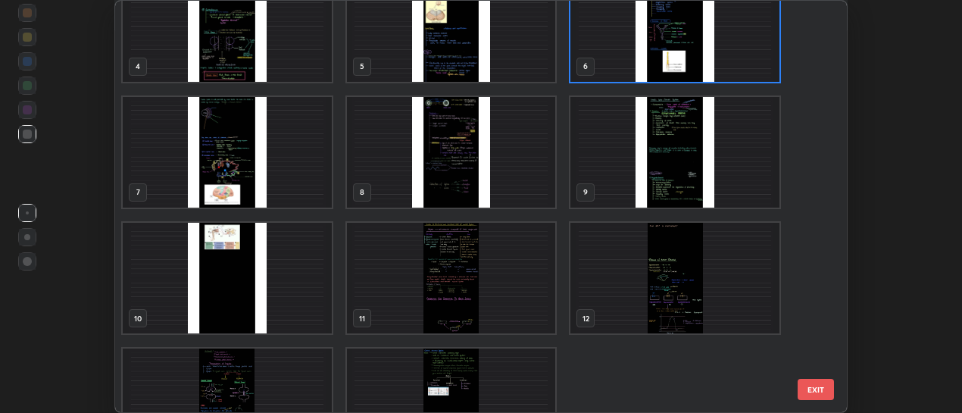
click at [663, 192] on img "grid" at bounding box center [674, 152] width 209 height 111
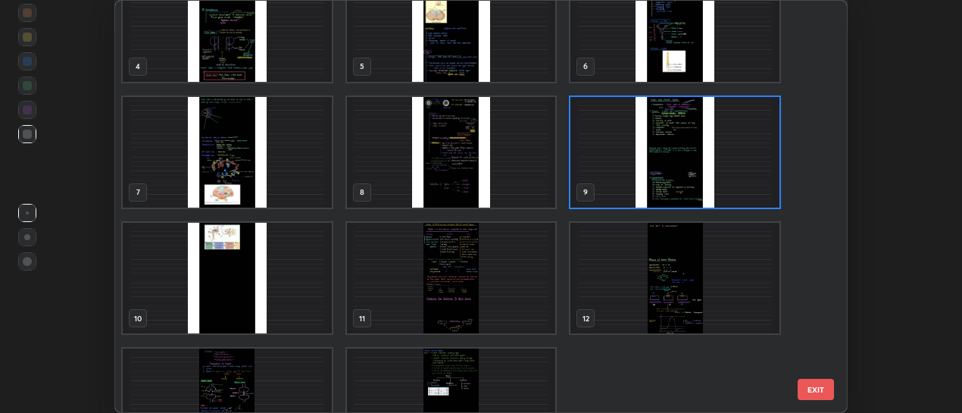
click at [701, 186] on img "grid" at bounding box center [674, 152] width 209 height 111
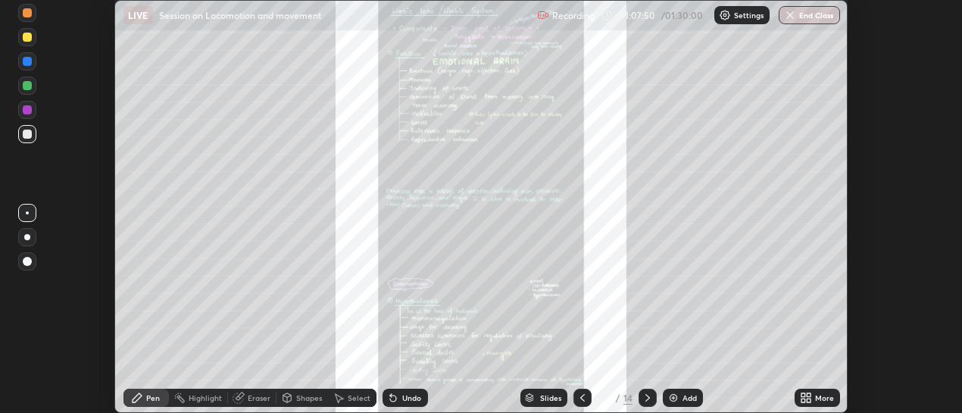
click at [823, 400] on div "More" at bounding box center [824, 398] width 19 height 8
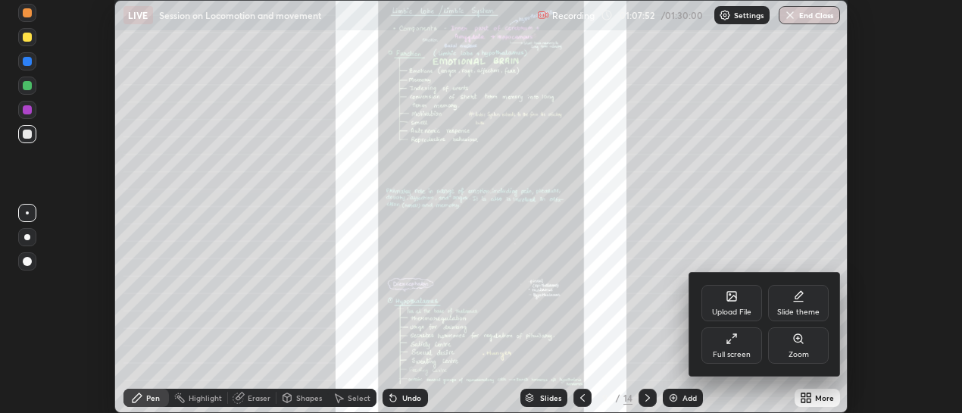
click at [746, 344] on div "Full screen" at bounding box center [731, 345] width 61 height 36
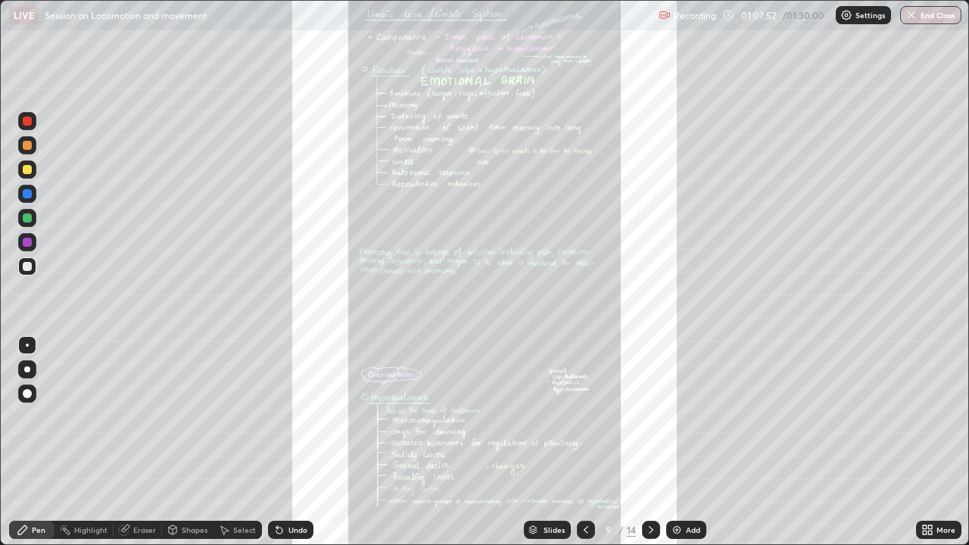
scroll to position [545, 969]
click at [917, 416] on div "More" at bounding box center [938, 530] width 45 height 30
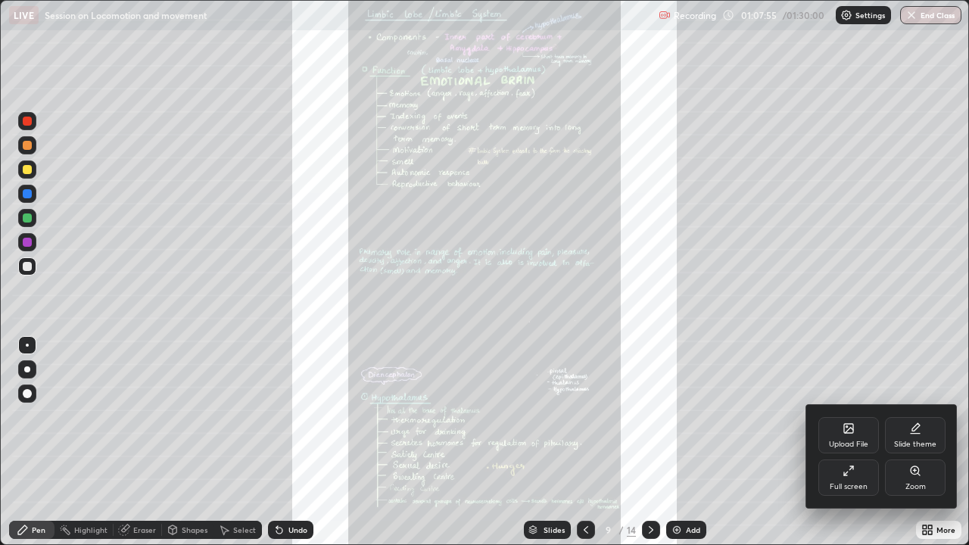
click at [912, 416] on div "Zoom" at bounding box center [916, 487] width 20 height 8
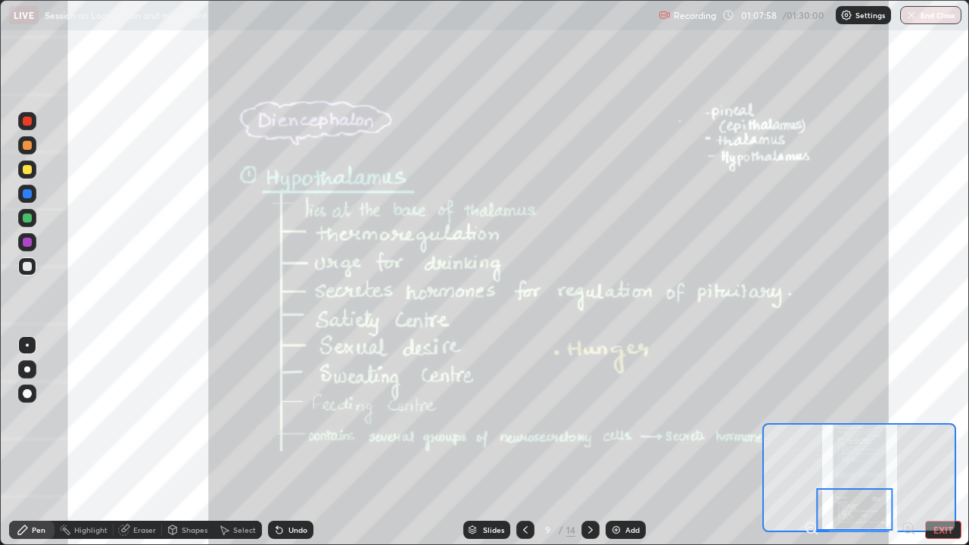
click at [857, 416] on div at bounding box center [854, 509] width 76 height 42
click at [491, 416] on div "Slides" at bounding box center [493, 530] width 21 height 8
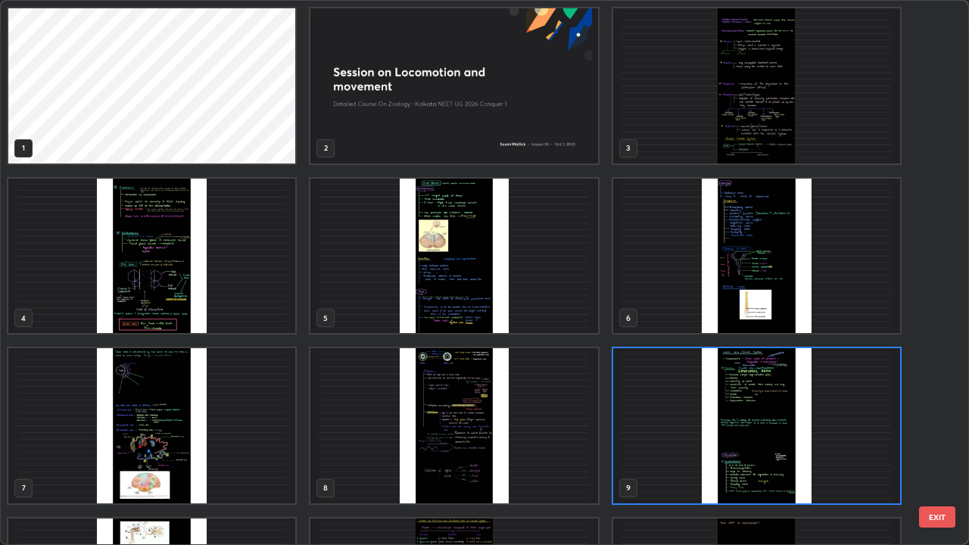
scroll to position [539, 960]
click at [642, 416] on img "grid" at bounding box center [756, 425] width 287 height 155
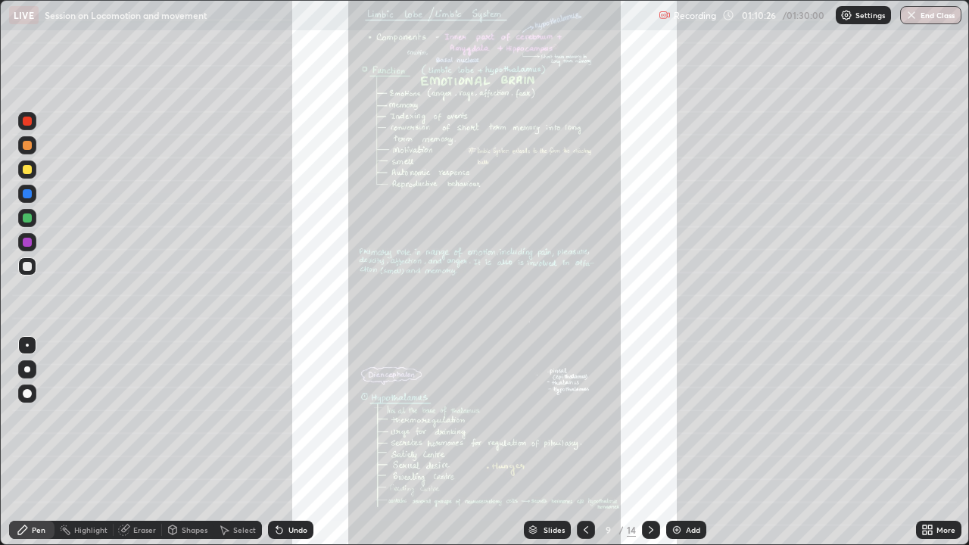
click at [541, 416] on div "Slides" at bounding box center [547, 530] width 47 height 18
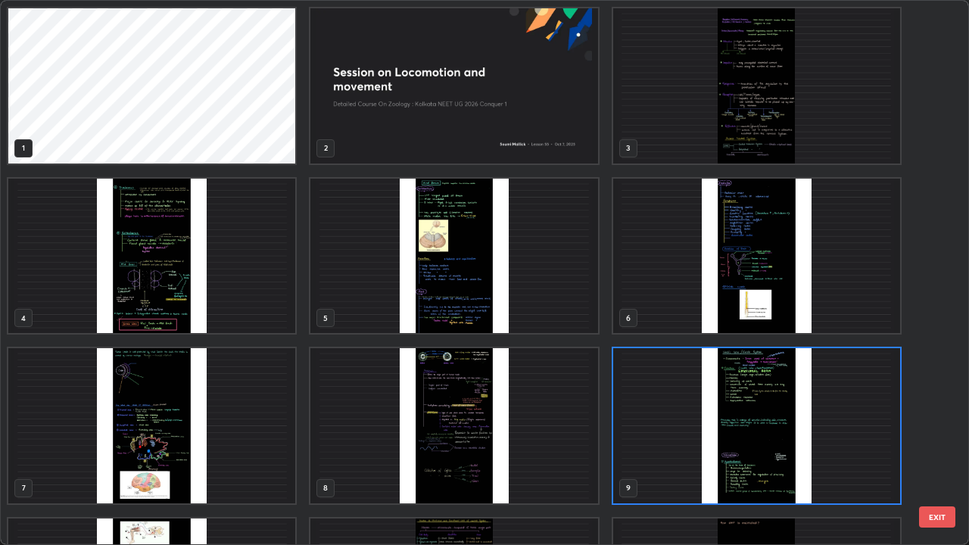
click at [266, 306] on img "grid" at bounding box center [151, 256] width 287 height 155
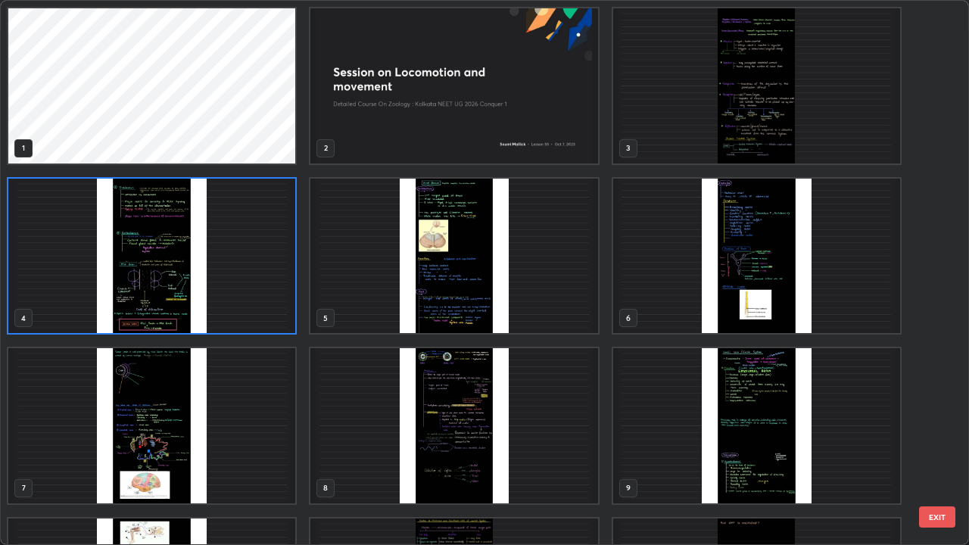
click at [260, 309] on img "grid" at bounding box center [151, 256] width 287 height 155
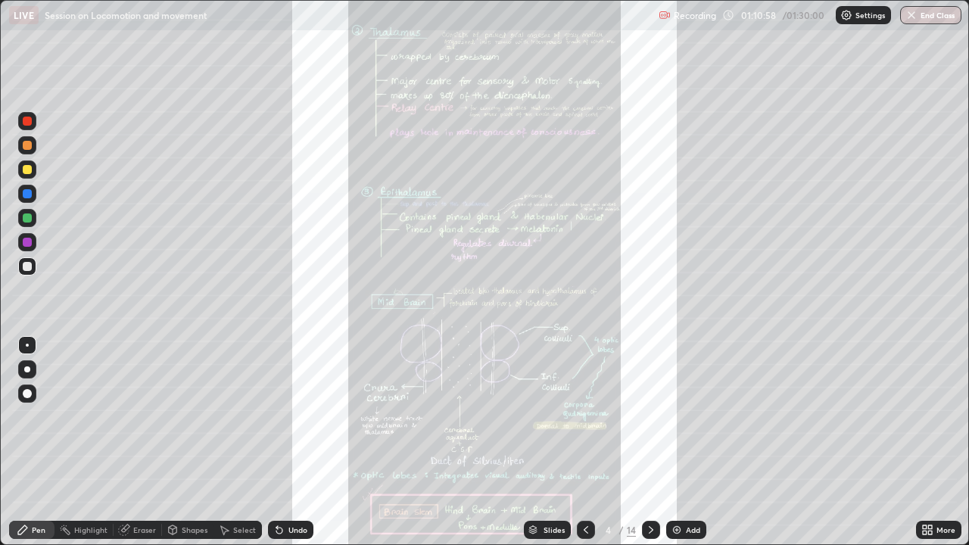
click at [28, 121] on div at bounding box center [27, 121] width 9 height 9
click at [552, 416] on div "Slides" at bounding box center [554, 530] width 21 height 8
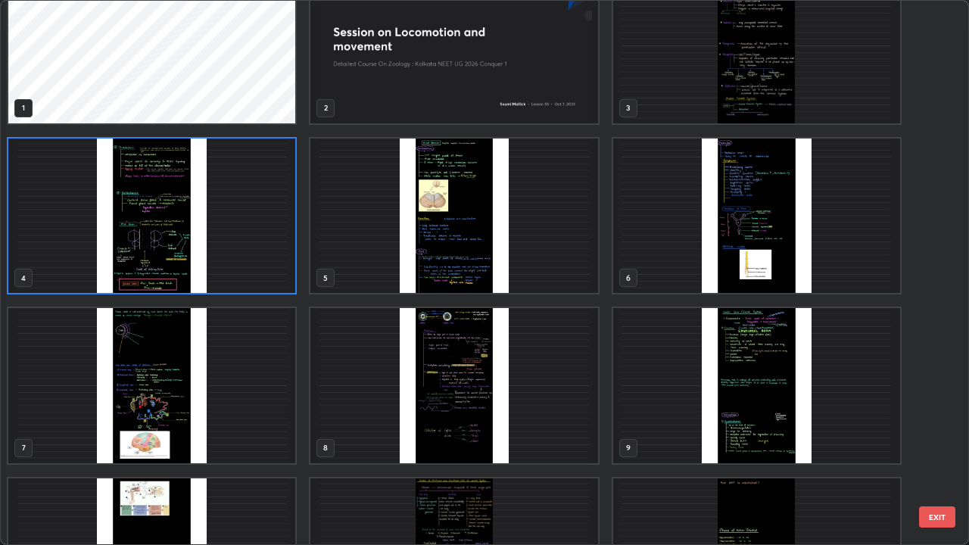
scroll to position [0, 0]
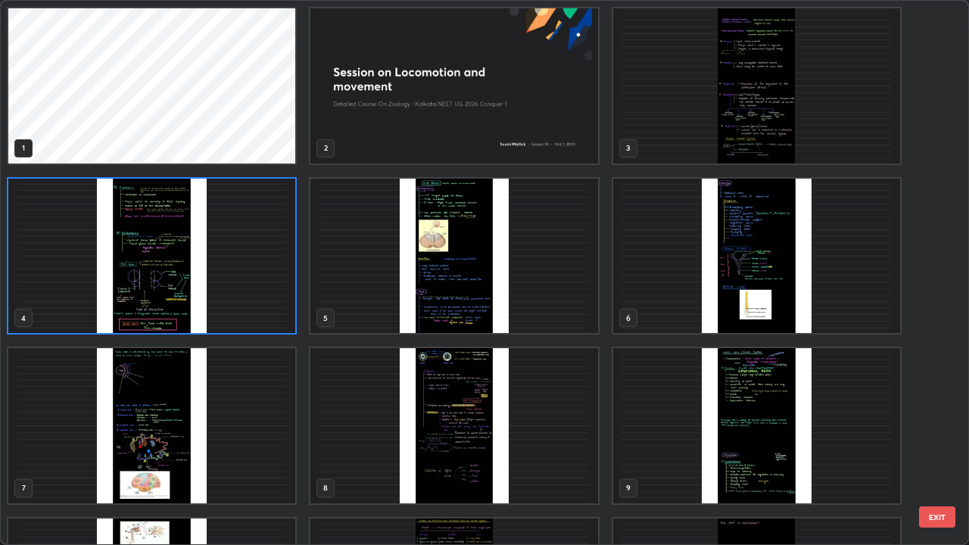
click at [402, 416] on img "grid" at bounding box center [453, 425] width 287 height 155
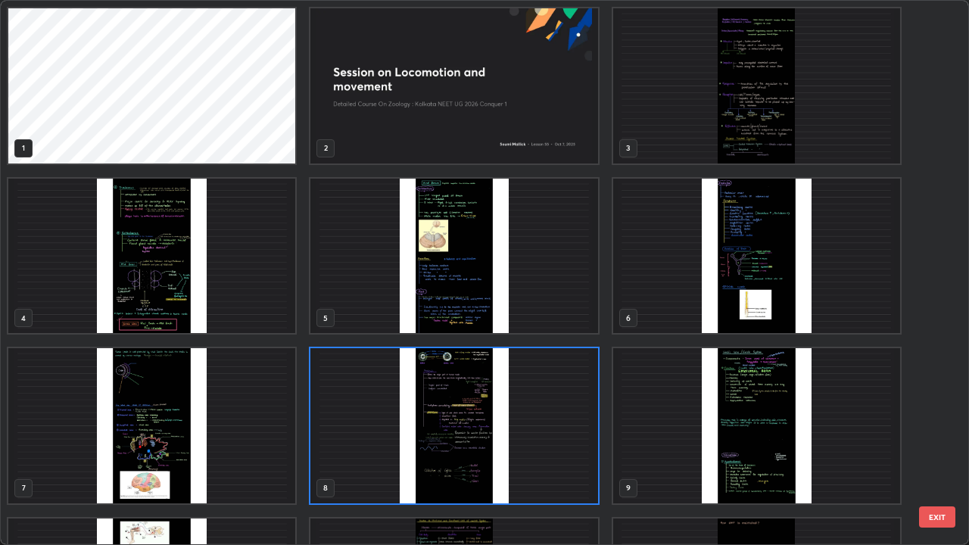
click at [376, 416] on img "grid" at bounding box center [453, 425] width 287 height 155
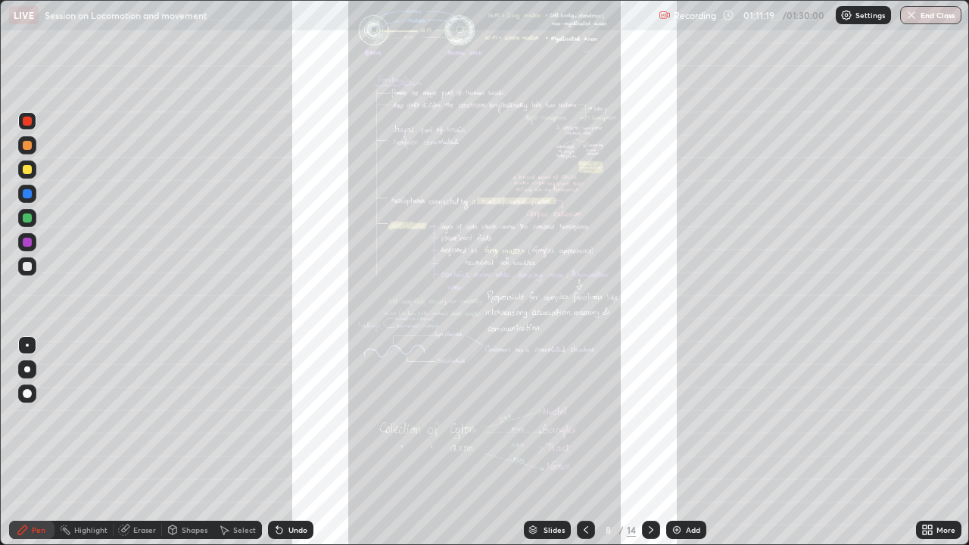
click at [930, 416] on icon at bounding box center [930, 528] width 4 height 4
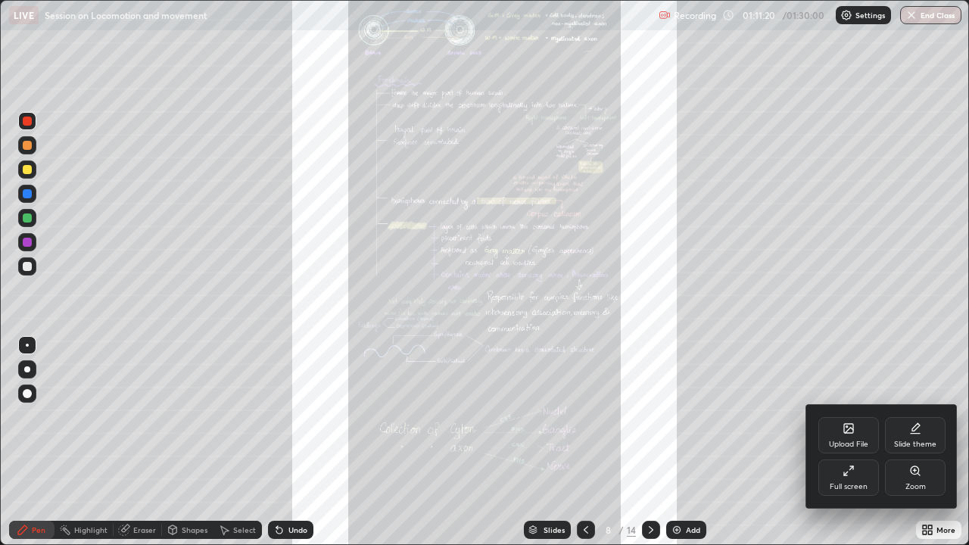
click at [915, 416] on div "Zoom" at bounding box center [915, 478] width 61 height 36
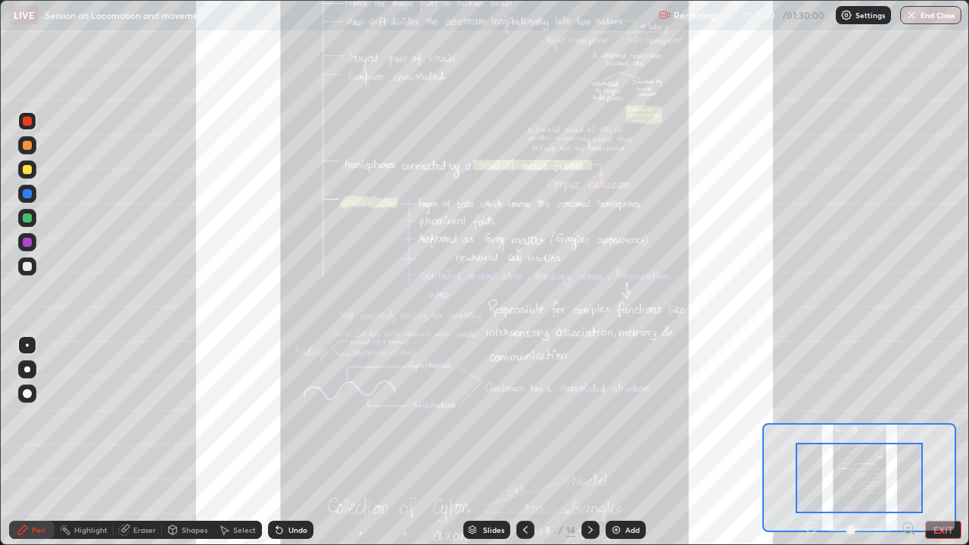
click at [906, 416] on icon at bounding box center [908, 528] width 4 height 0
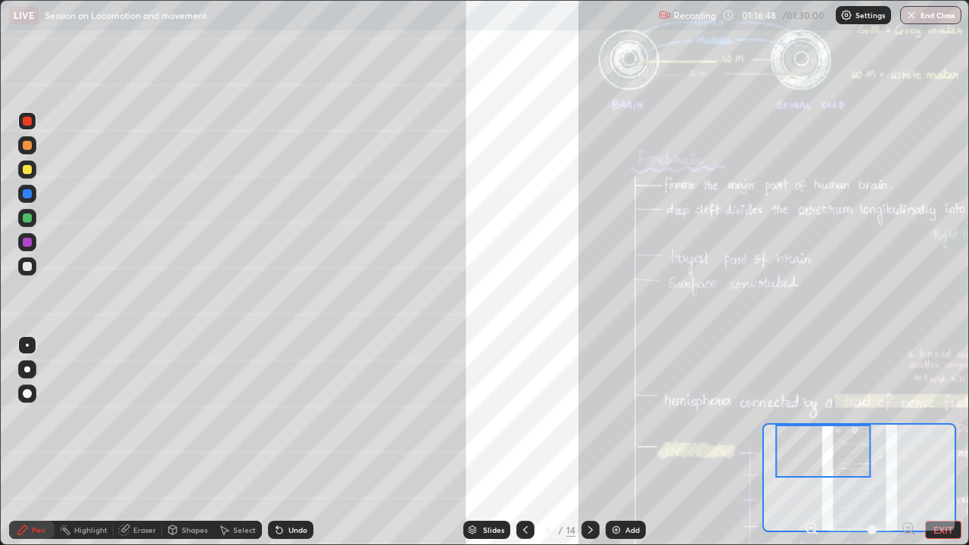
click at [488, 416] on div "Slides" at bounding box center [493, 530] width 21 height 8
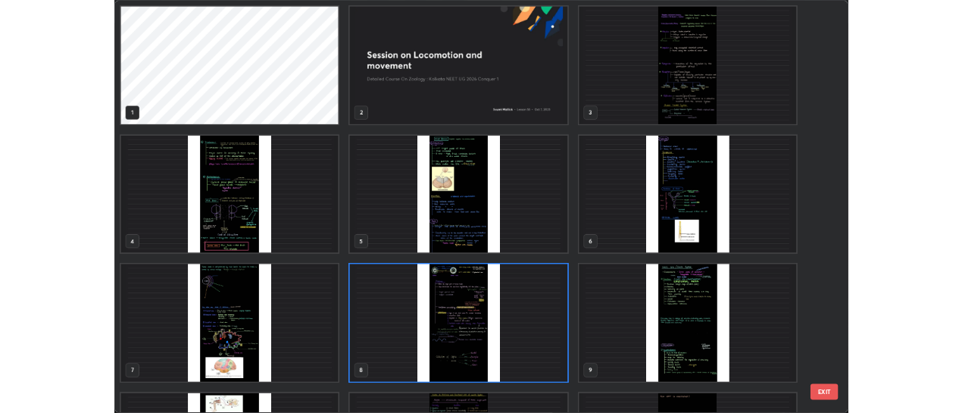
scroll to position [539, 960]
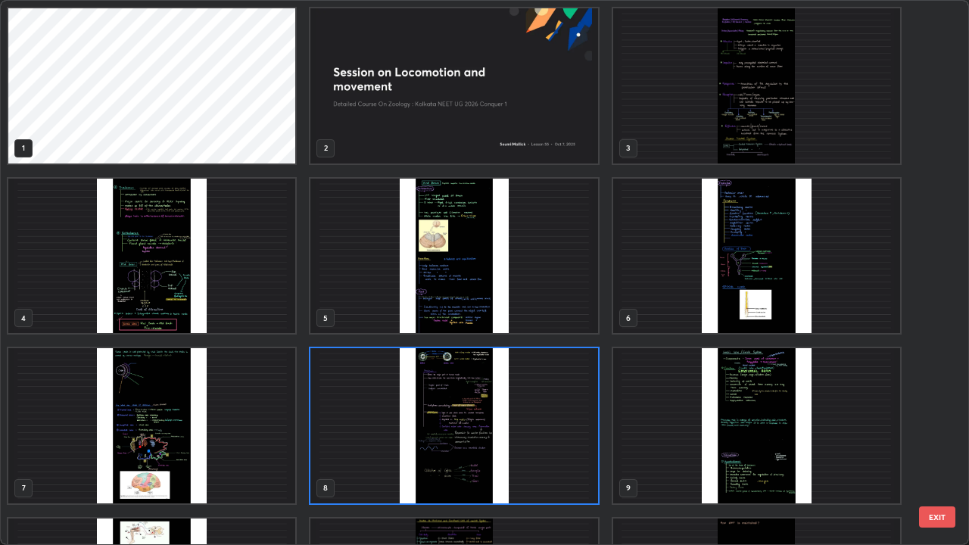
click at [264, 312] on img "grid" at bounding box center [151, 256] width 287 height 155
click at [262, 305] on img "grid" at bounding box center [151, 256] width 287 height 155
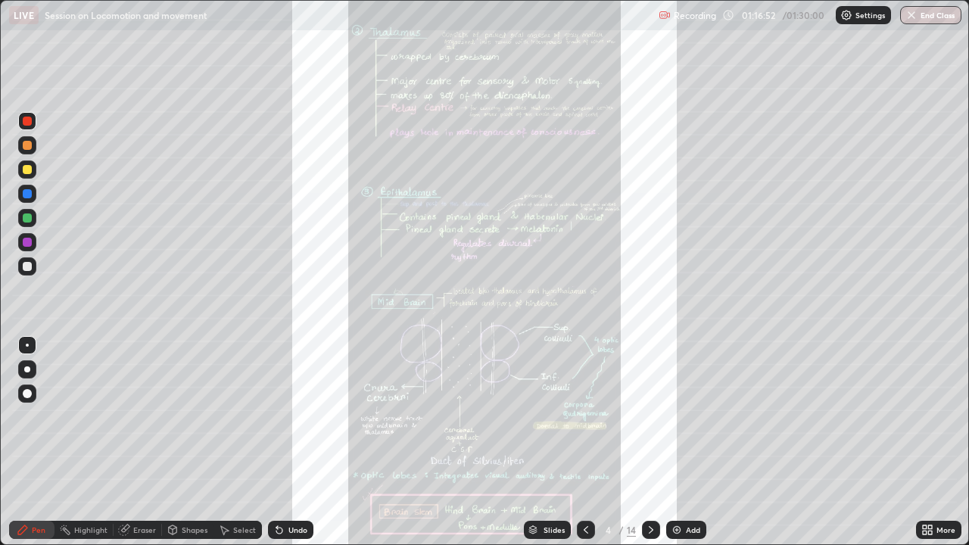
click at [267, 300] on img "grid" at bounding box center [151, 256] width 287 height 155
click at [934, 416] on div "More" at bounding box center [938, 530] width 45 height 18
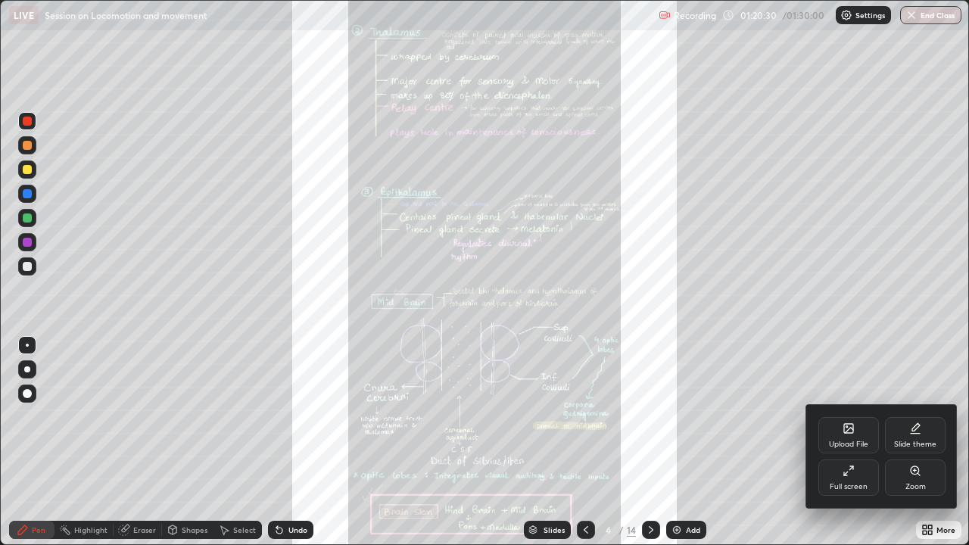
click at [906, 416] on div "Zoom" at bounding box center [916, 487] width 20 height 8
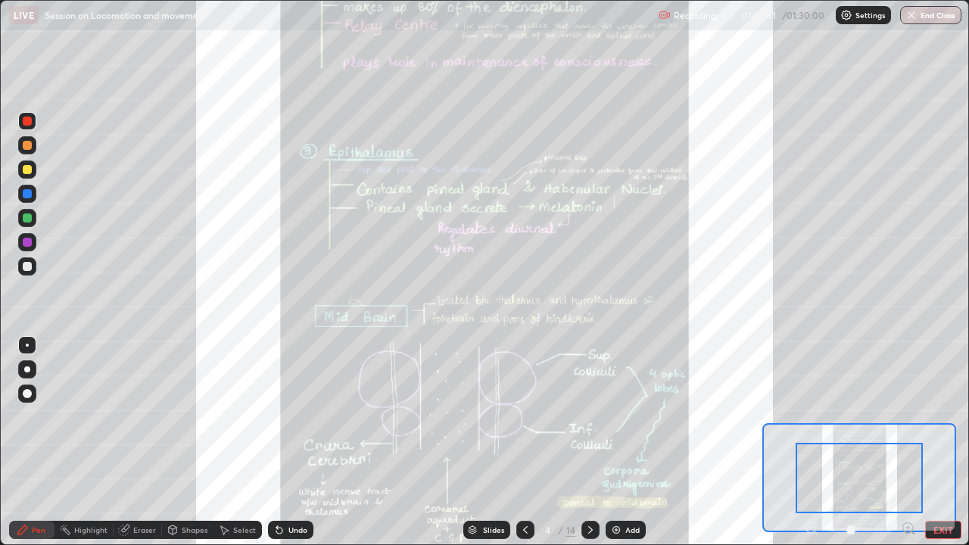
click at [910, 416] on icon at bounding box center [908, 528] width 15 height 15
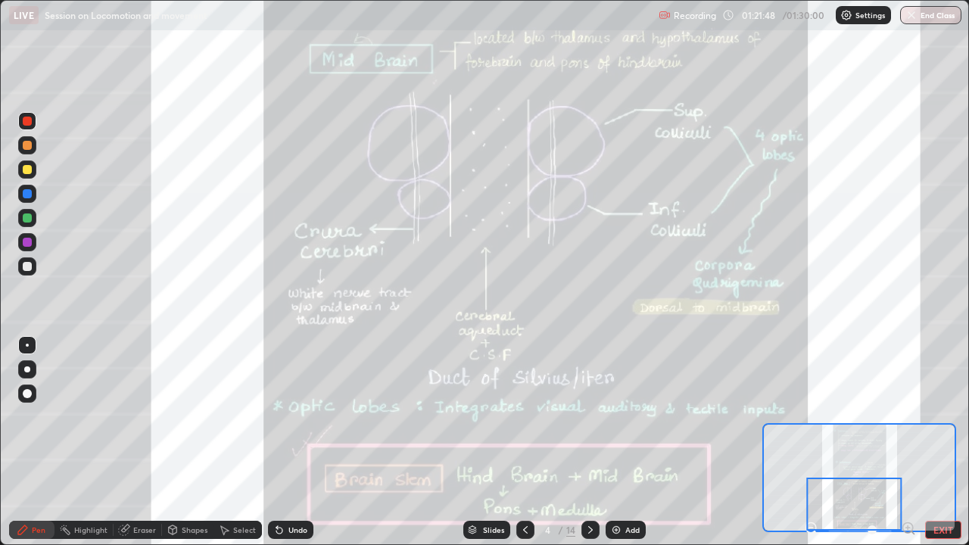
click at [29, 176] on div at bounding box center [27, 170] width 18 height 18
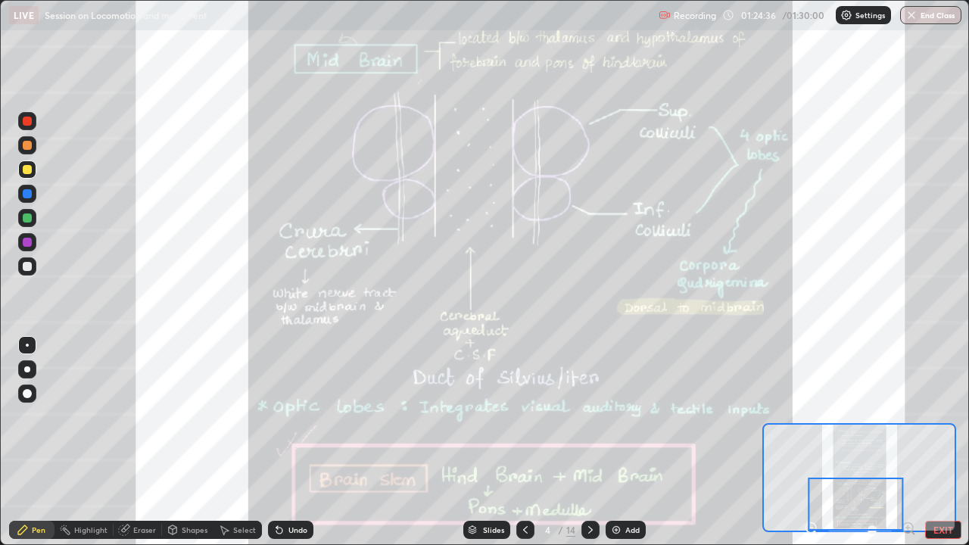
click at [27, 217] on div at bounding box center [27, 218] width 9 height 9
click at [943, 416] on button "EXIT" at bounding box center [943, 530] width 36 height 18
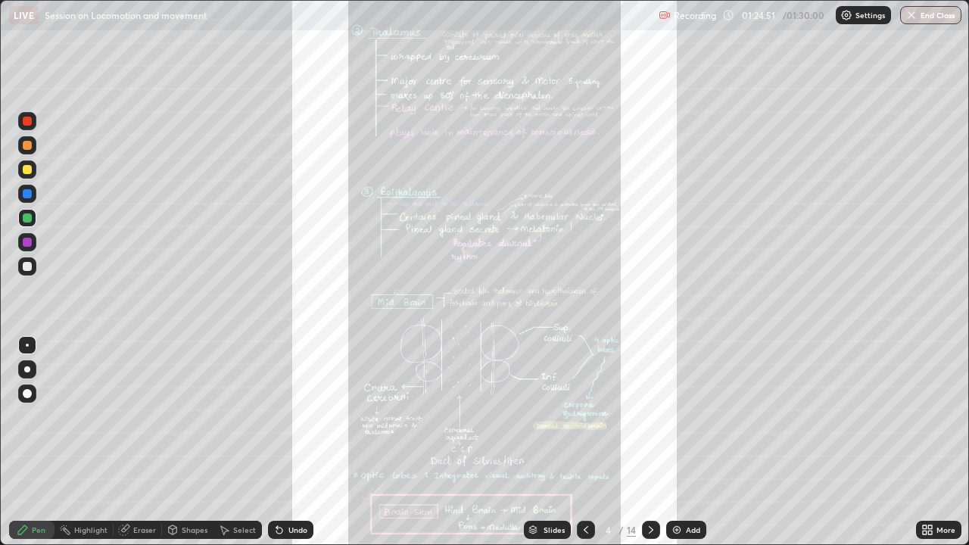
click at [936, 416] on div "More" at bounding box center [938, 530] width 45 height 18
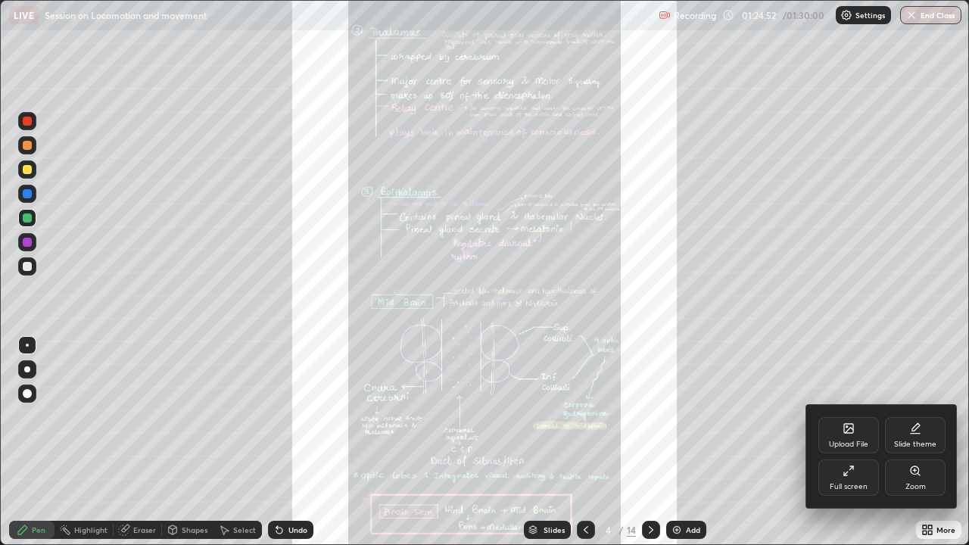
click at [854, 416] on div "Full screen" at bounding box center [849, 487] width 38 height 8
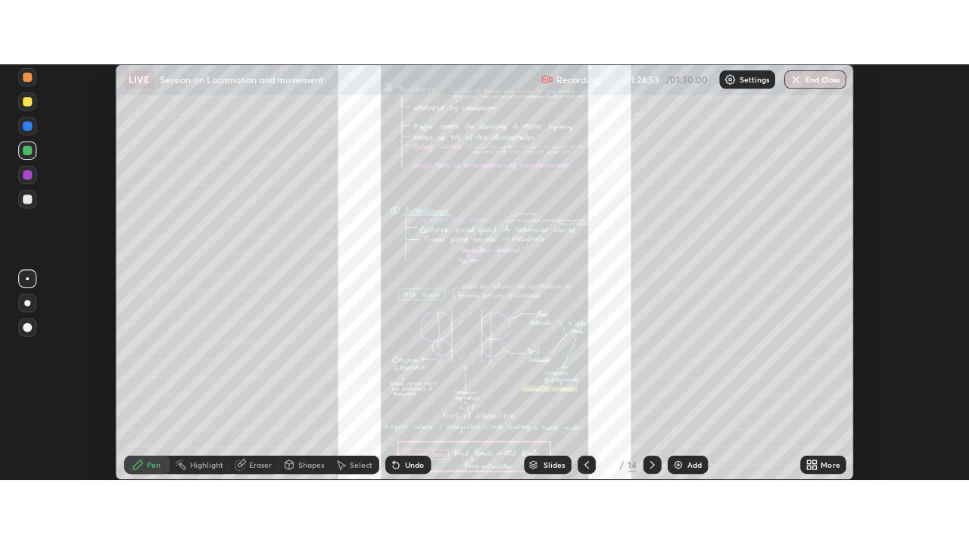
scroll to position [75309, 74760]
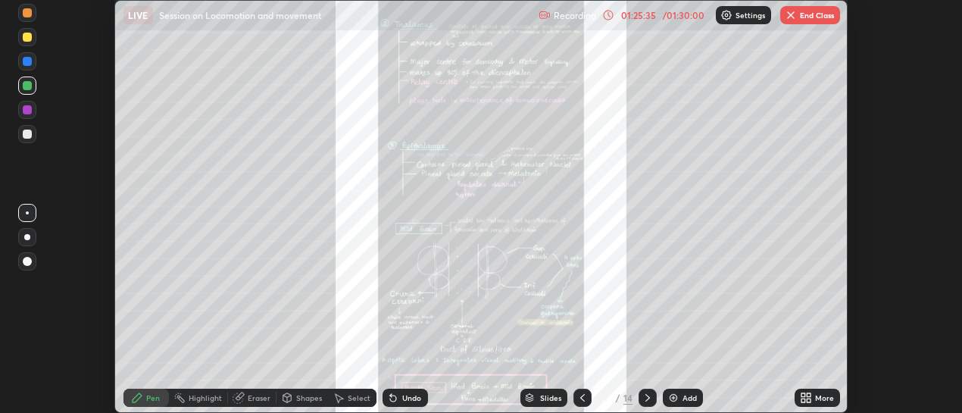
click at [824, 394] on div "More" at bounding box center [824, 398] width 19 height 8
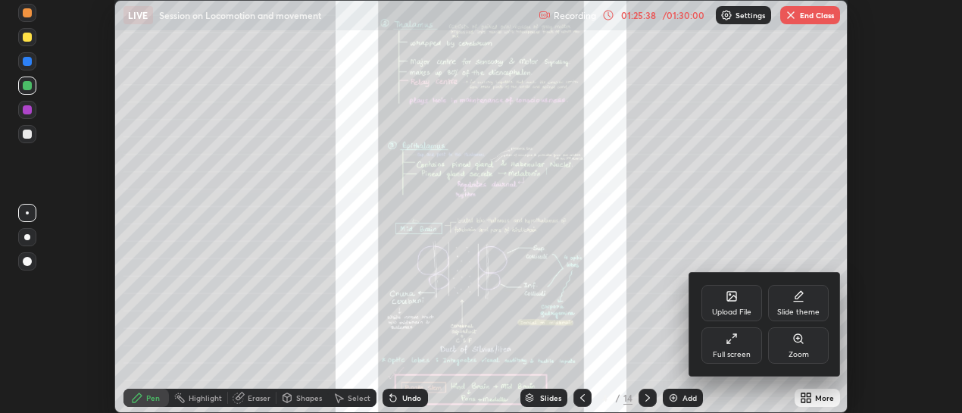
click at [718, 351] on div "Full screen" at bounding box center [732, 355] width 38 height 8
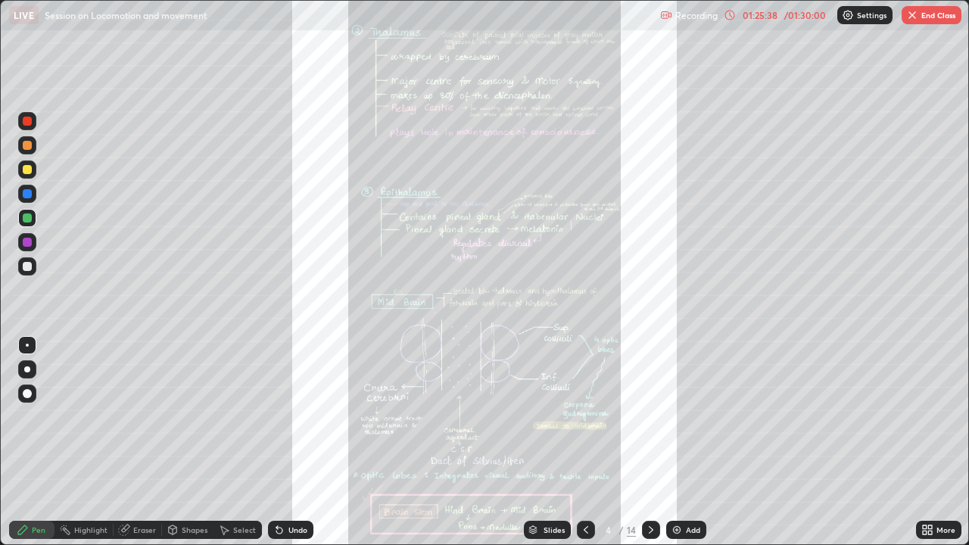
scroll to position [545, 969]
click at [548, 416] on div "Slides" at bounding box center [547, 530] width 47 height 18
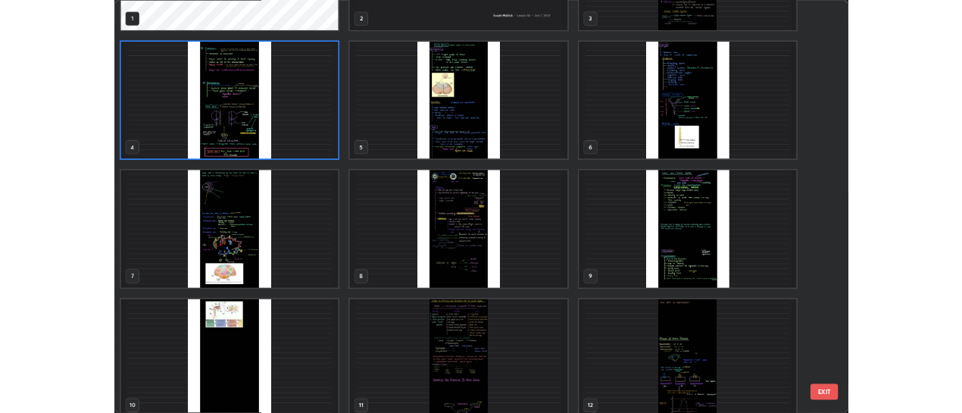
scroll to position [0, 0]
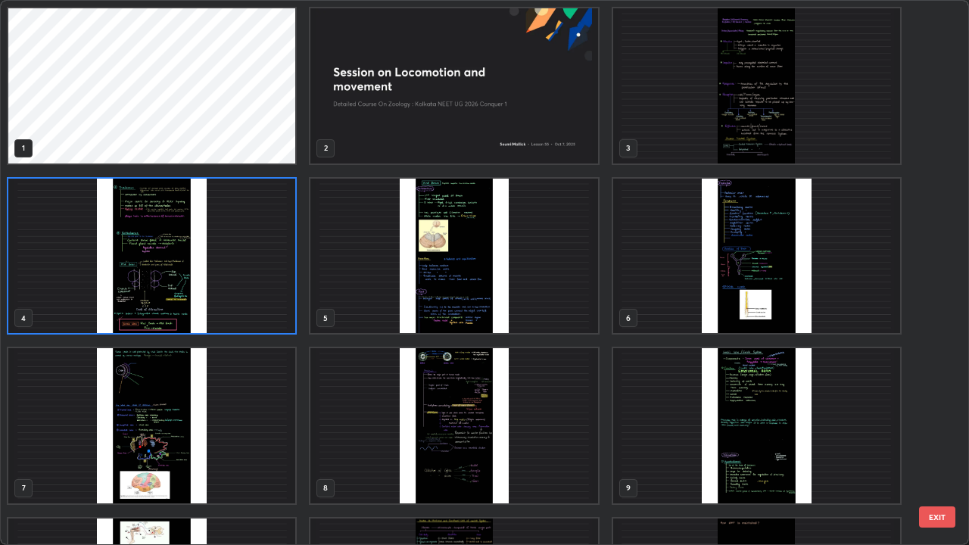
click at [659, 266] on img "grid" at bounding box center [756, 256] width 287 height 155
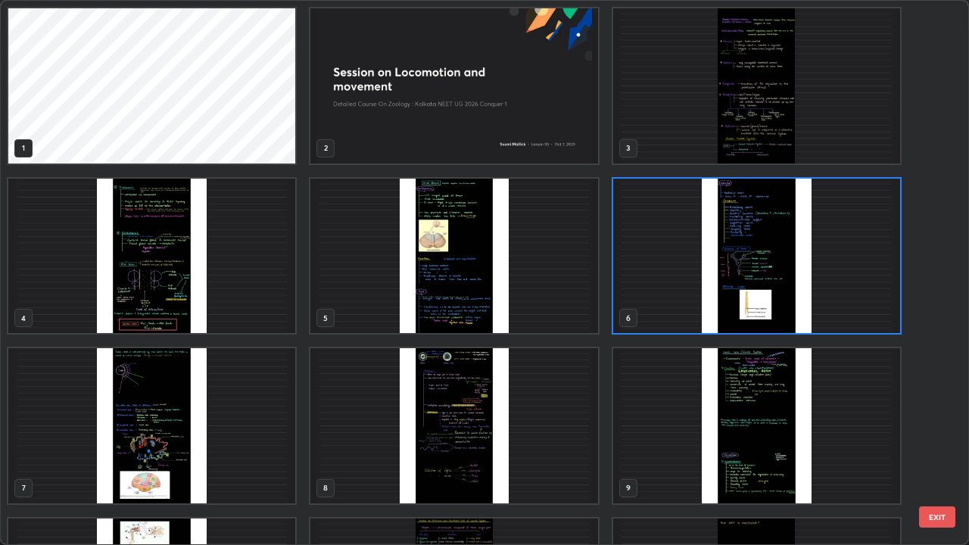
click at [665, 276] on img "grid" at bounding box center [756, 256] width 287 height 155
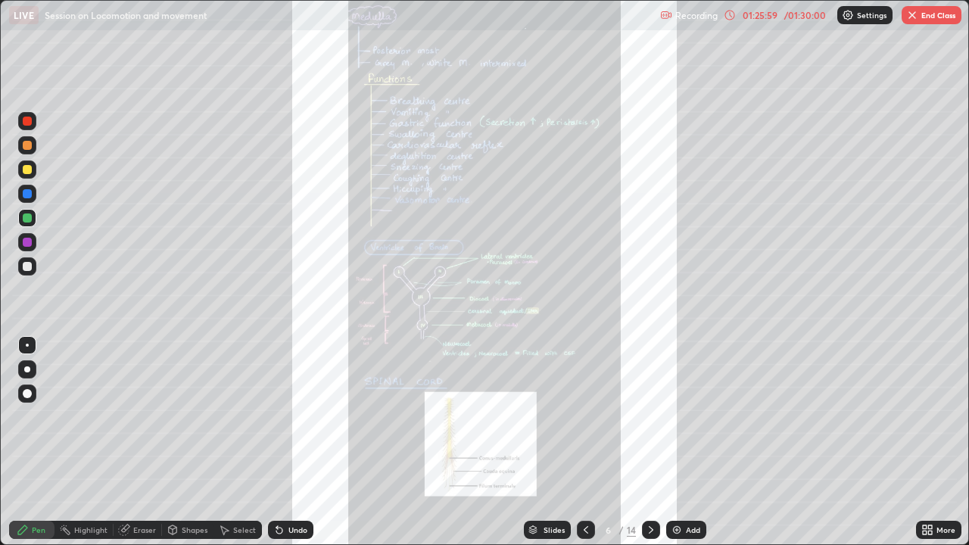
click at [27, 267] on div at bounding box center [27, 266] width 9 height 9
click at [938, 416] on div "More" at bounding box center [938, 530] width 45 height 30
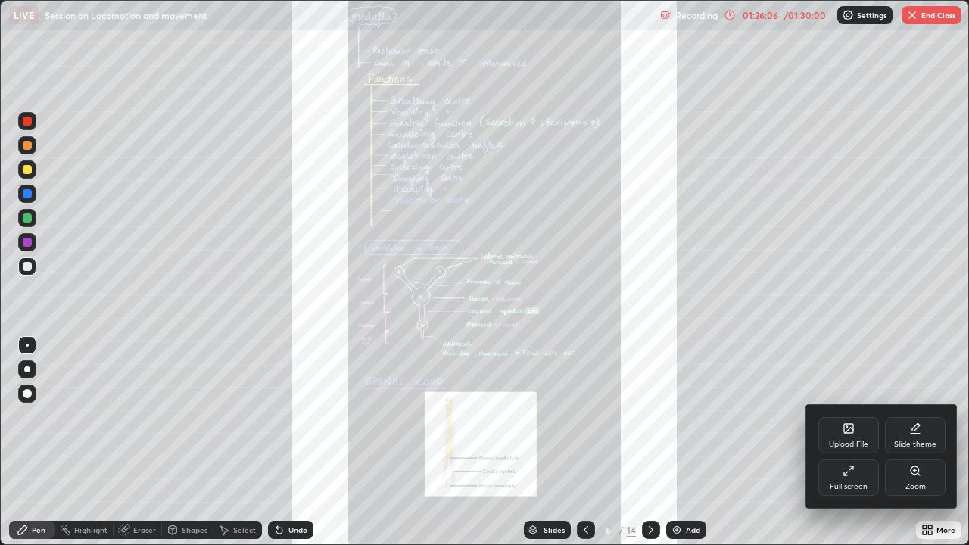
click at [910, 416] on div "Zoom" at bounding box center [916, 487] width 20 height 8
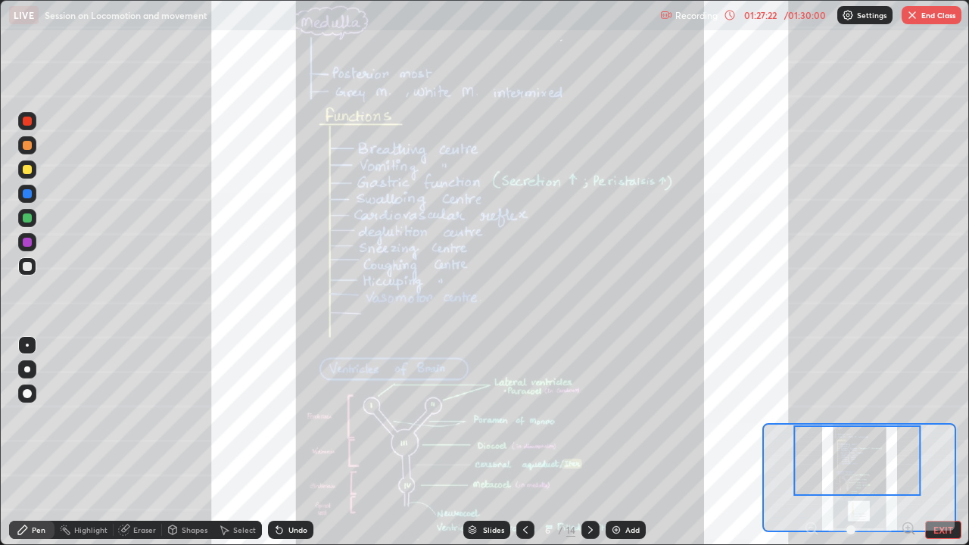
click at [920, 23] on button "End Class" at bounding box center [932, 15] width 60 height 18
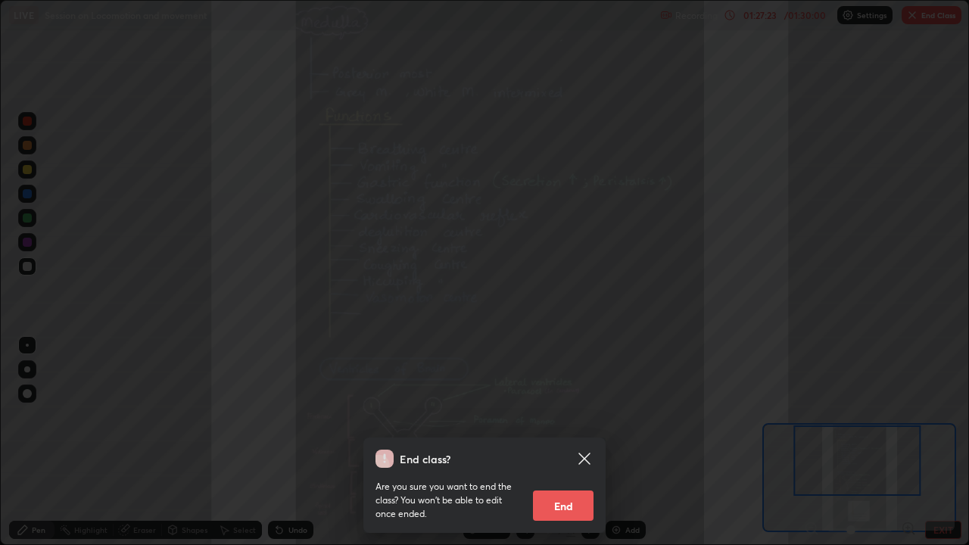
click at [581, 416] on button "End" at bounding box center [563, 506] width 61 height 30
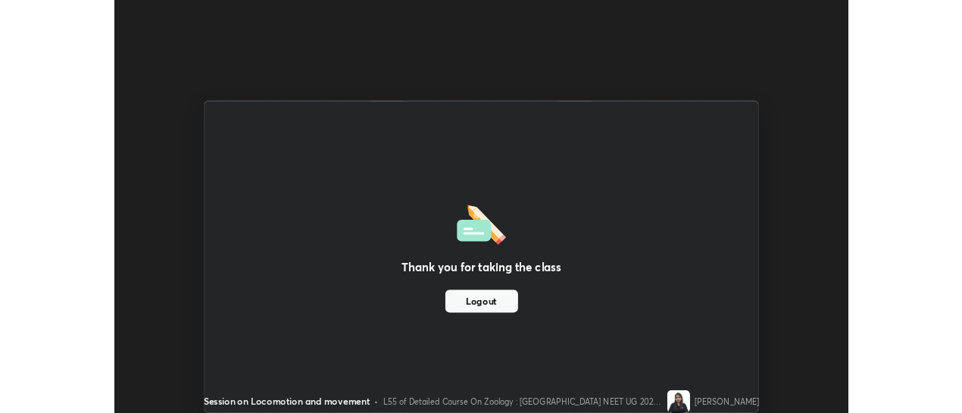
scroll to position [75309, 74760]
